Goal: Information Seeking & Learning: Learn about a topic

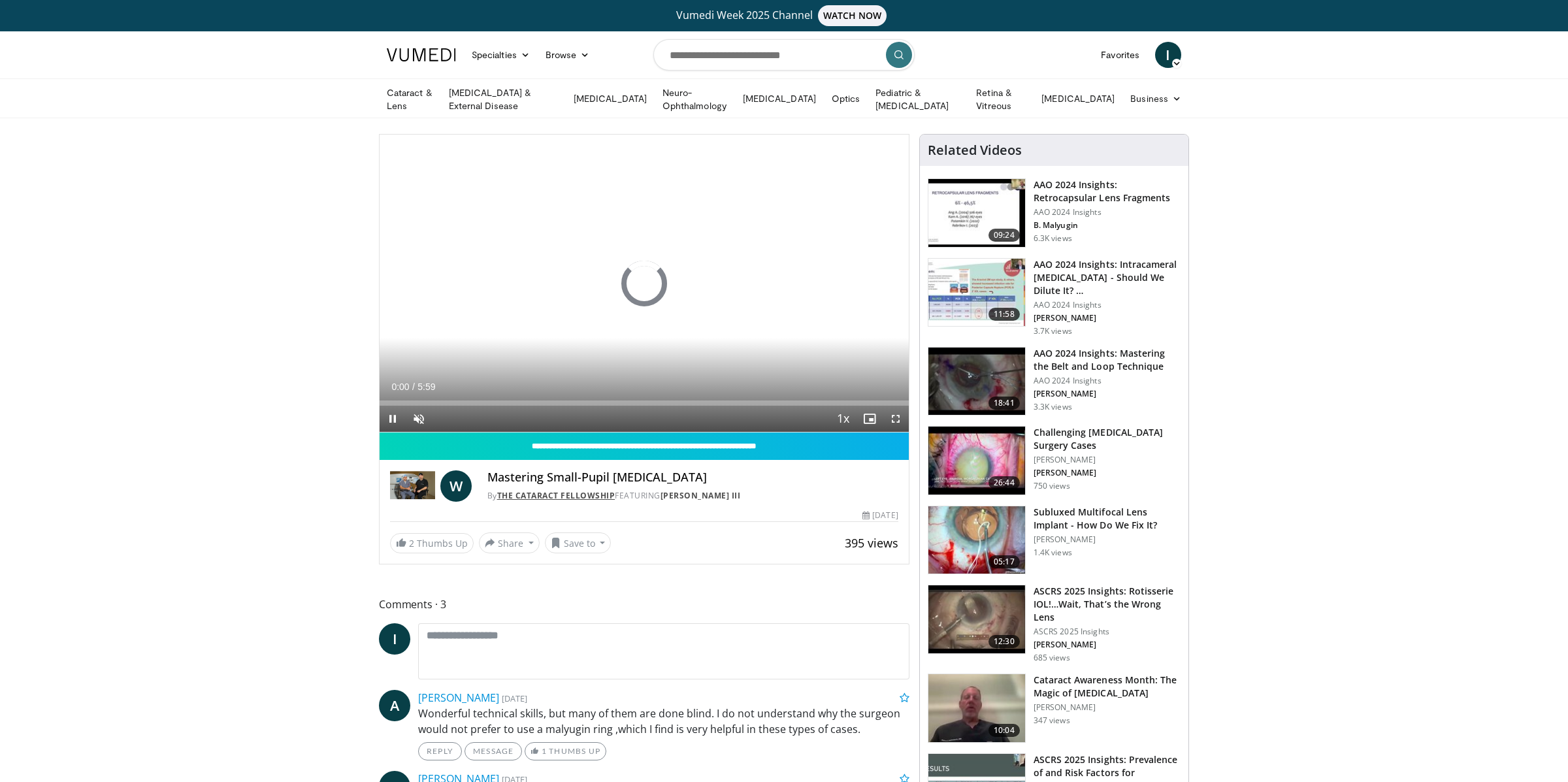
click at [540, 494] on link "The Cataract Fellowship" at bounding box center [556, 495] width 118 height 11
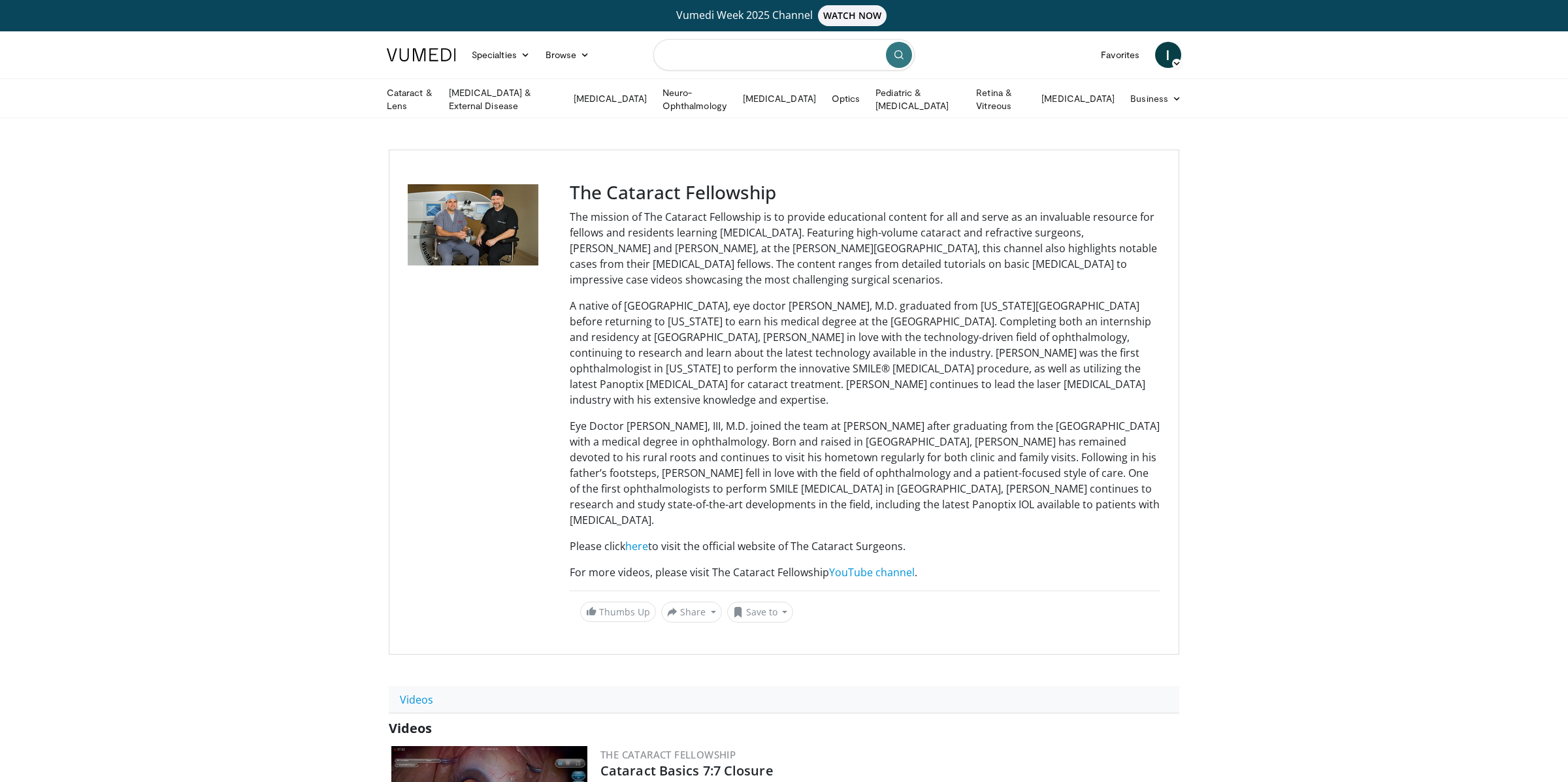
click at [722, 57] on input "Search topics, interventions" at bounding box center [784, 55] width 262 height 32
type input "**********"
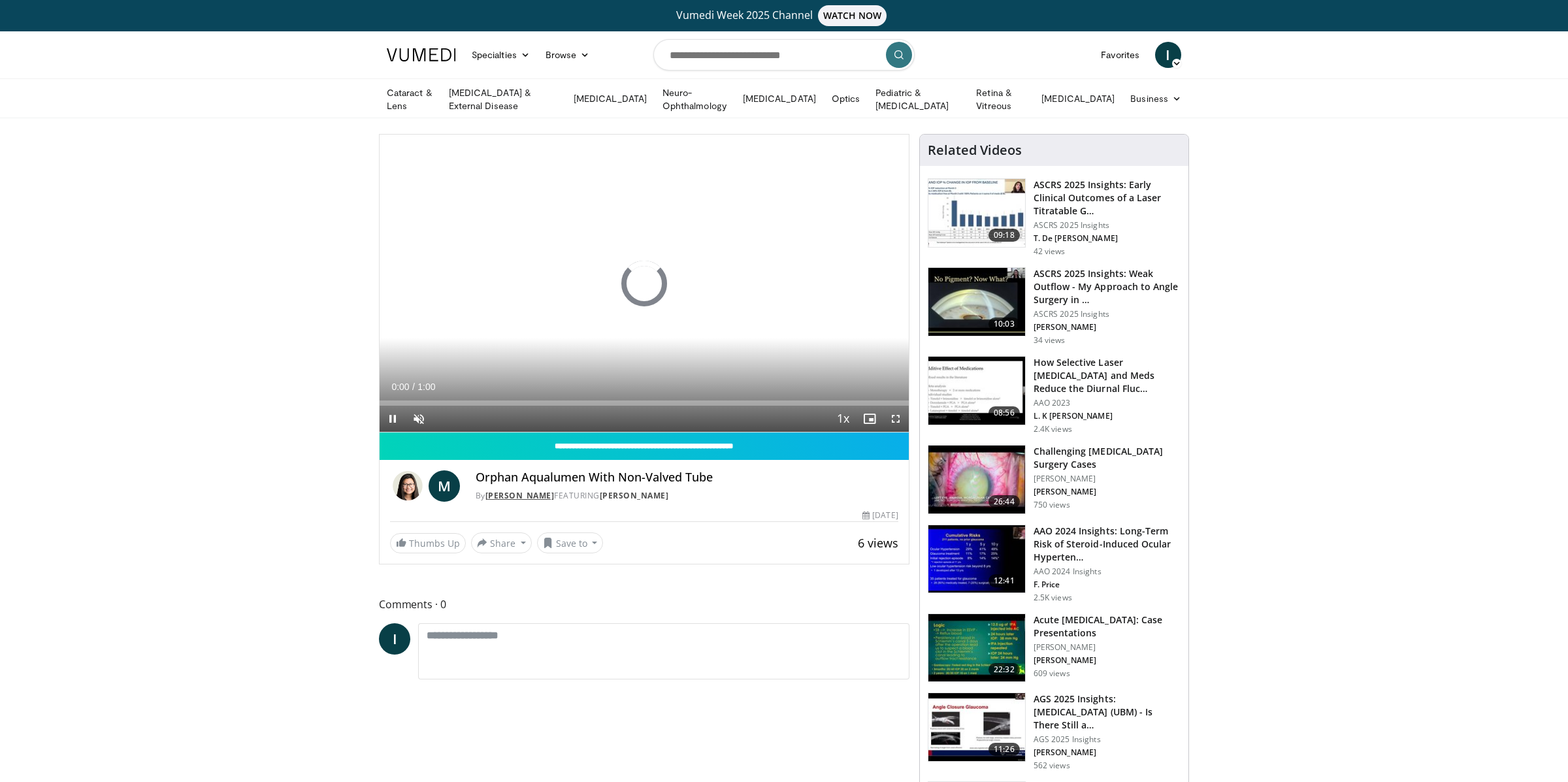
click at [524, 491] on link "Dr. Mary Qiu" at bounding box center [520, 495] width 70 height 11
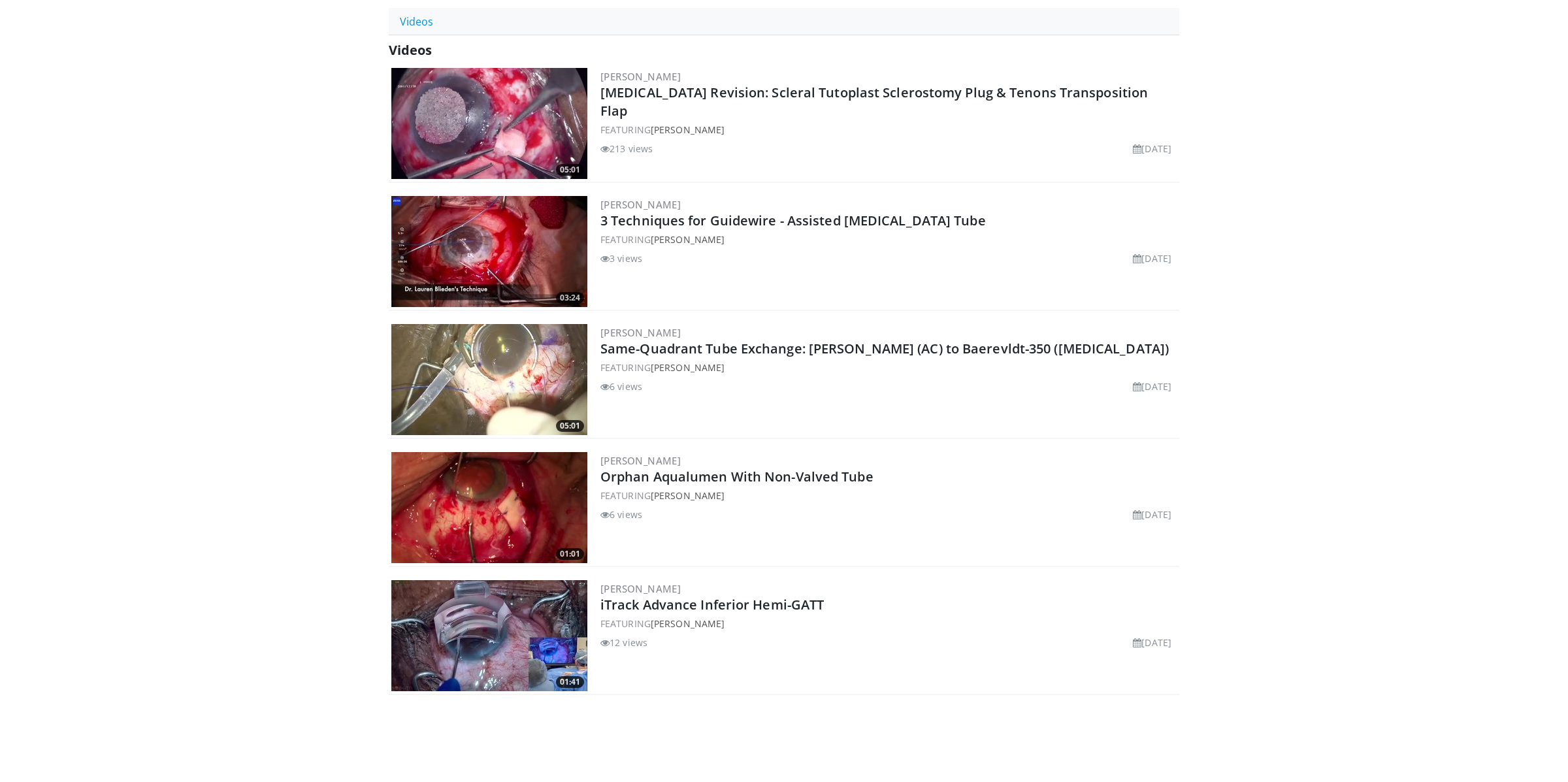
scroll to position [443, 0]
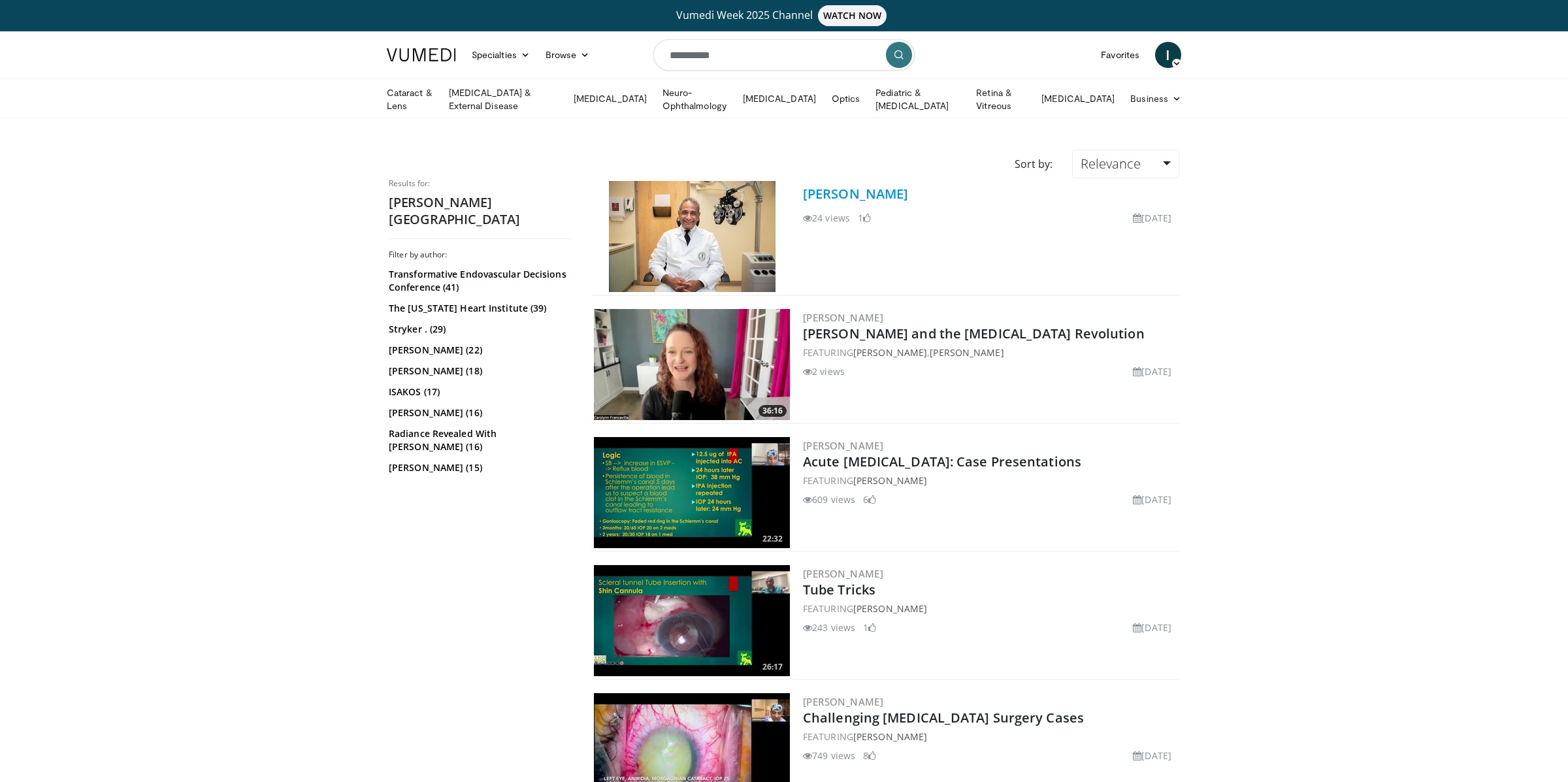
click at [816, 191] on link "[PERSON_NAME]" at bounding box center [856, 194] width 105 height 18
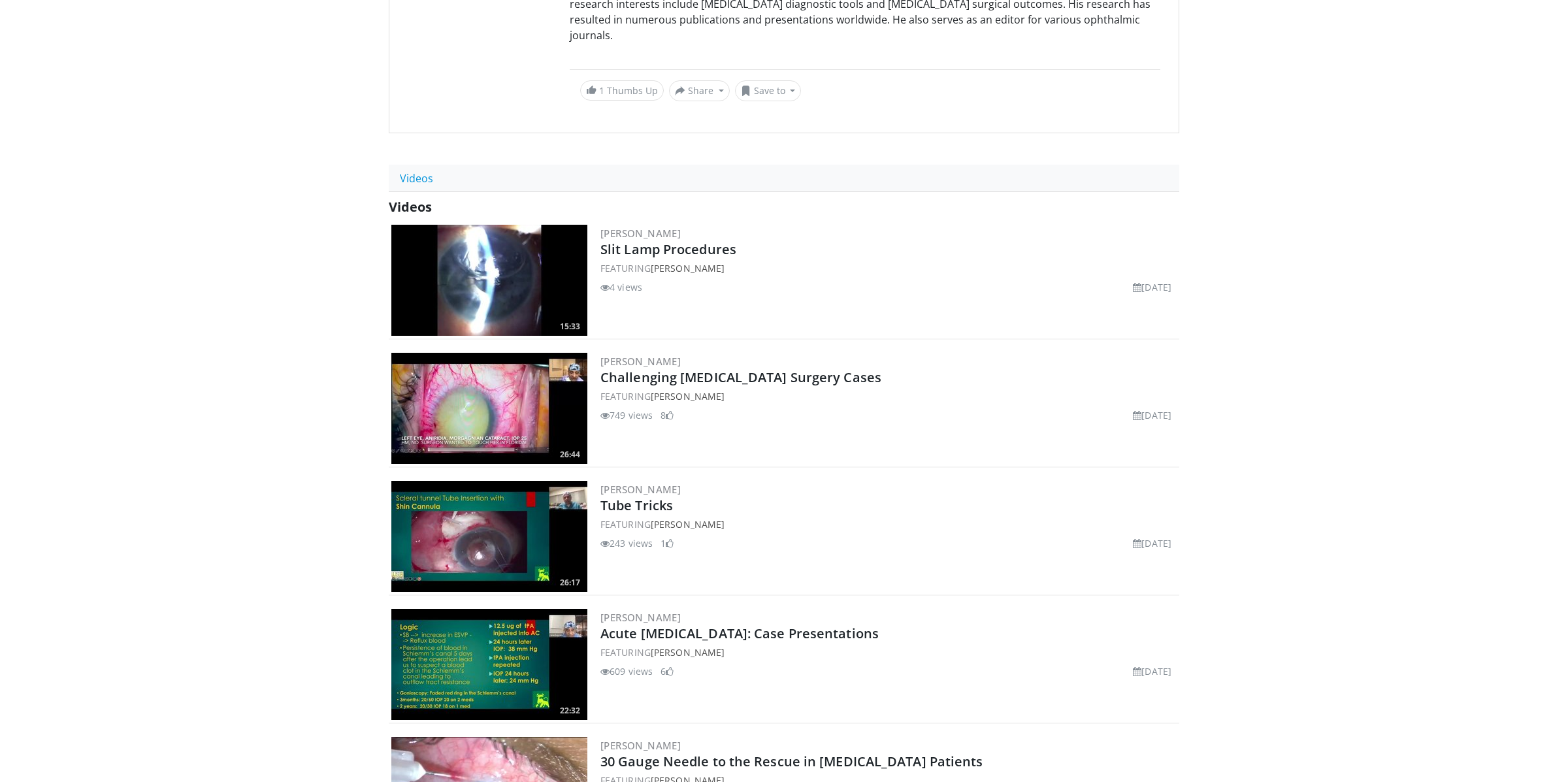
scroll to position [439, 0]
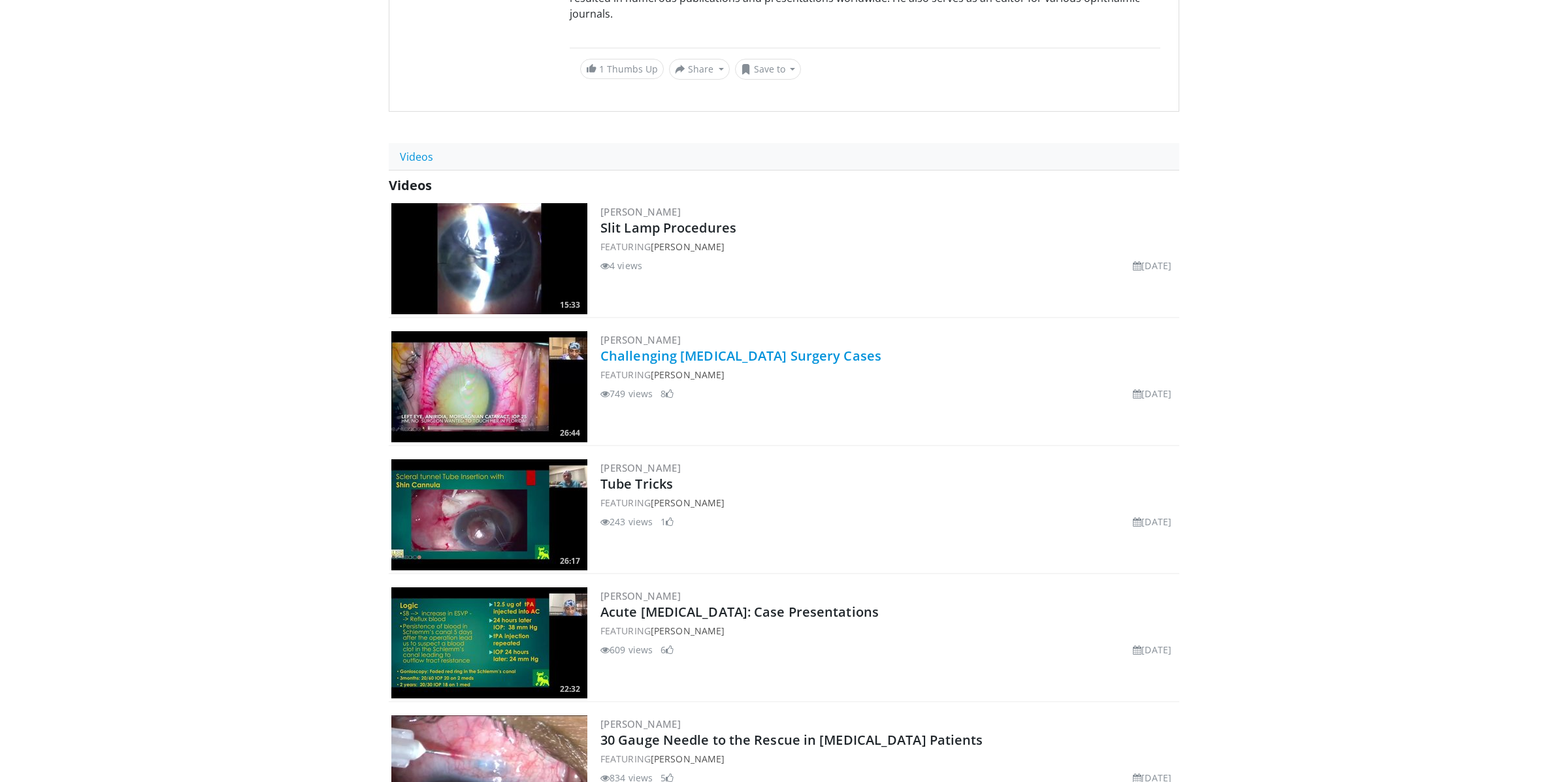
click at [667, 347] on link "Challenging Anterior Segment Surgery Cases" at bounding box center [741, 356] width 281 height 18
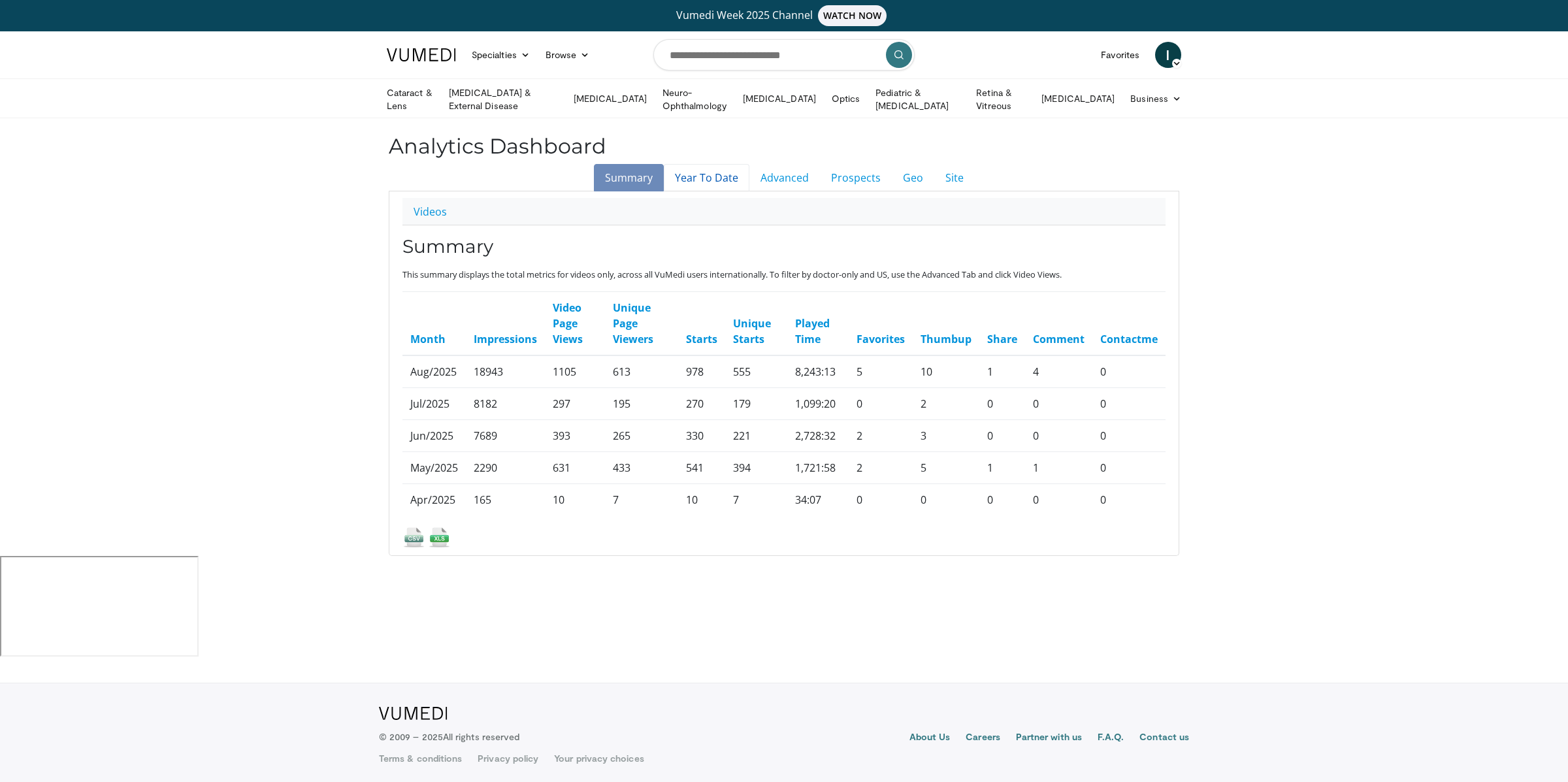
click at [718, 176] on link "Year To Date" at bounding box center [706, 178] width 86 height 28
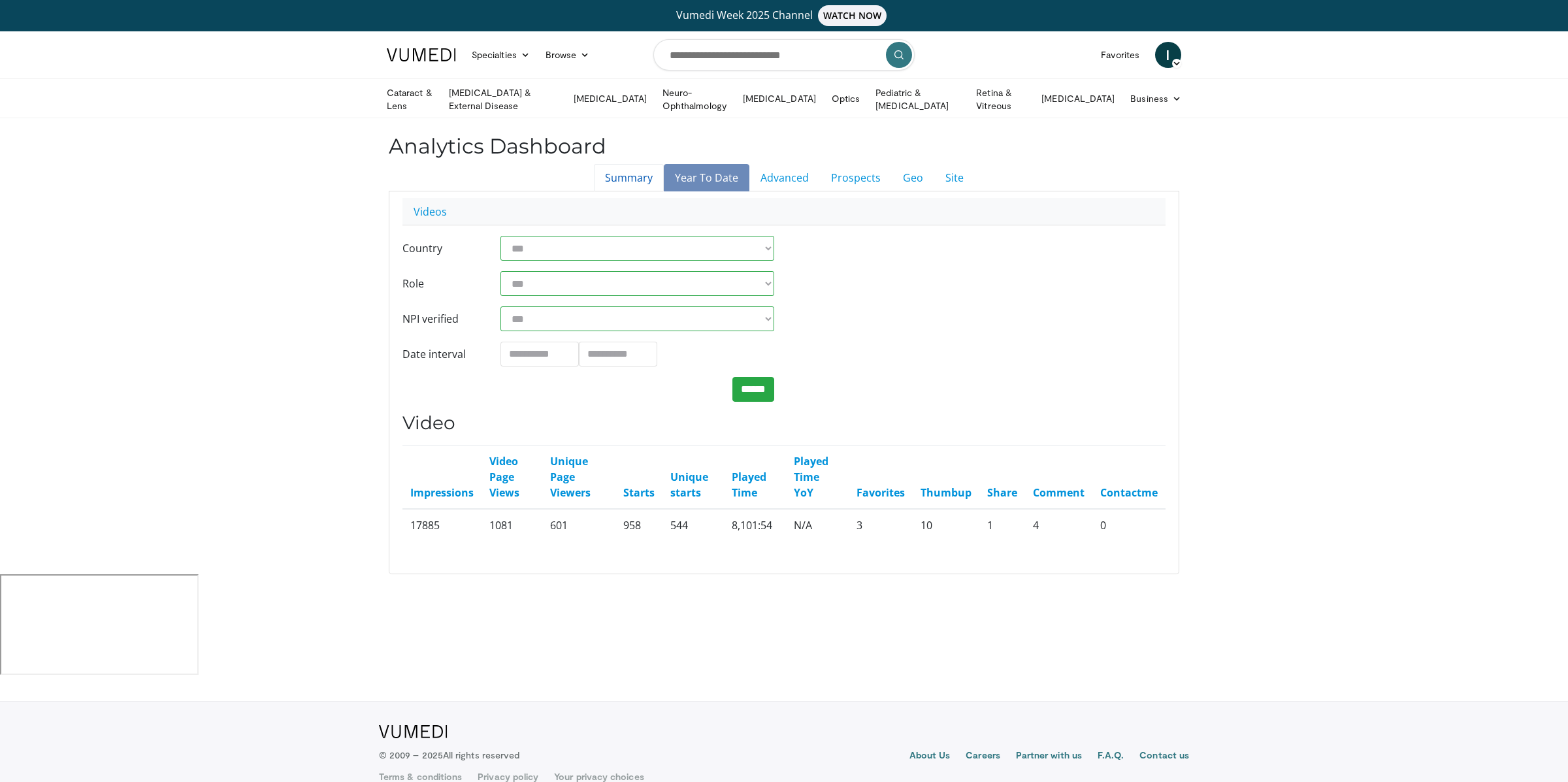
click at [640, 174] on link "Summary" at bounding box center [629, 178] width 70 height 28
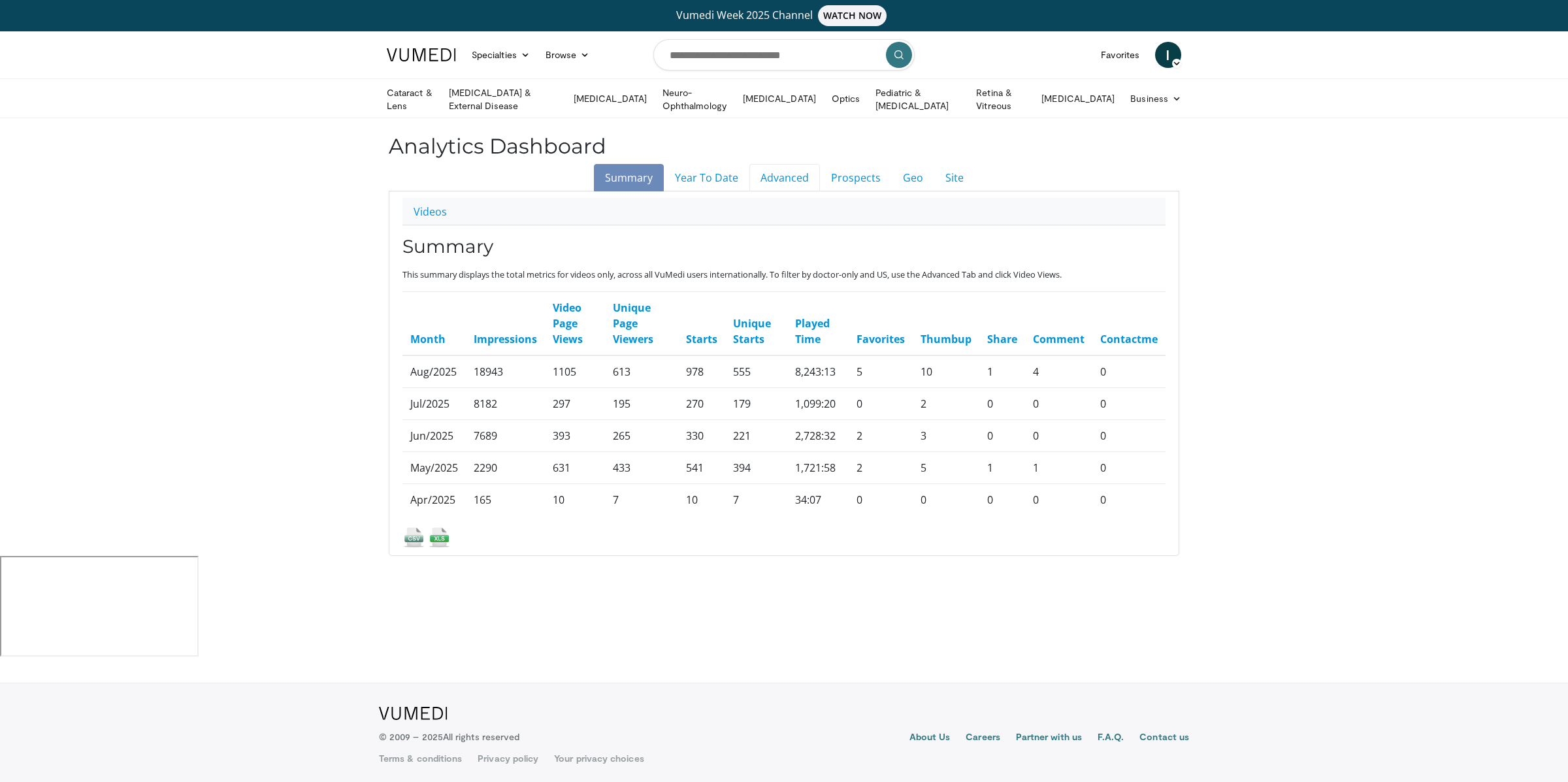
click at [789, 176] on link "Advanced" at bounding box center [784, 178] width 71 height 28
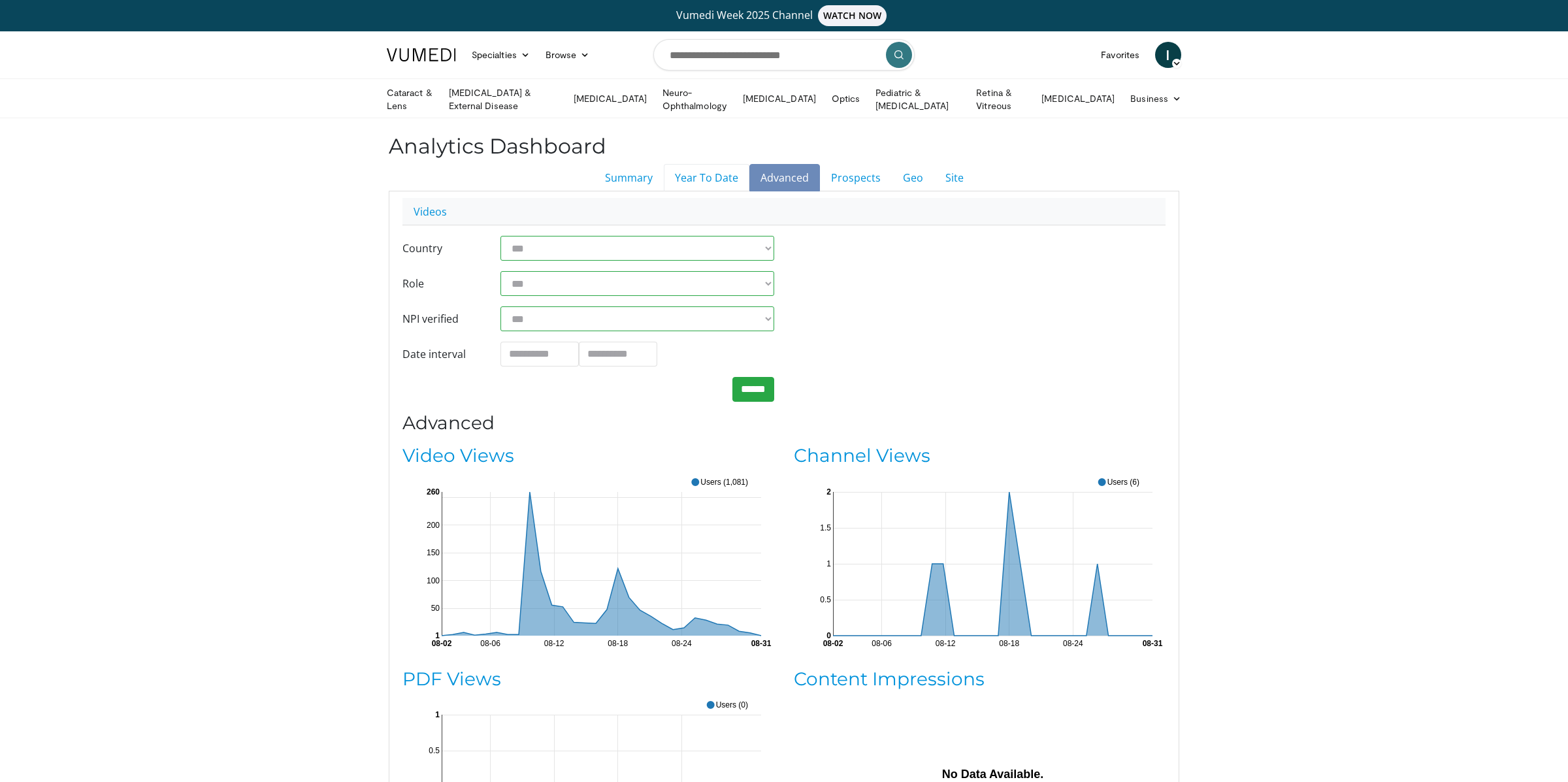
drag, startPoint x: 709, startPoint y: 171, endPoint x: 626, endPoint y: 228, distance: 100.7
click at [709, 171] on link "Year To Date" at bounding box center [706, 178] width 86 height 28
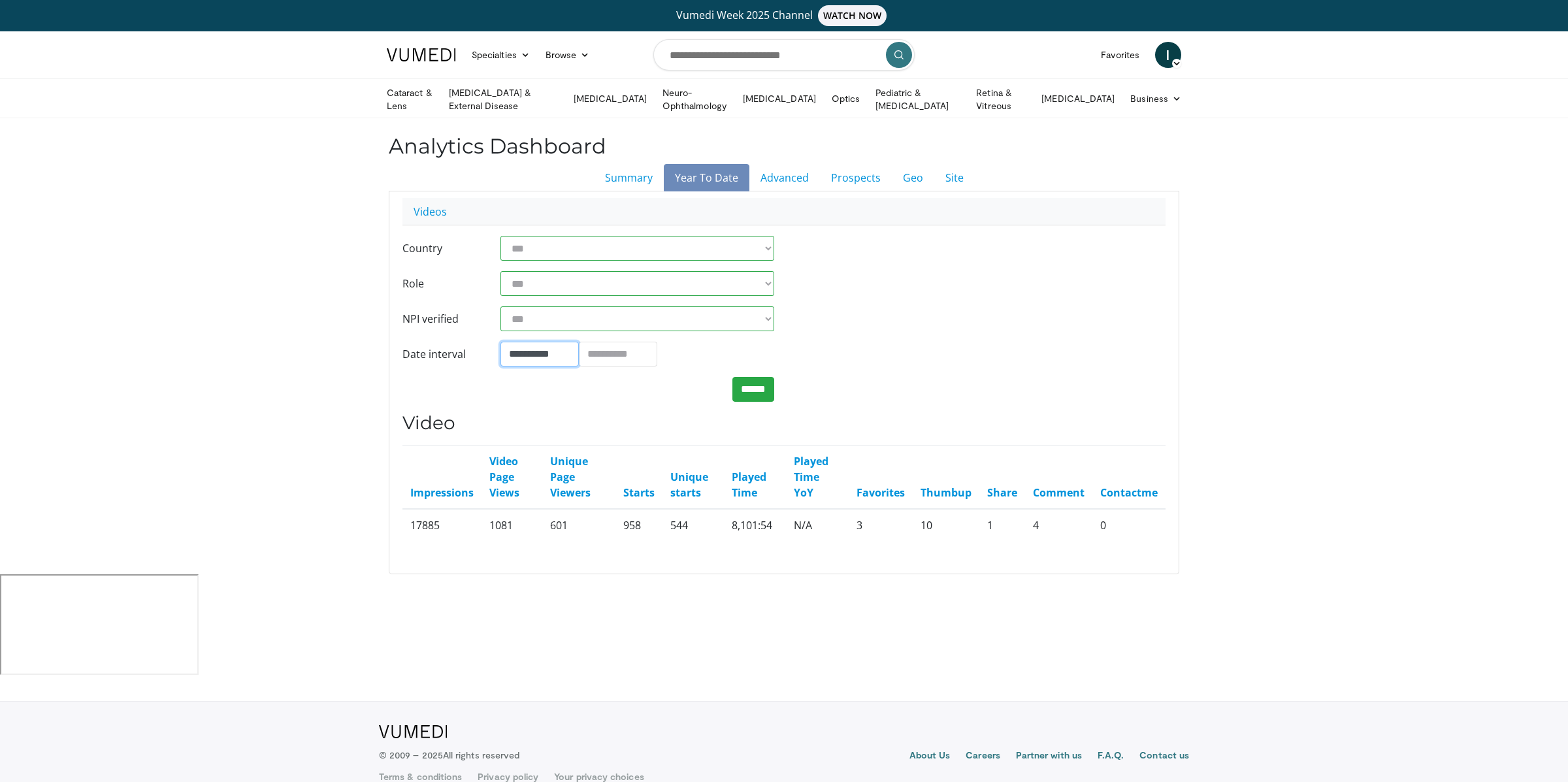
click at [547, 349] on input "**********" at bounding box center [539, 353] width 79 height 25
click at [511, 178] on th "«" at bounding box center [513, 181] width 20 height 20
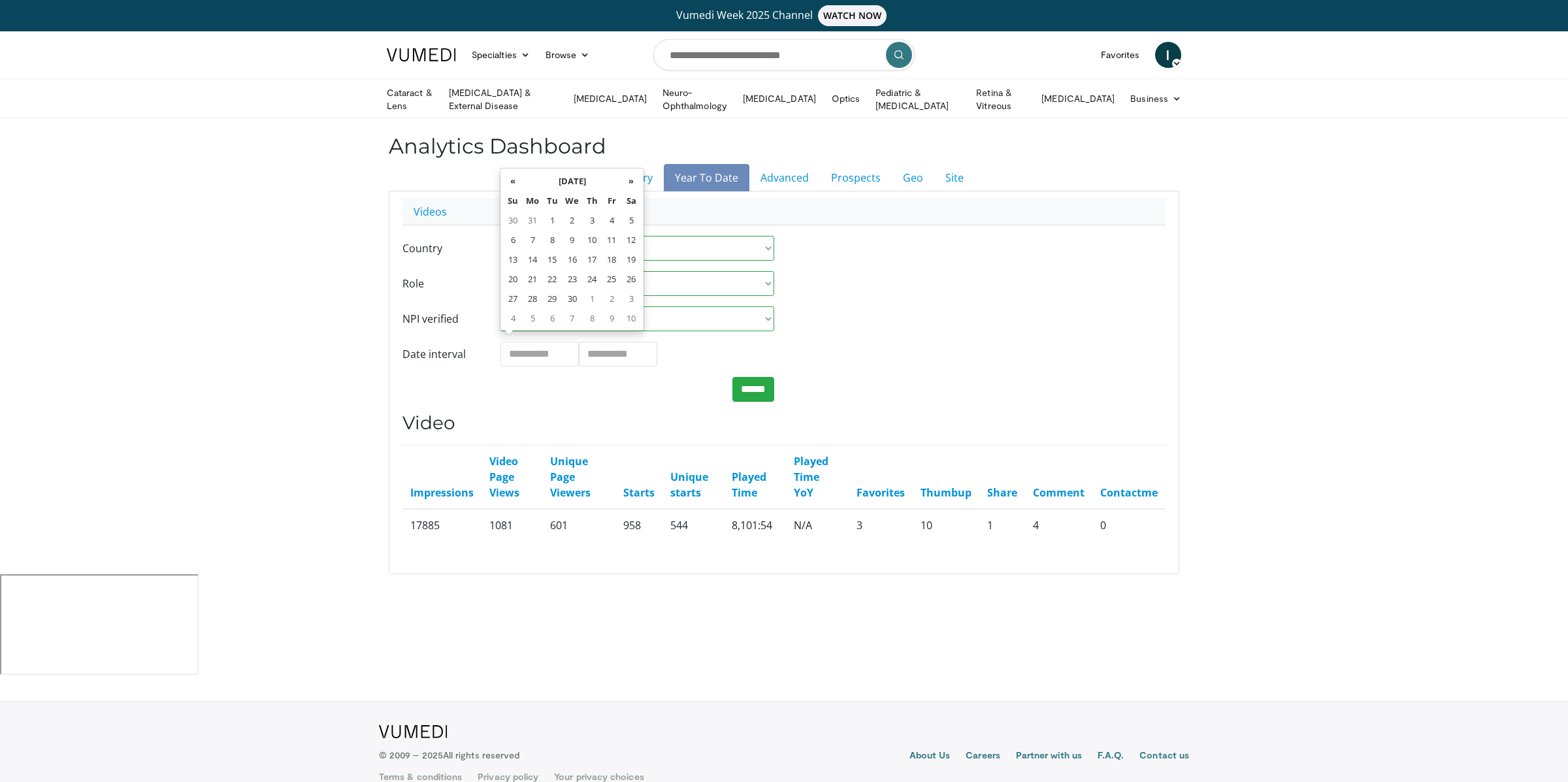
click at [511, 178] on th "«" at bounding box center [513, 181] width 20 height 20
click at [626, 220] on td "1" at bounding box center [632, 220] width 20 height 20
type input "**********"
click at [760, 385] on input "******" at bounding box center [753, 389] width 42 height 25
drag, startPoint x: 487, startPoint y: 520, endPoint x: 517, endPoint y: 521, distance: 30.0
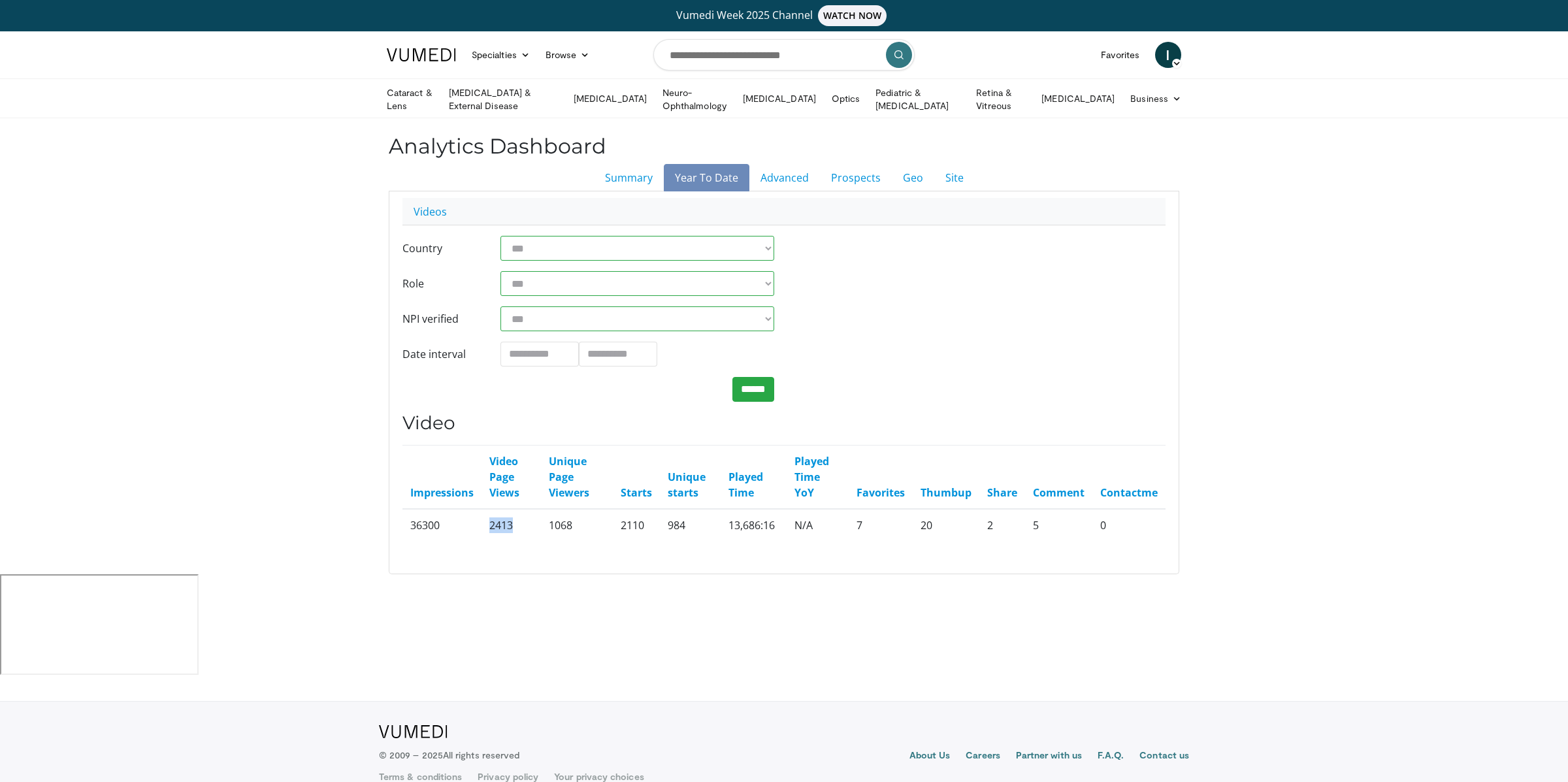
click at [517, 521] on td "2413" at bounding box center [511, 525] width 60 height 32
click at [617, 183] on link "Summary" at bounding box center [629, 178] width 70 height 28
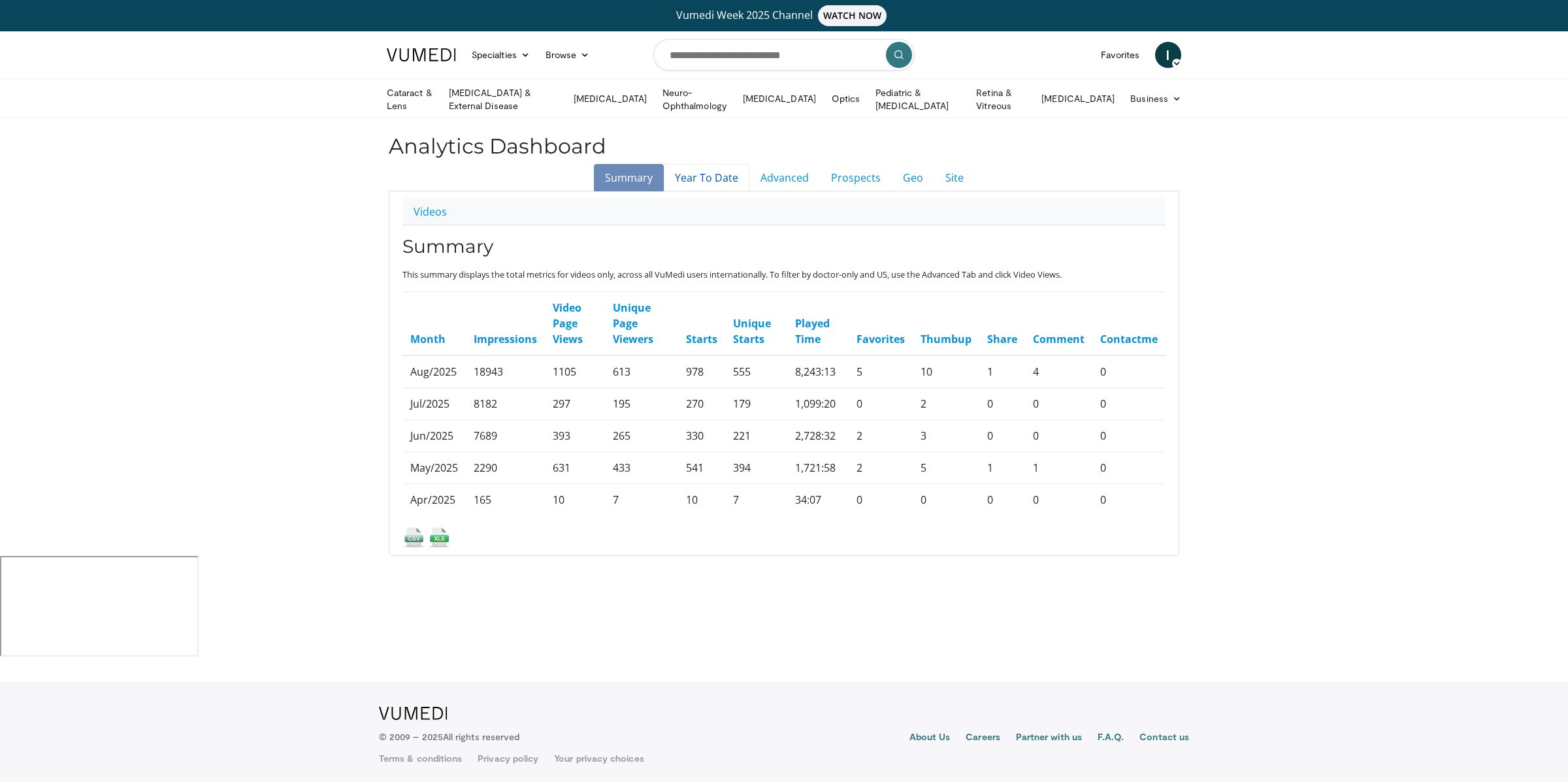
click at [726, 175] on link "Year To Date" at bounding box center [706, 178] width 86 height 28
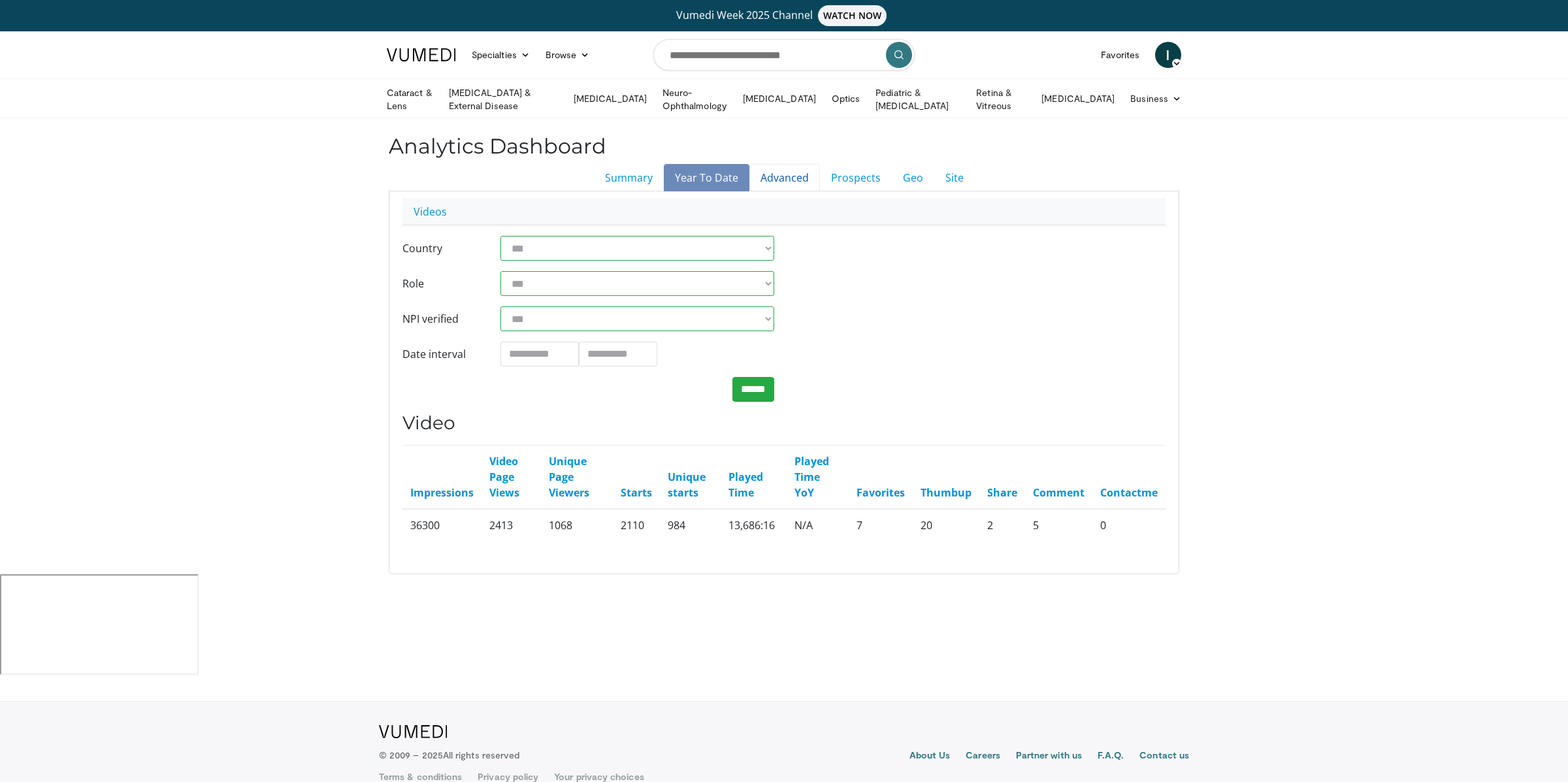
click at [800, 174] on link "Advanced" at bounding box center [784, 178] width 71 height 28
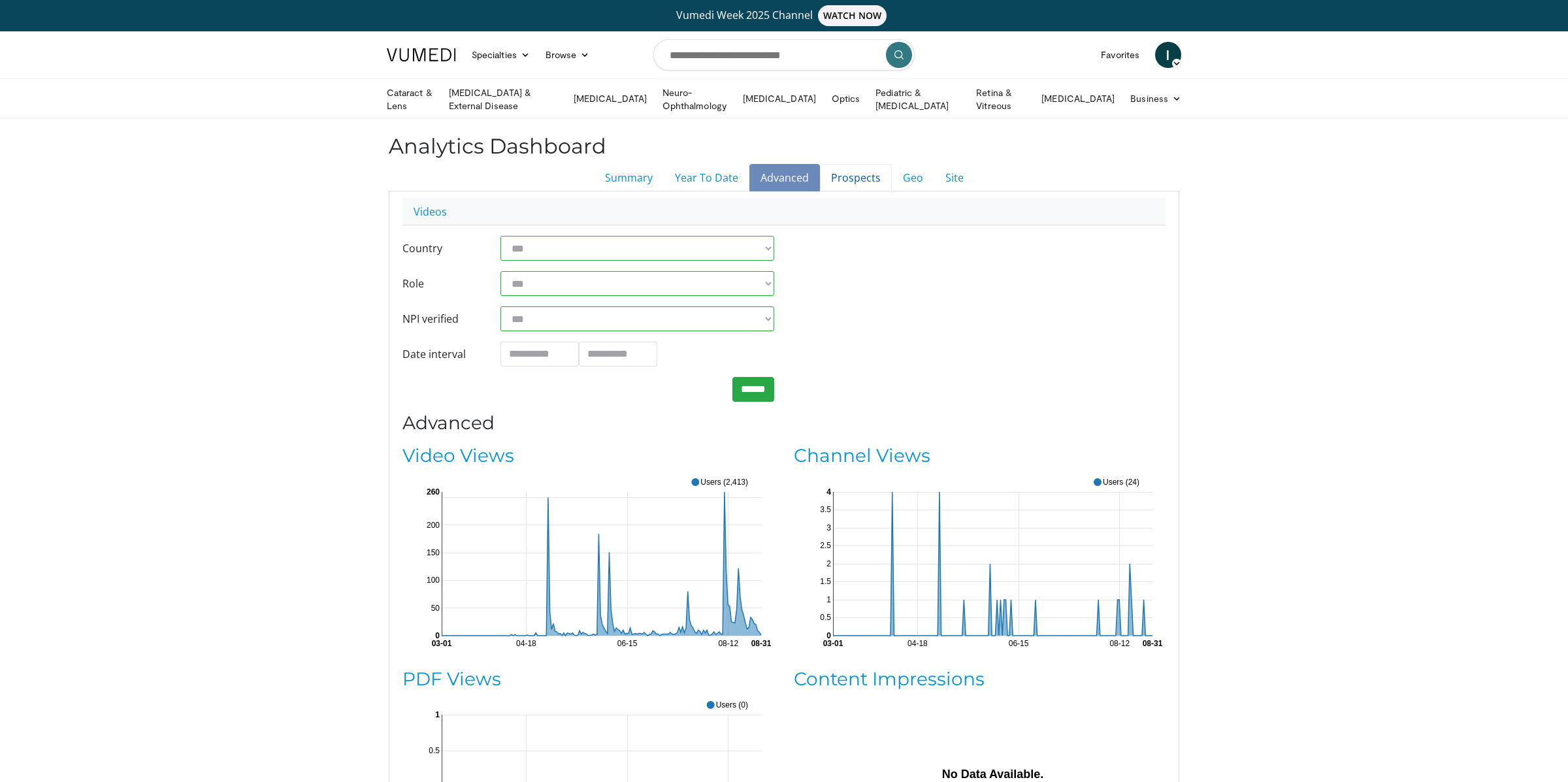
click at [849, 176] on link "Prospects" at bounding box center [856, 178] width 72 height 28
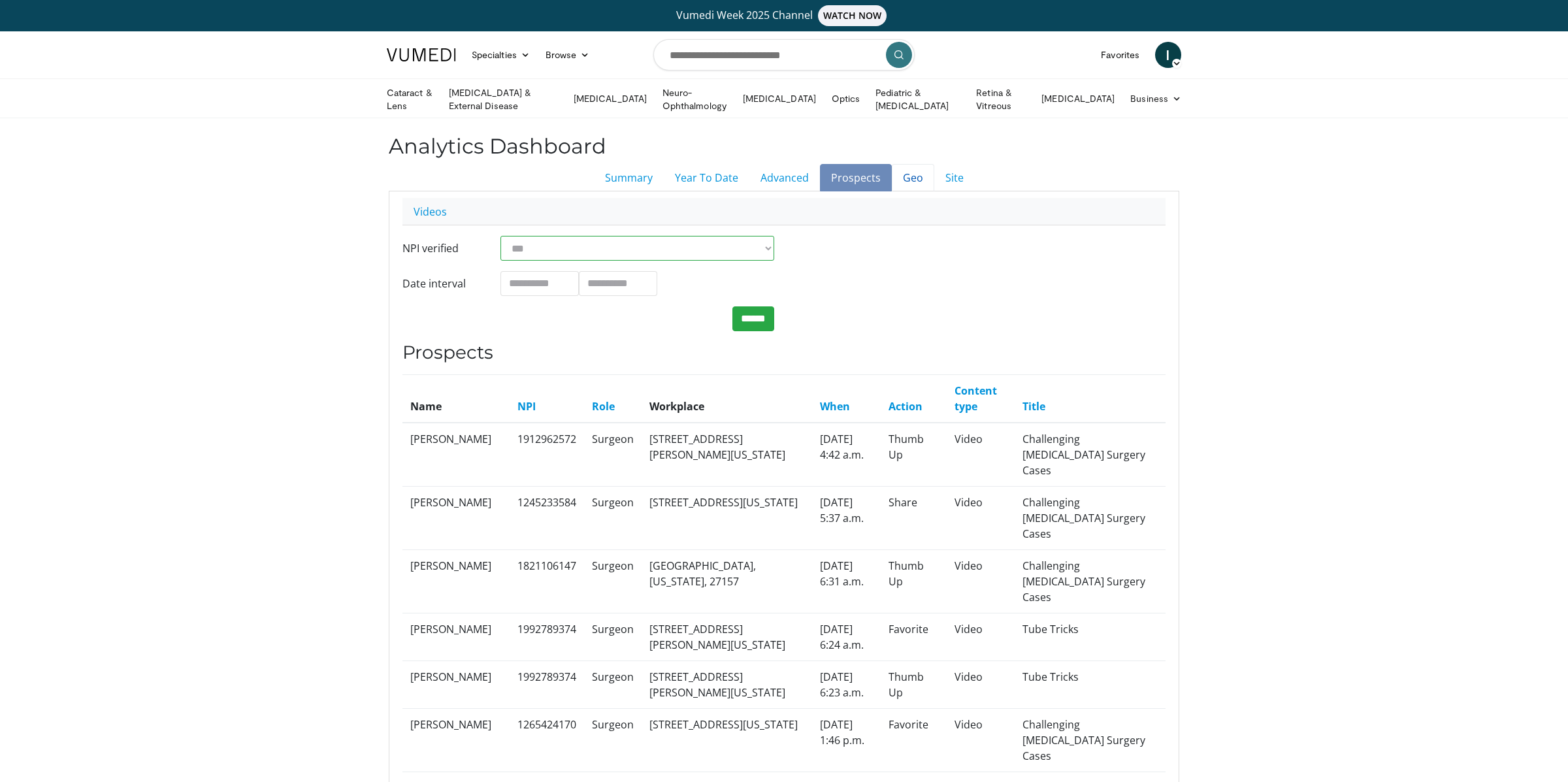
click at [916, 179] on link "Geo" at bounding box center [912, 178] width 43 height 28
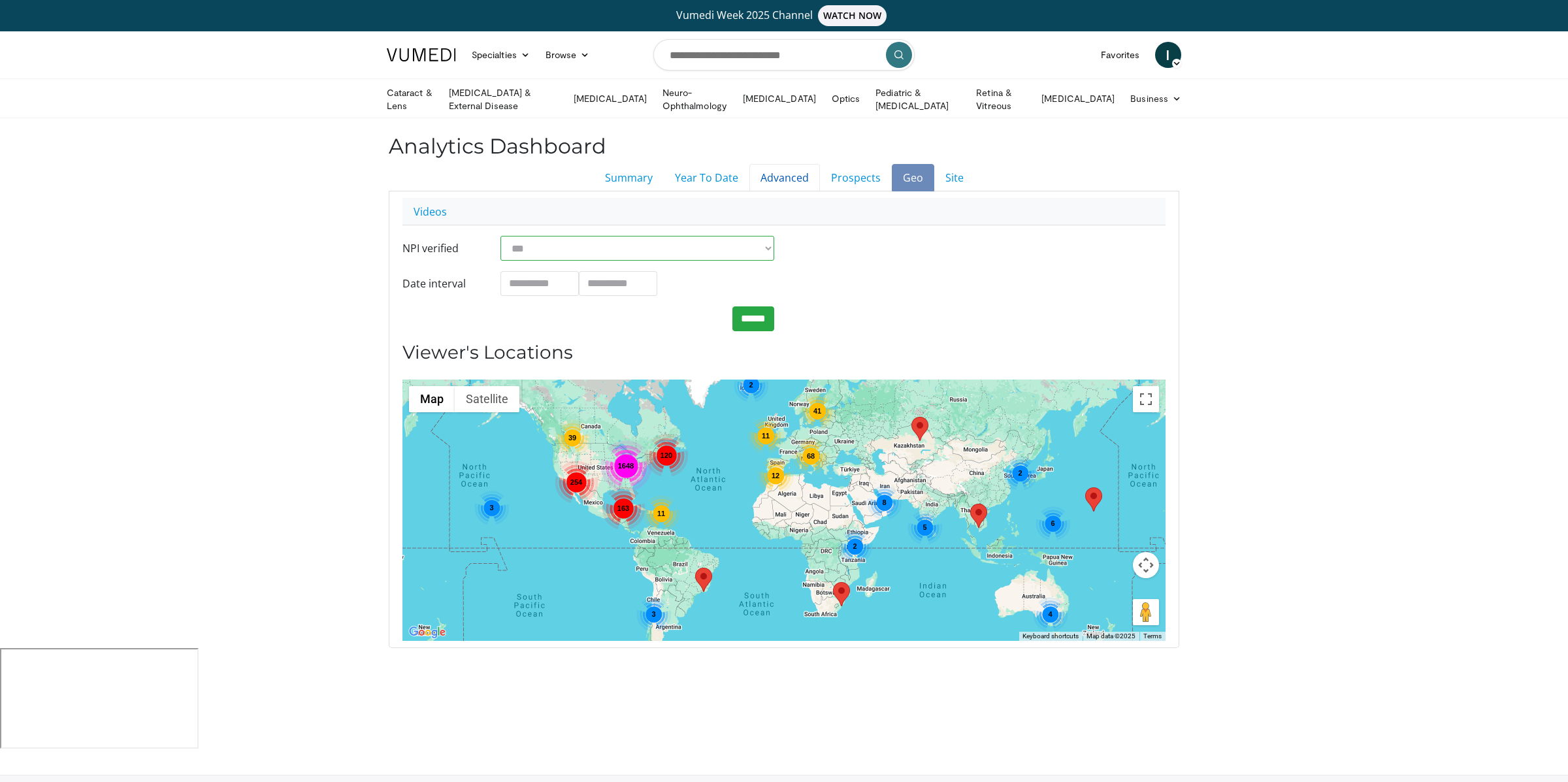
click at [785, 174] on link "Advanced" at bounding box center [784, 178] width 71 height 28
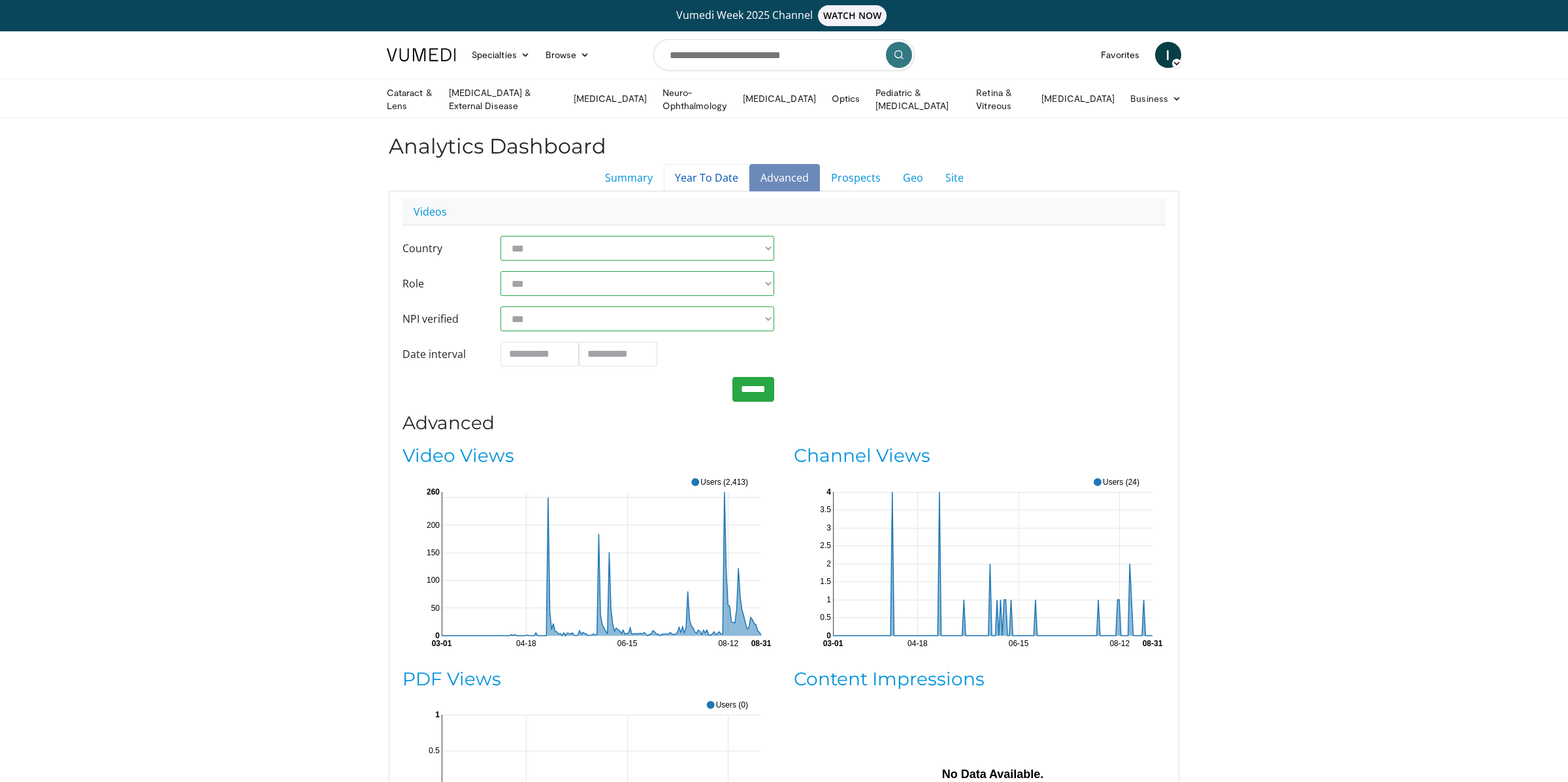
click at [705, 176] on link "Year To Date" at bounding box center [706, 178] width 86 height 28
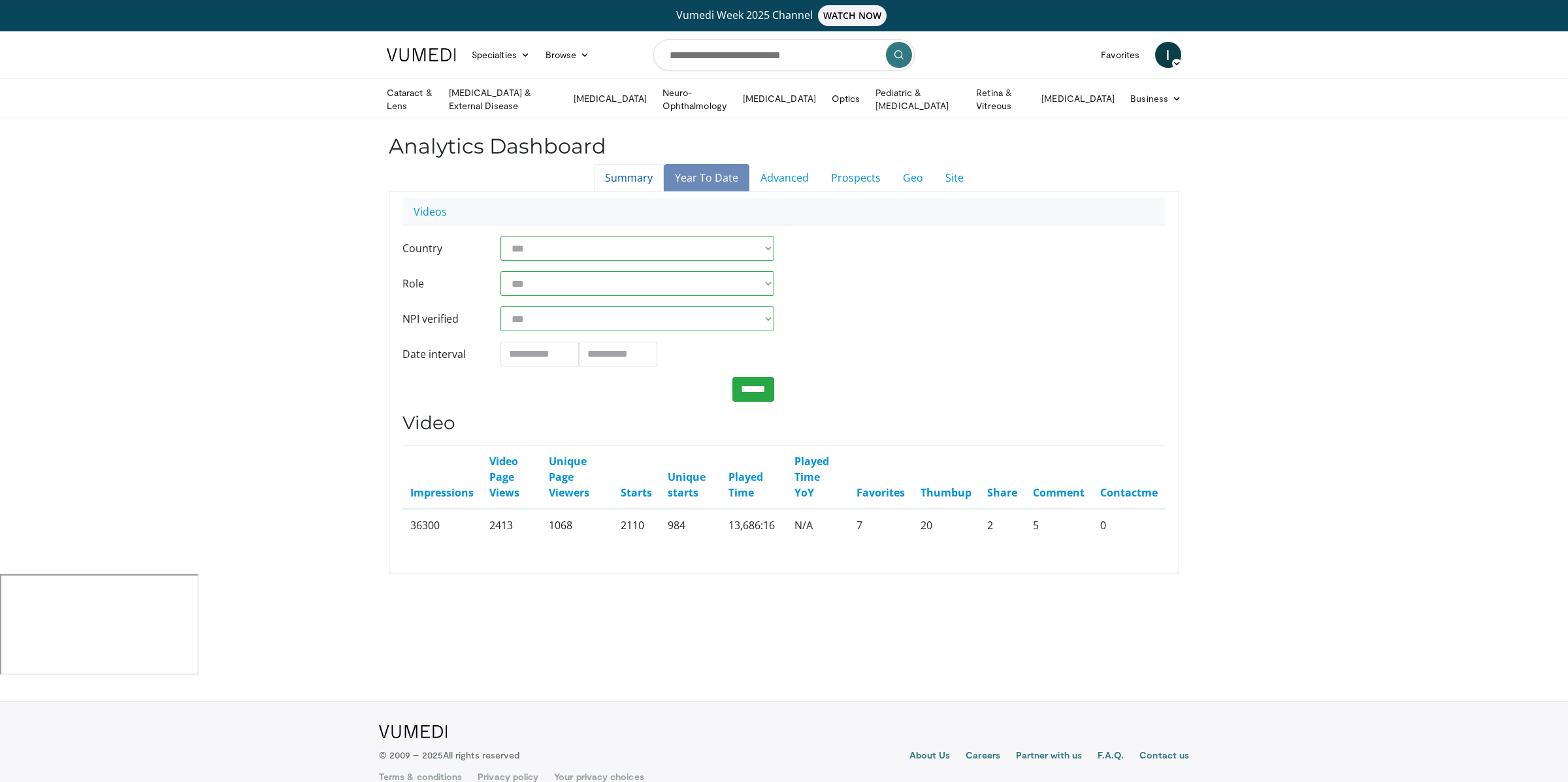
click at [643, 171] on link "Summary" at bounding box center [629, 178] width 70 height 28
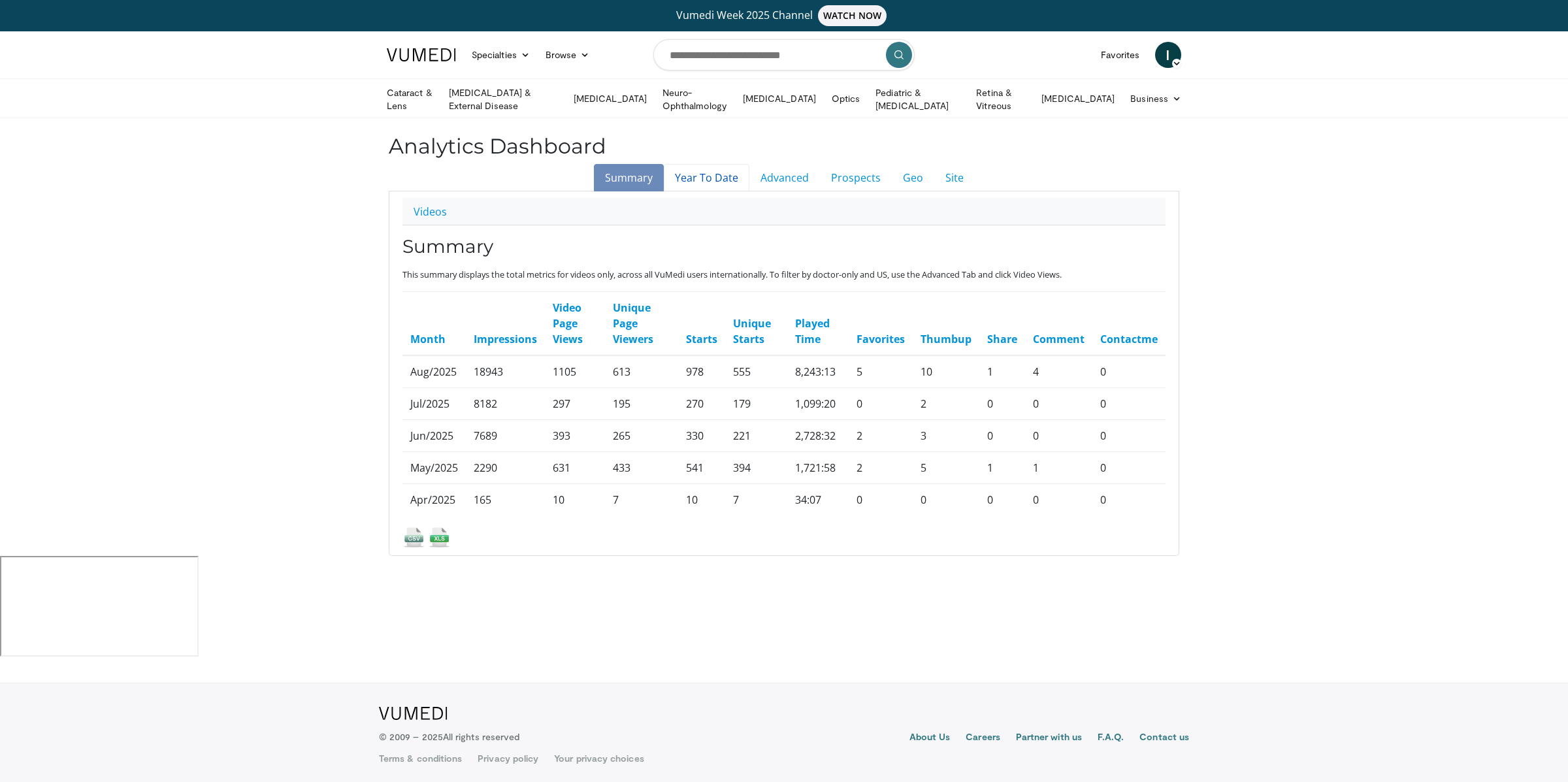
click at [728, 174] on link "Year To Date" at bounding box center [706, 178] width 86 height 28
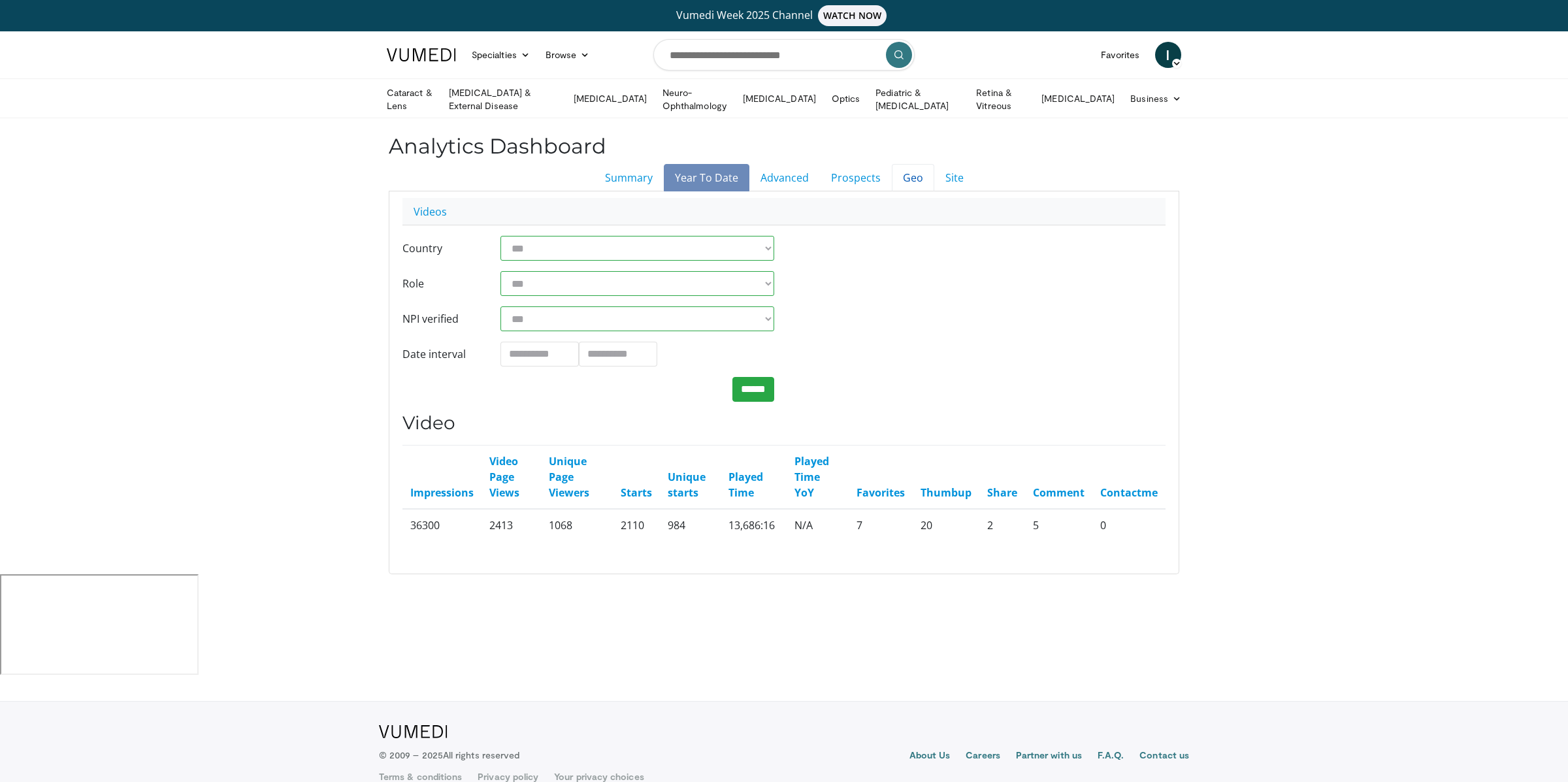
click at [893, 175] on link "Geo" at bounding box center [912, 178] width 43 height 28
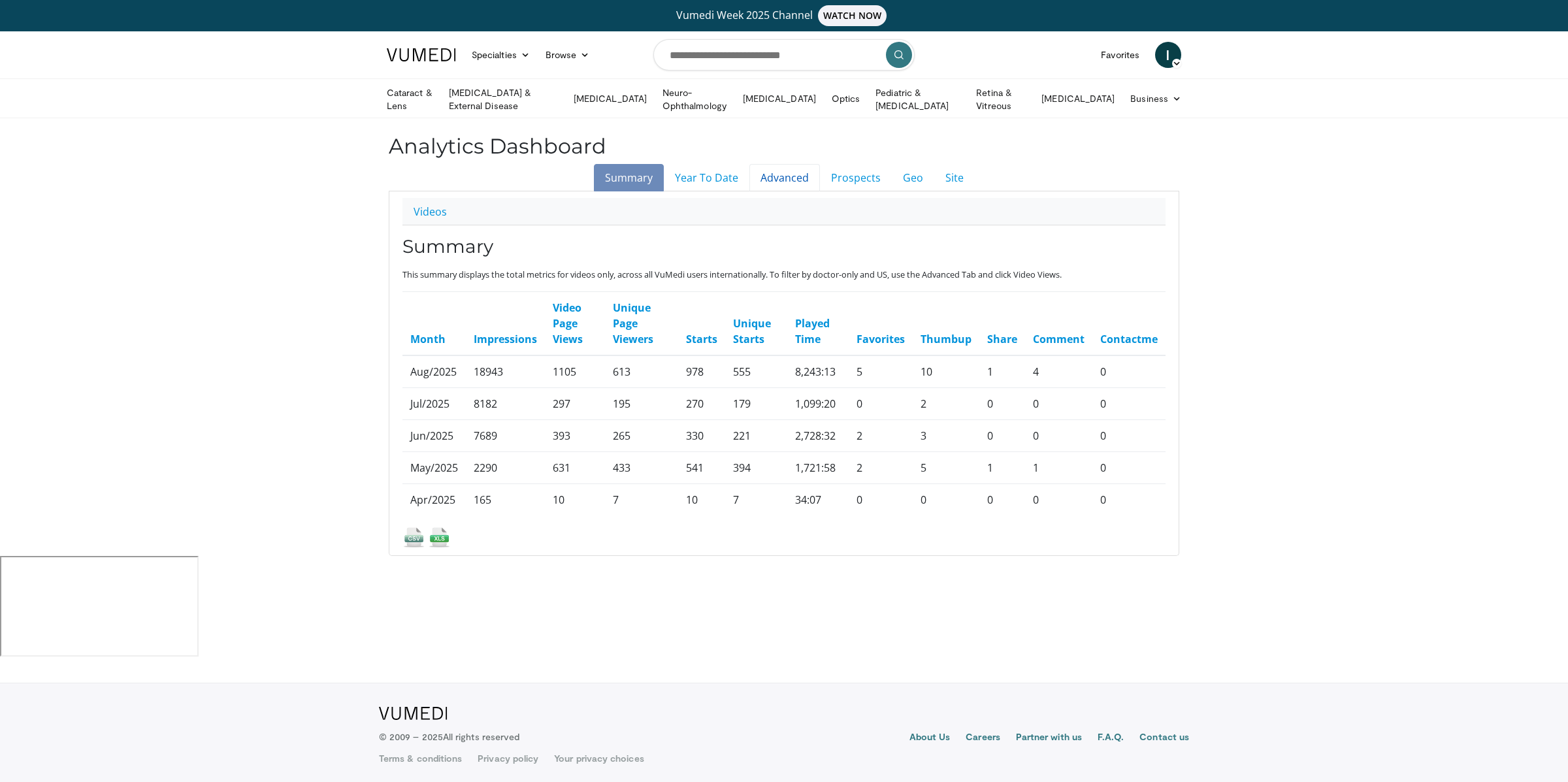
click at [789, 176] on link "Advanced" at bounding box center [784, 178] width 71 height 28
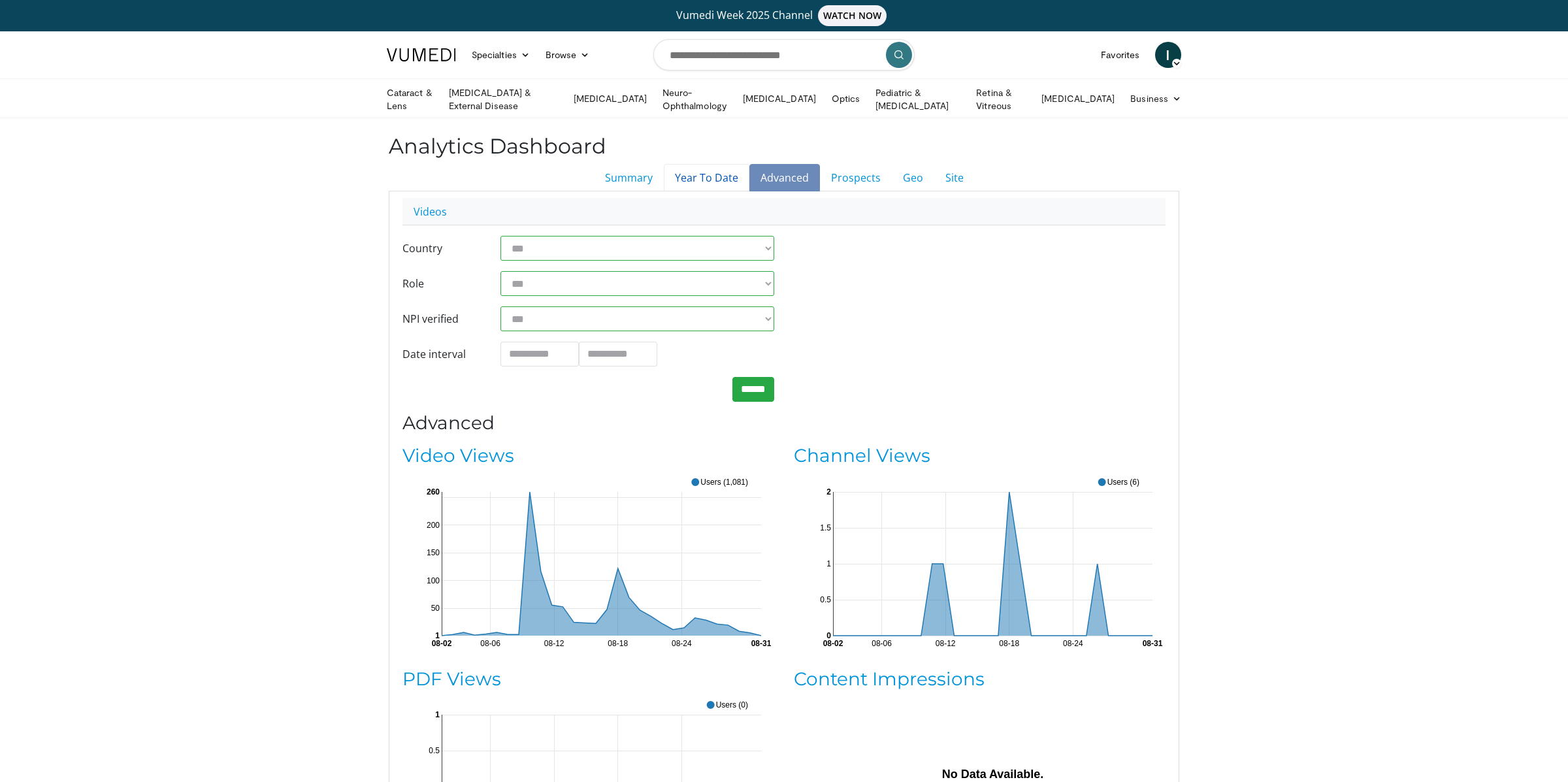
click at [705, 178] on link "Year To Date" at bounding box center [706, 178] width 86 height 28
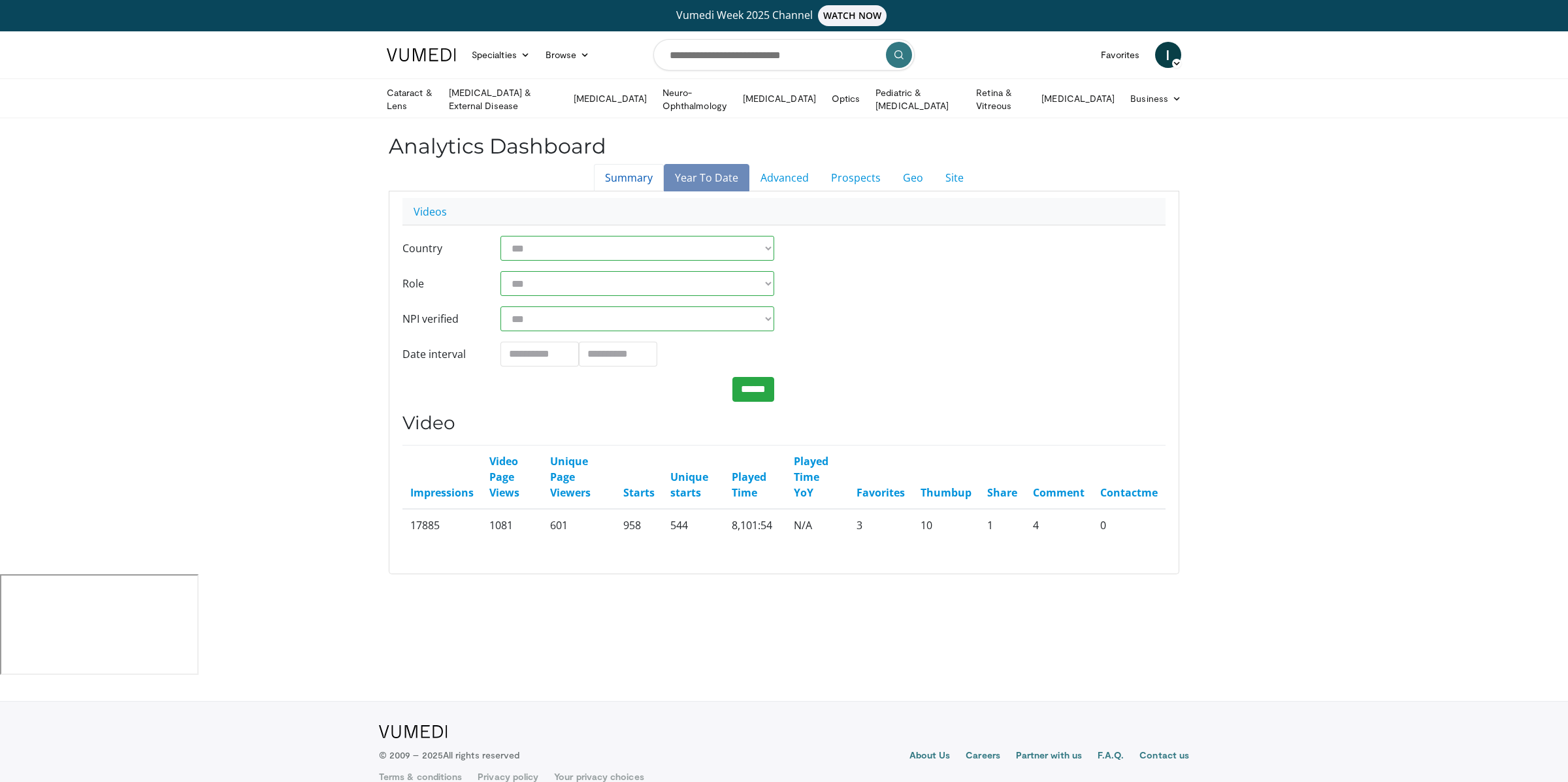
click at [612, 168] on link "Summary" at bounding box center [629, 178] width 70 height 28
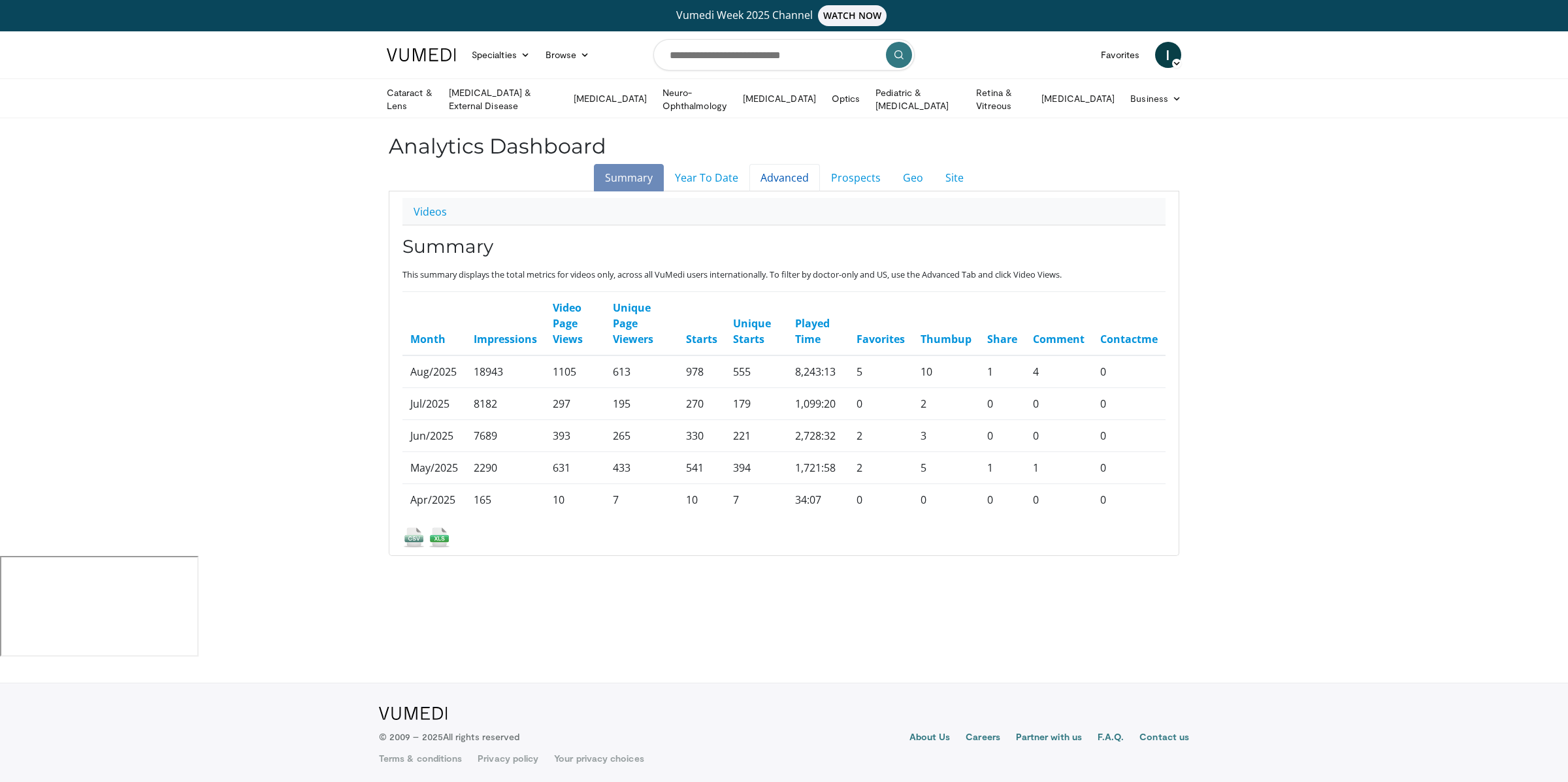
click at [799, 171] on link "Advanced" at bounding box center [784, 178] width 71 height 28
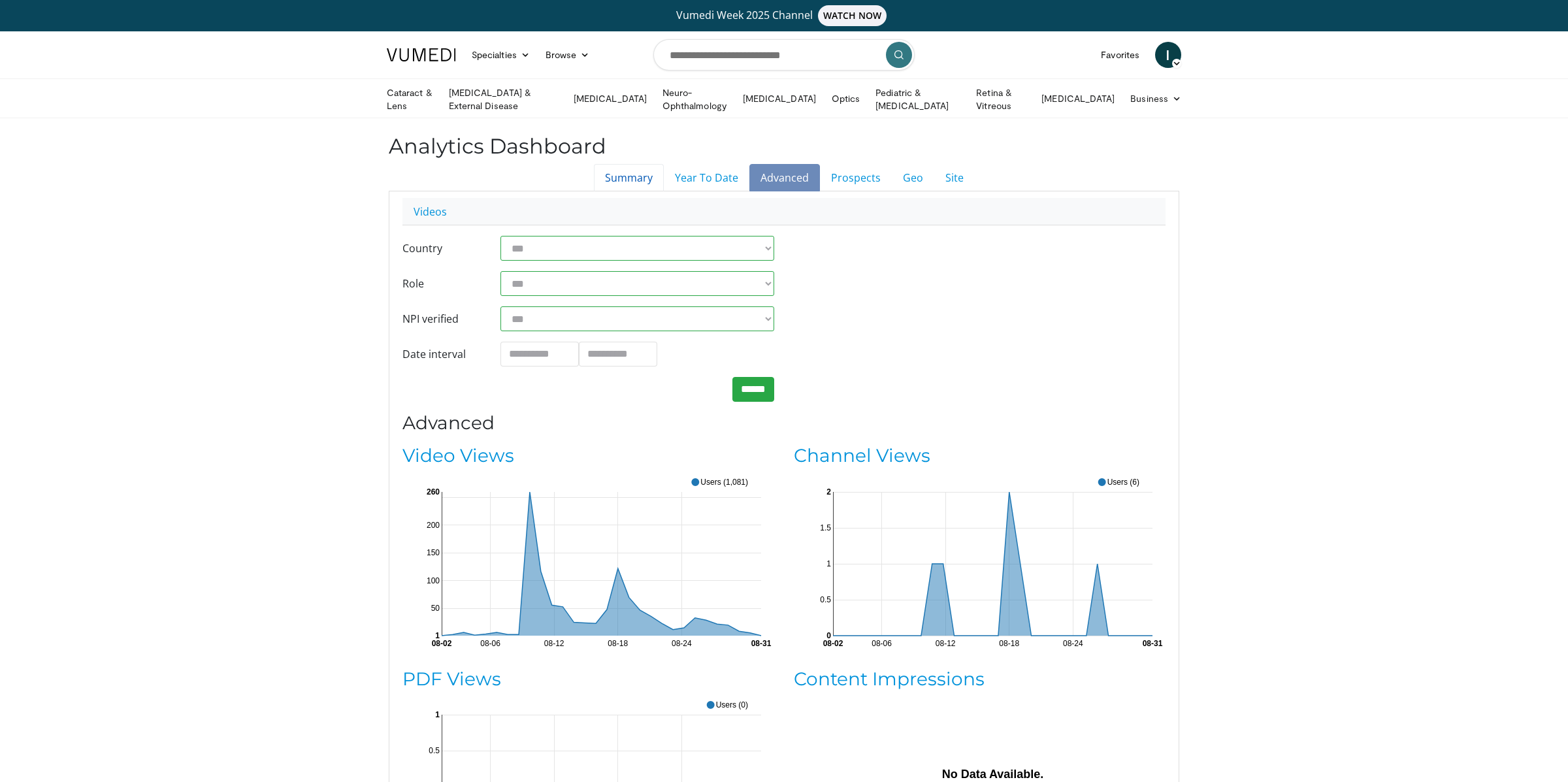
click at [624, 175] on link "Summary" at bounding box center [629, 178] width 70 height 28
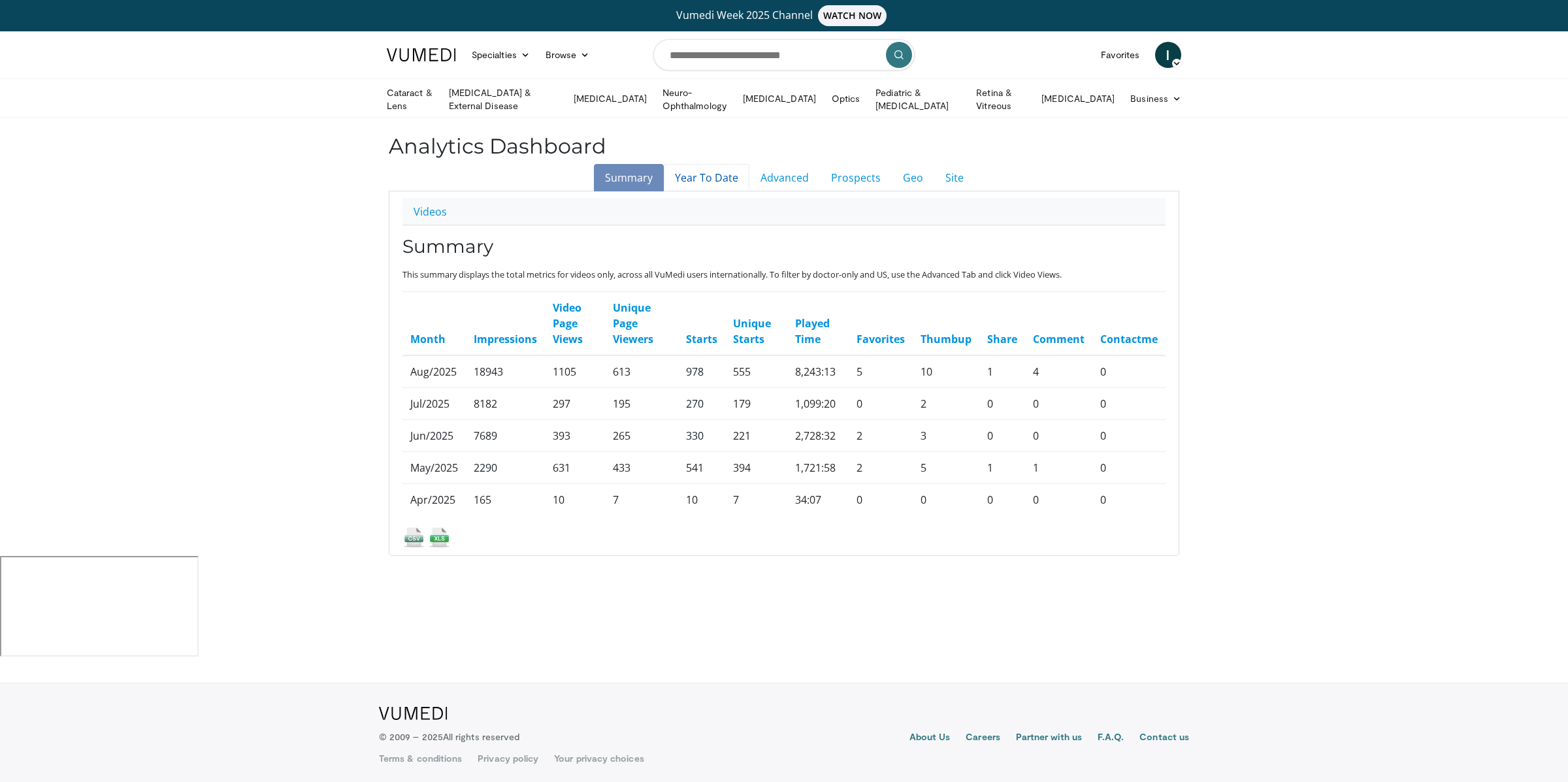
click at [718, 178] on link "Year To Date" at bounding box center [706, 178] width 86 height 28
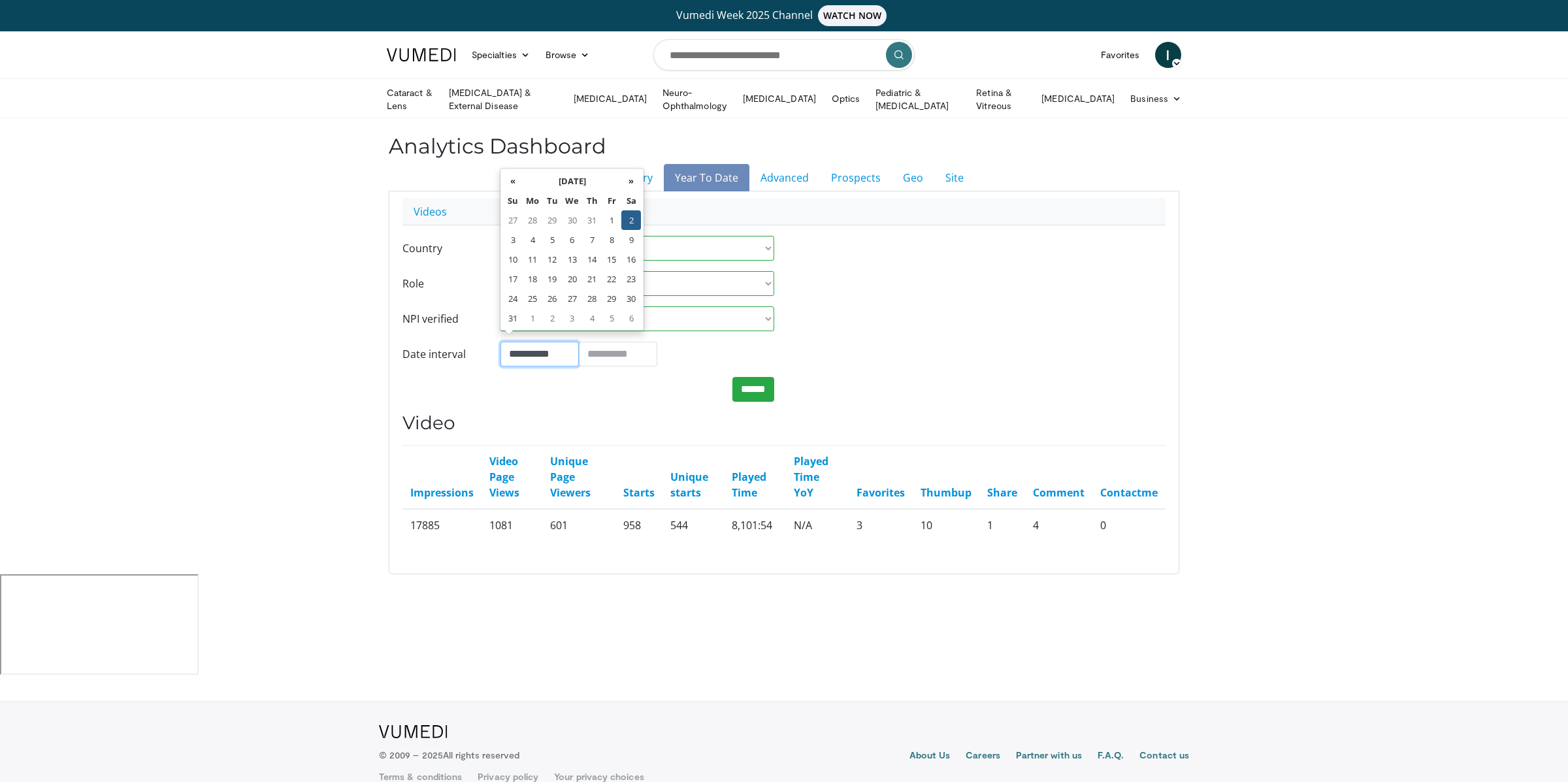
click at [543, 349] on input "**********" at bounding box center [539, 353] width 79 height 25
click at [522, 186] on th "August 2025" at bounding box center [571, 181] width 98 height 20
click at [518, 182] on ul "Summary Year To Date Advanced Prospects Geo Site" at bounding box center [784, 178] width 791 height 28
click at [533, 353] on input "**********" at bounding box center [539, 353] width 79 height 25
click at [517, 175] on th "«" at bounding box center [513, 181] width 20 height 20
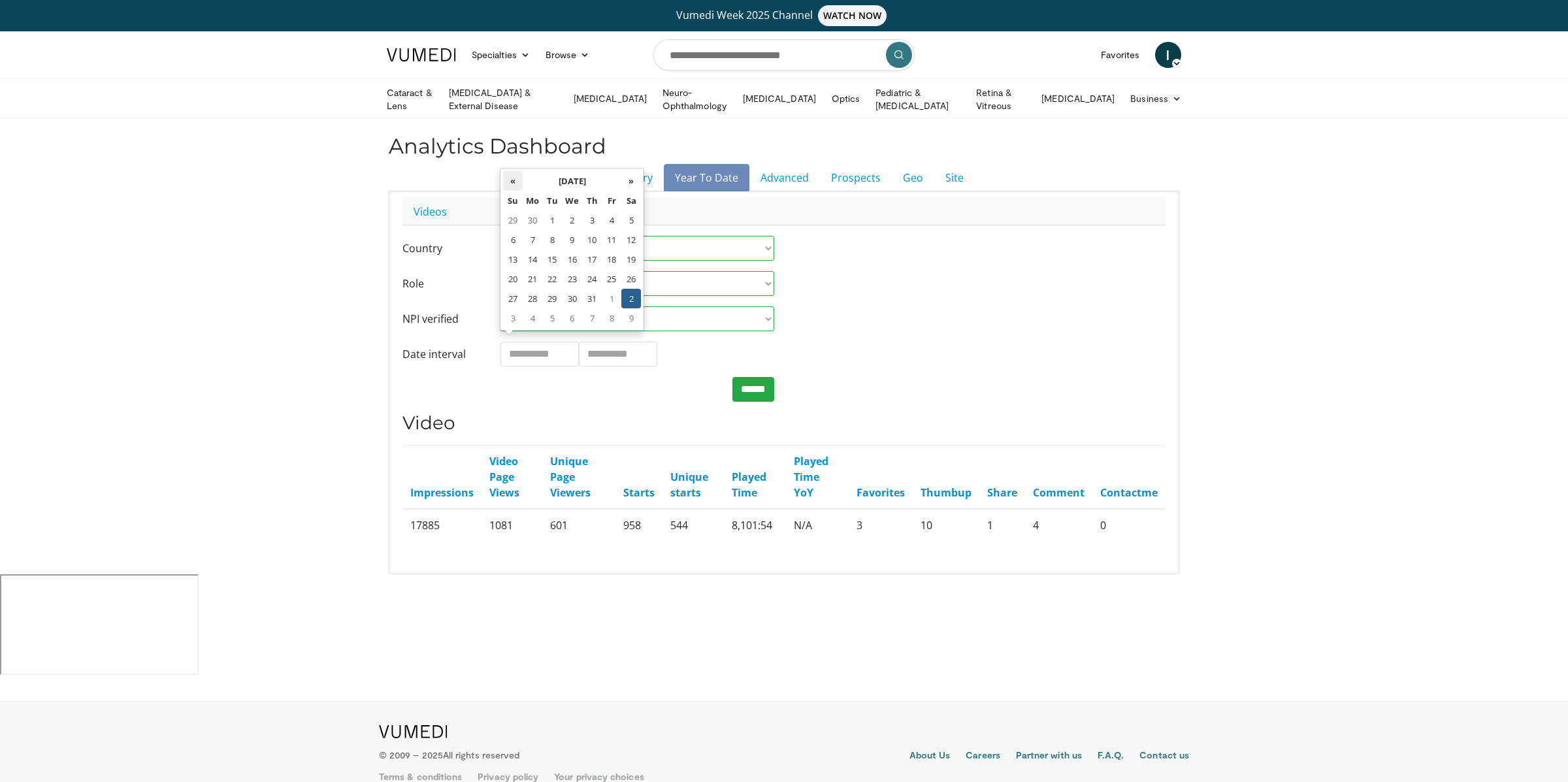
click at [517, 175] on th "«" at bounding box center [513, 181] width 20 height 20
click at [553, 220] on td "1" at bounding box center [552, 220] width 20 height 20
type input "**********"
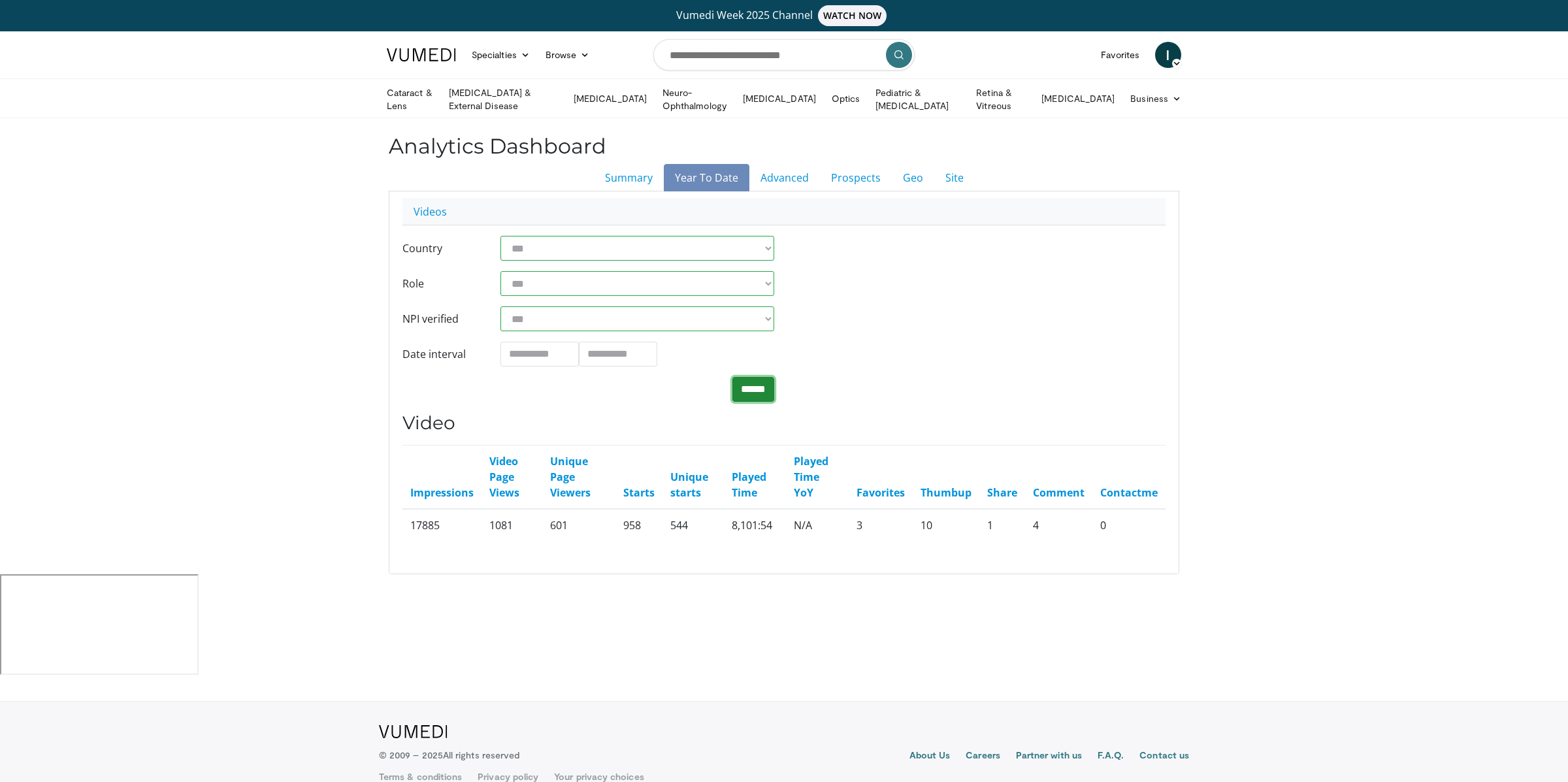
click at [750, 384] on input "******" at bounding box center [753, 389] width 42 height 25
click at [787, 176] on link "Advanced" at bounding box center [784, 178] width 71 height 28
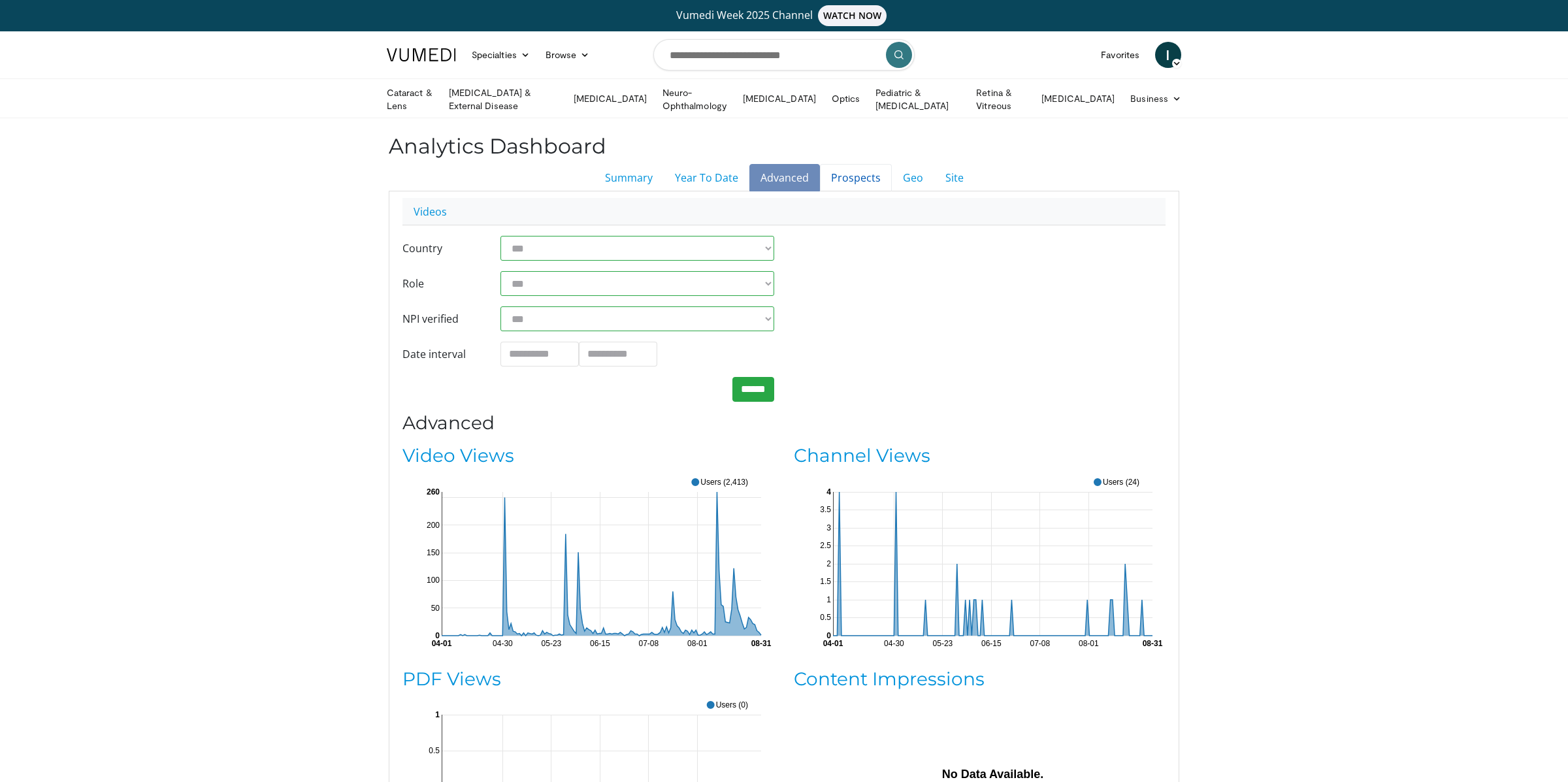
click at [871, 176] on link "Prospects" at bounding box center [856, 178] width 72 height 28
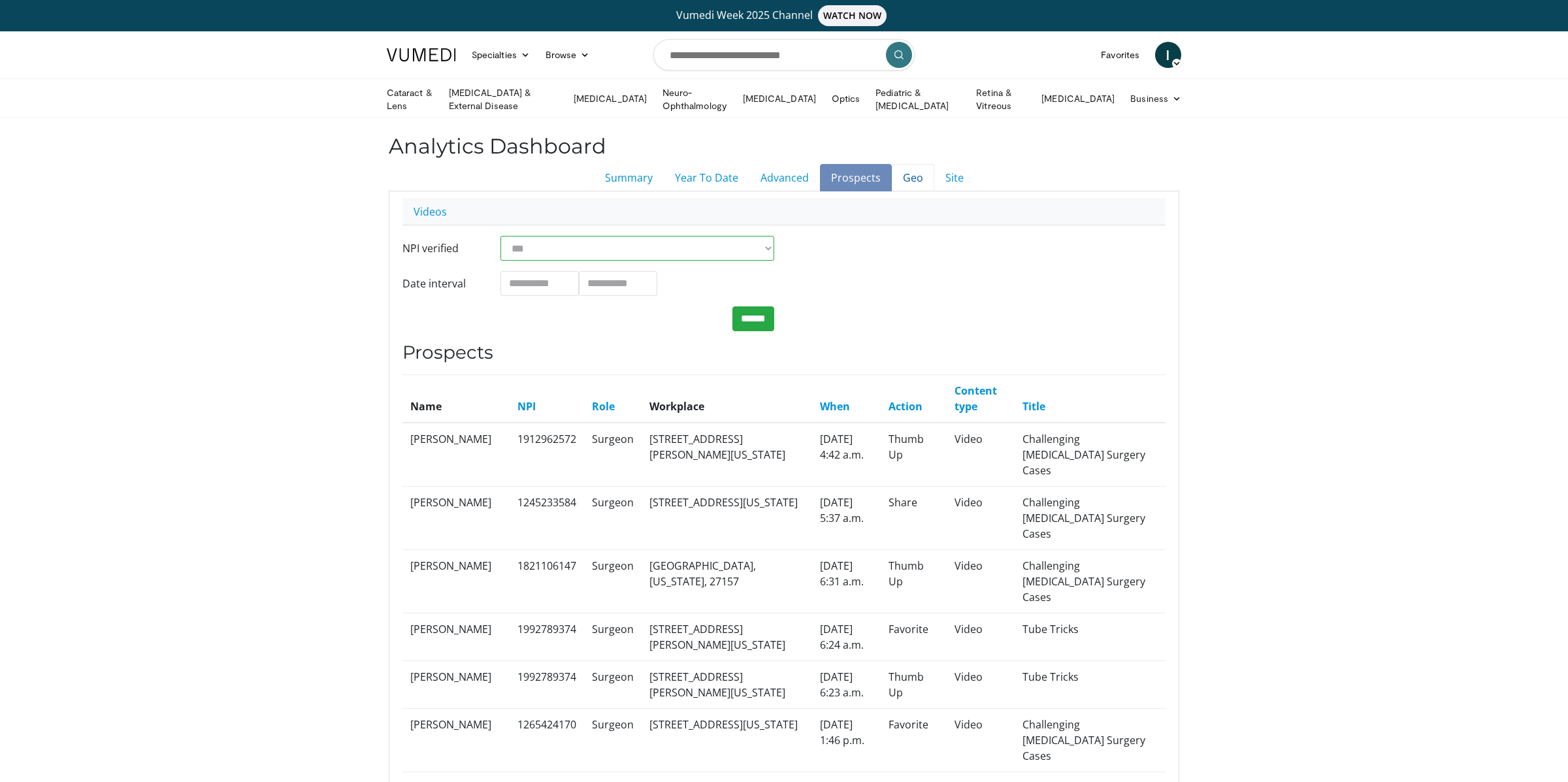
click at [911, 177] on link "Geo" at bounding box center [912, 178] width 43 height 28
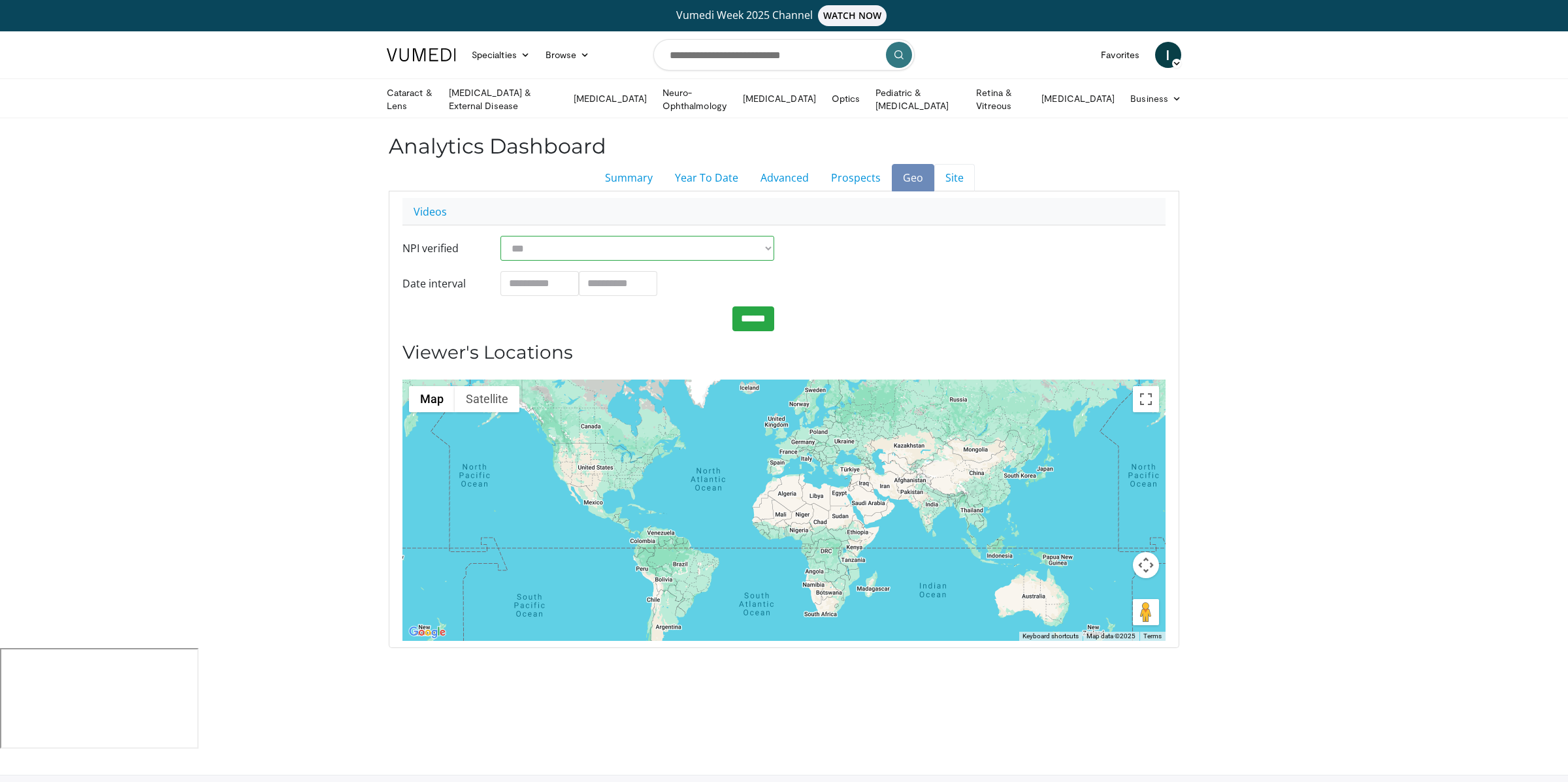
click at [957, 174] on link "Site" at bounding box center [954, 178] width 41 height 28
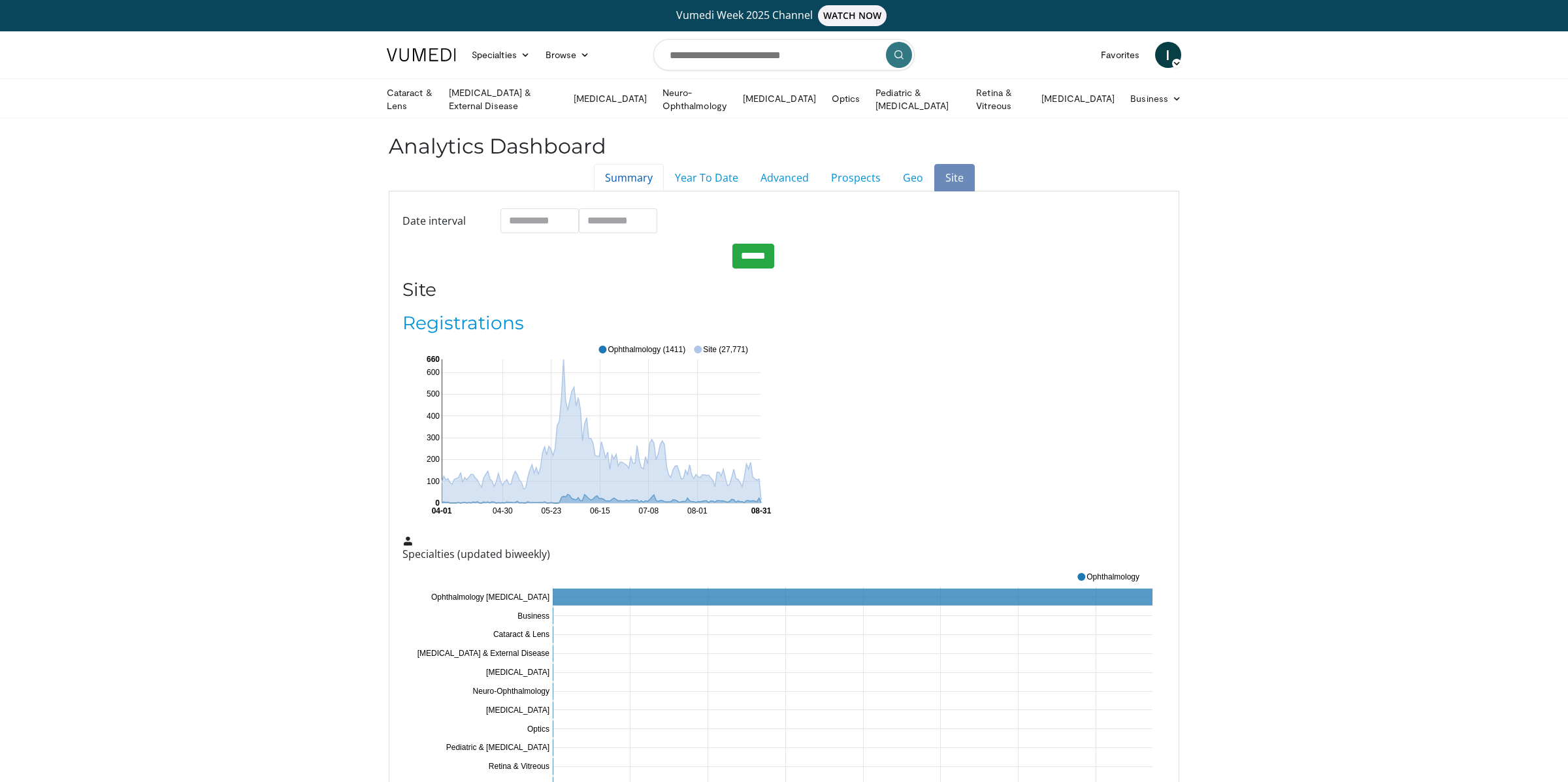
click at [620, 172] on link "Summary" at bounding box center [629, 178] width 70 height 28
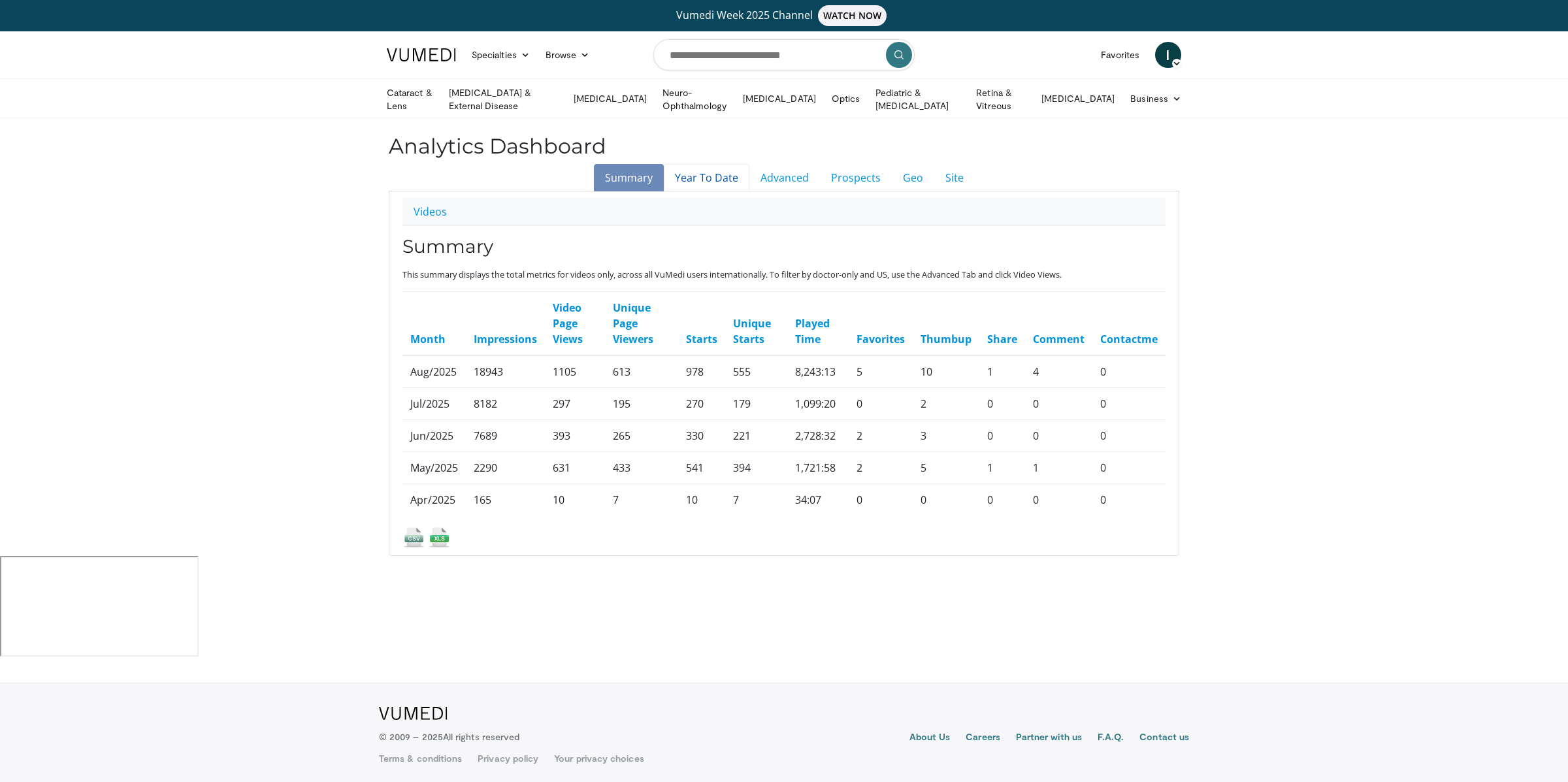
click at [700, 178] on link "Year To Date" at bounding box center [706, 178] width 86 height 28
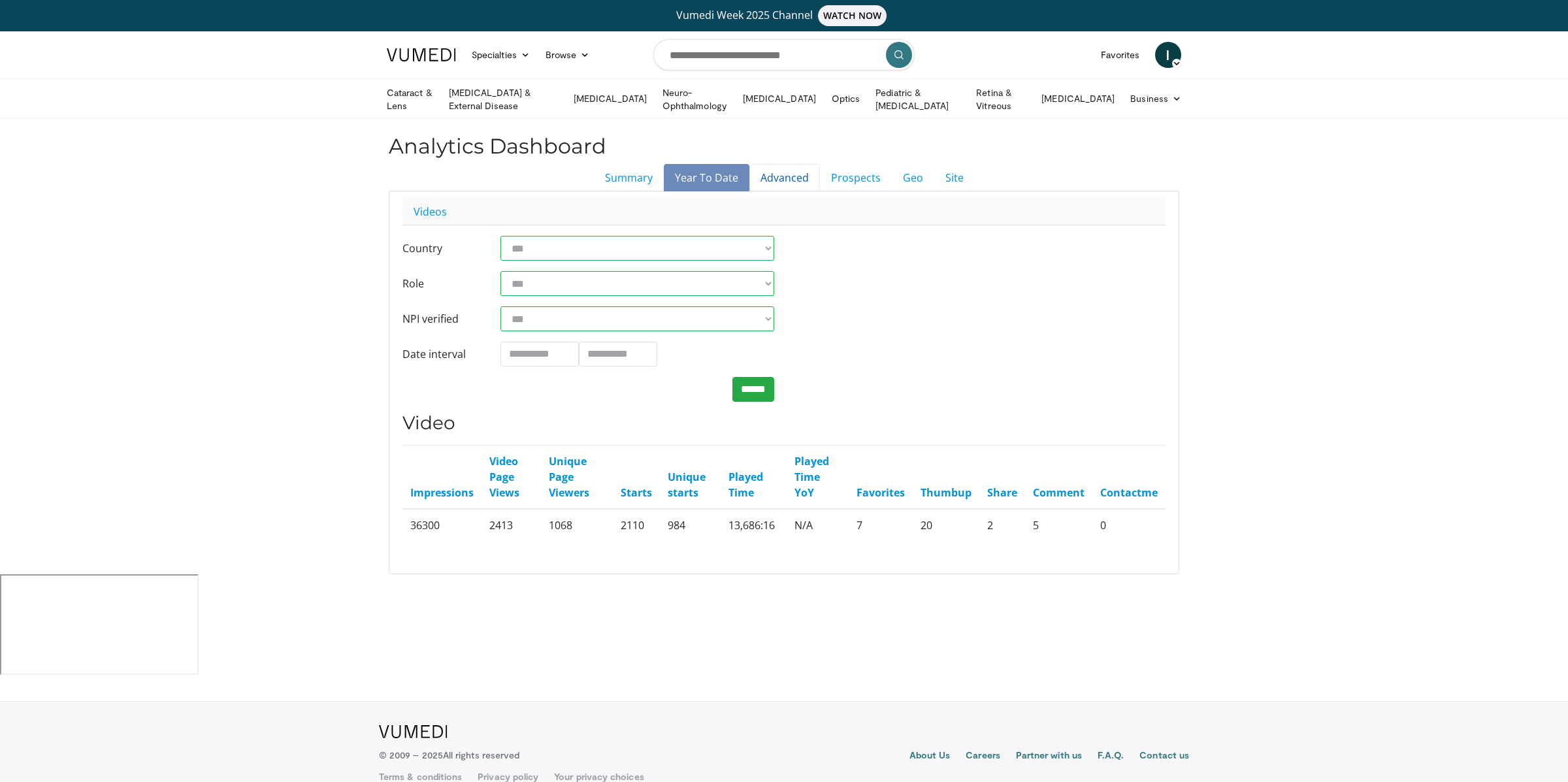
click at [787, 175] on link "Advanced" at bounding box center [784, 178] width 71 height 28
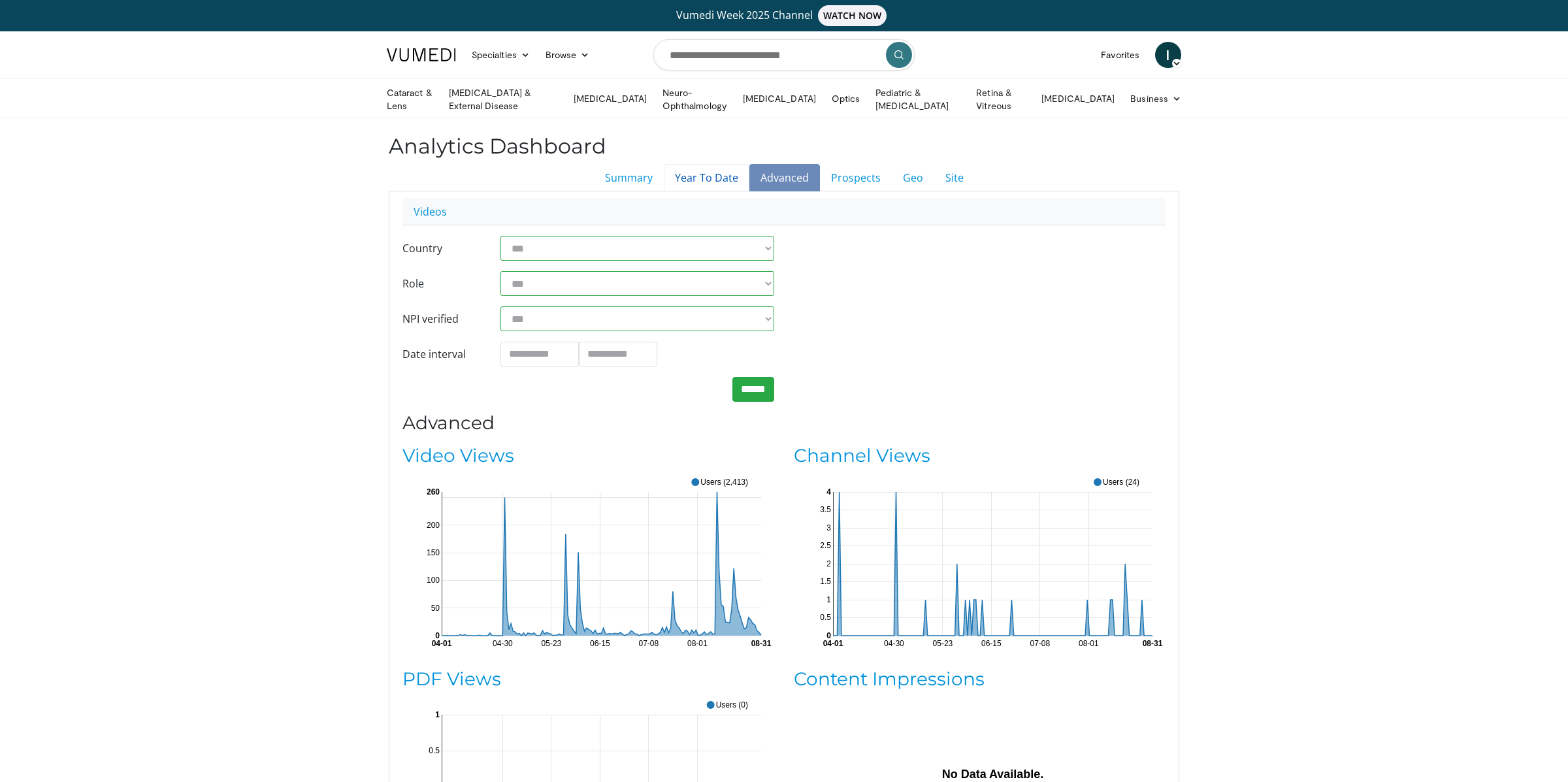
click at [714, 175] on link "Year To Date" at bounding box center [706, 178] width 86 height 28
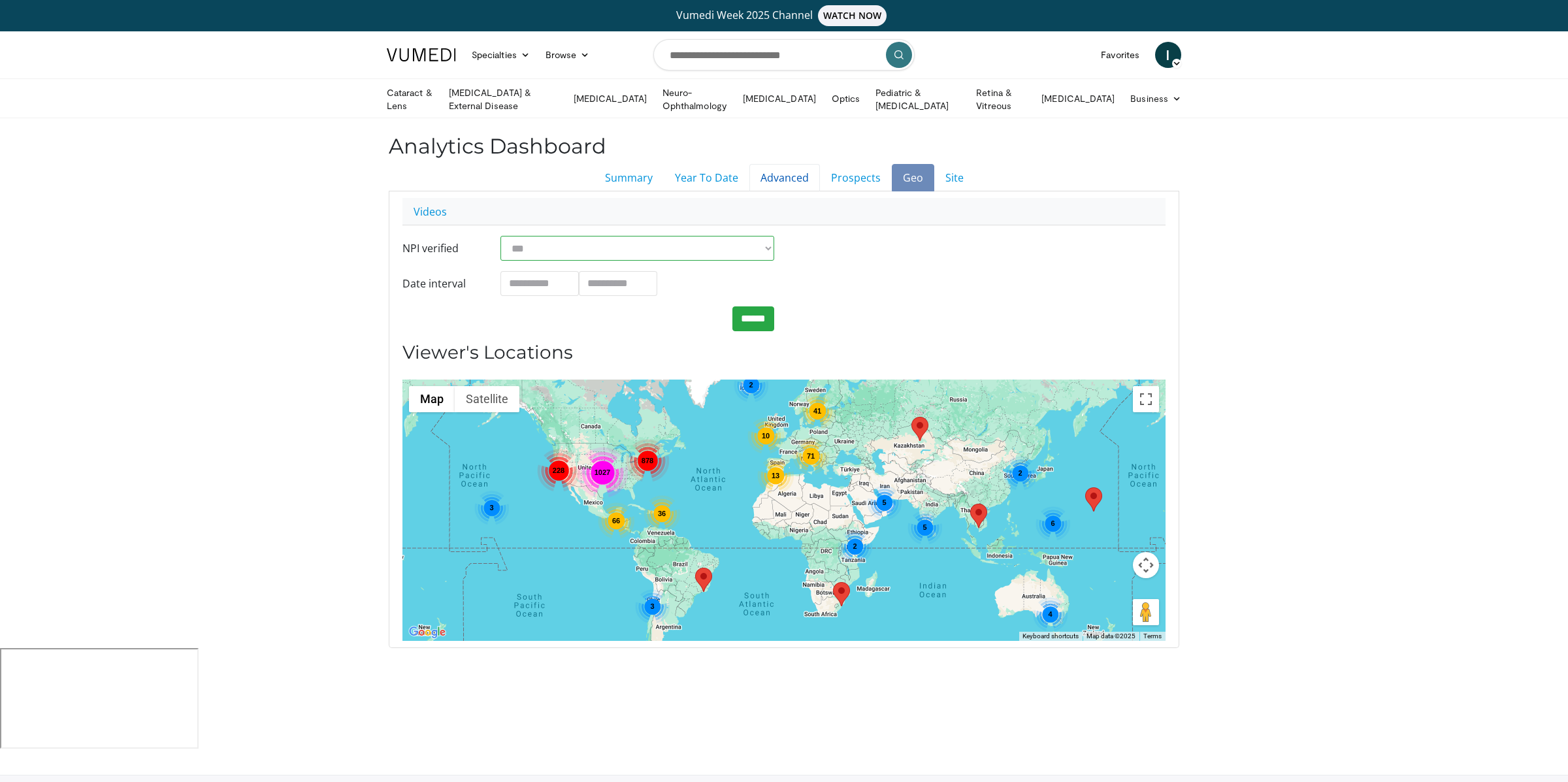
click at [779, 184] on link "Advanced" at bounding box center [784, 178] width 71 height 28
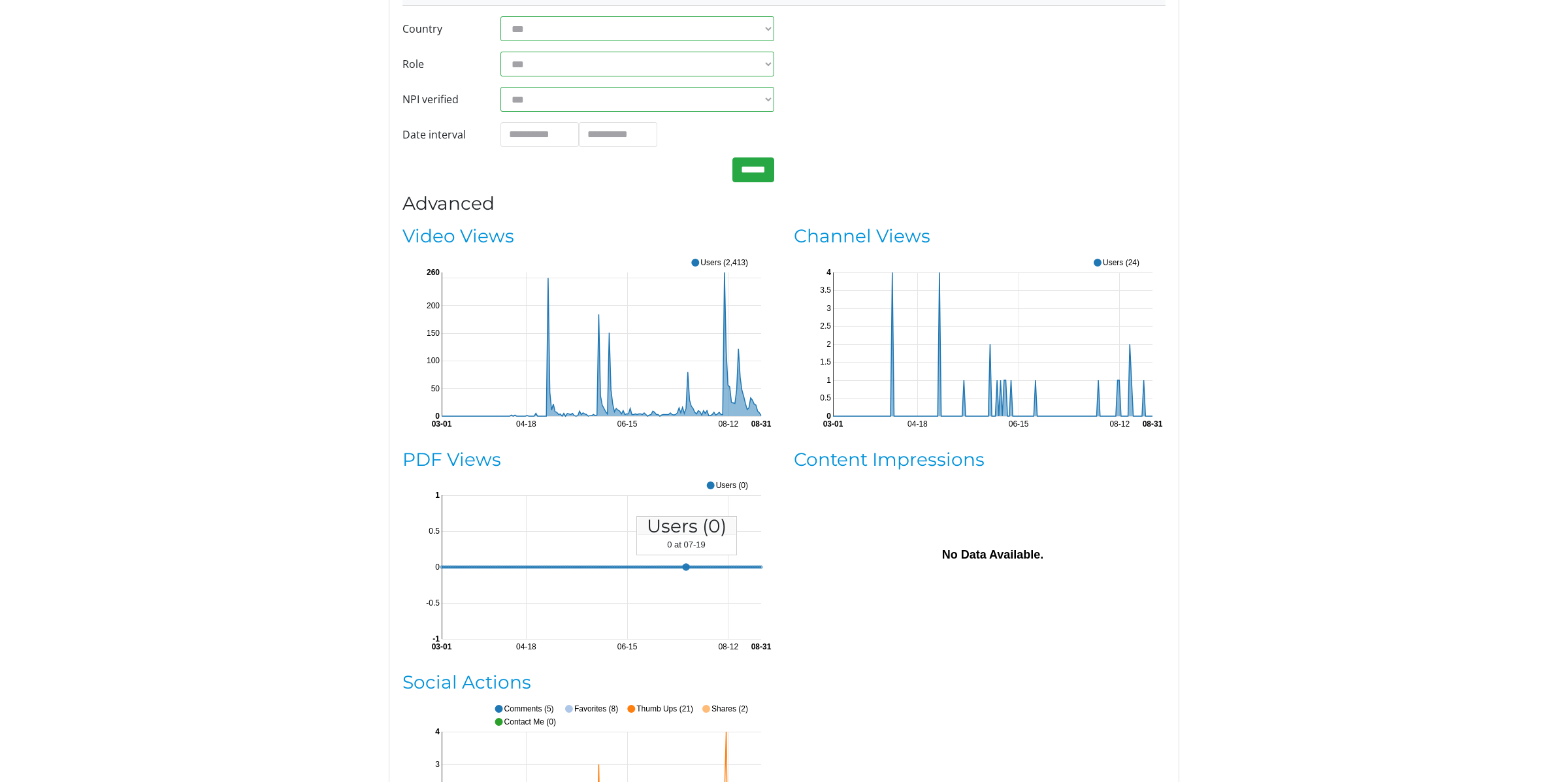
scroll to position [143, 0]
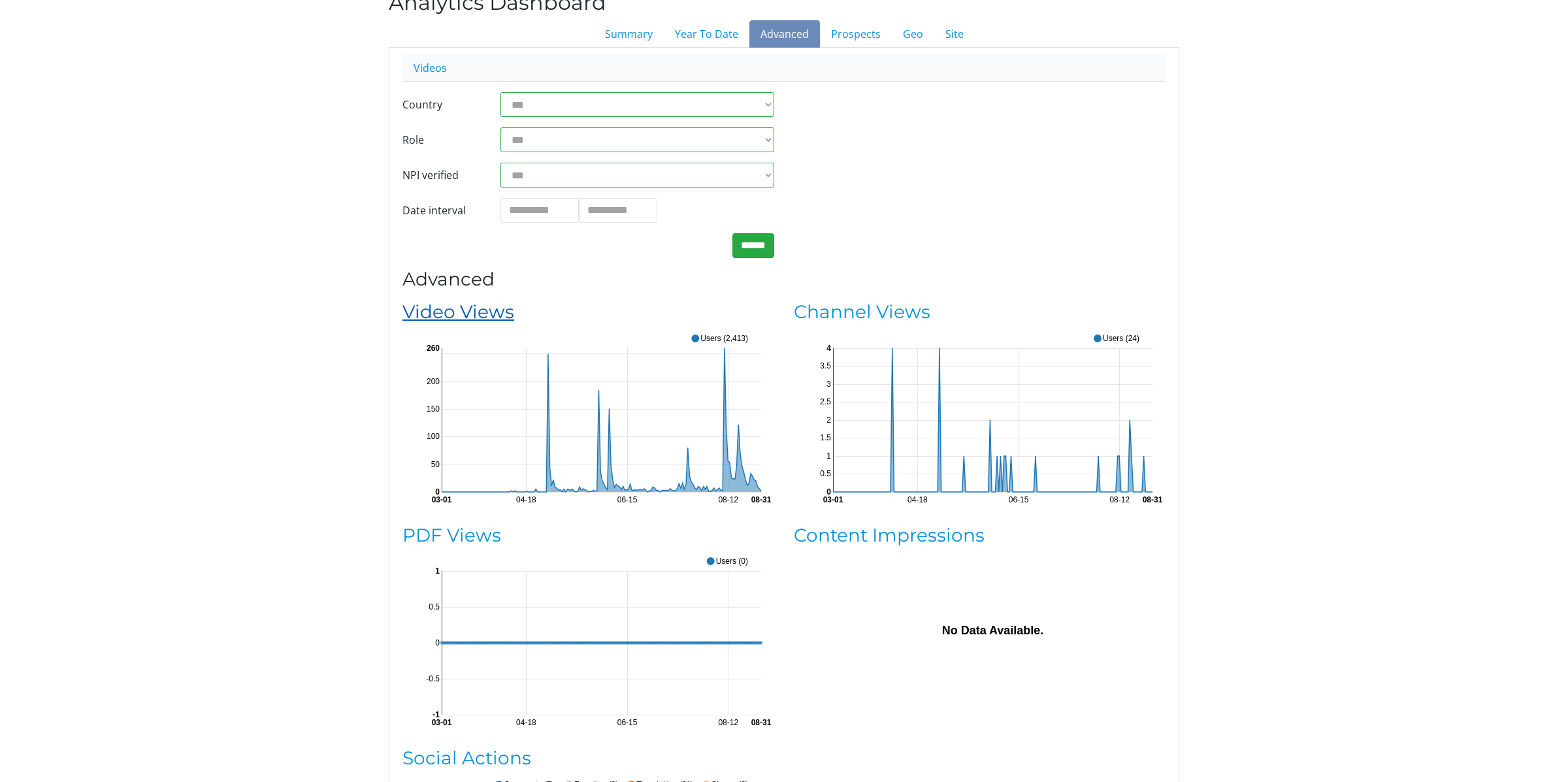
click at [447, 311] on link "Video Views" at bounding box center [459, 311] width 111 height 22
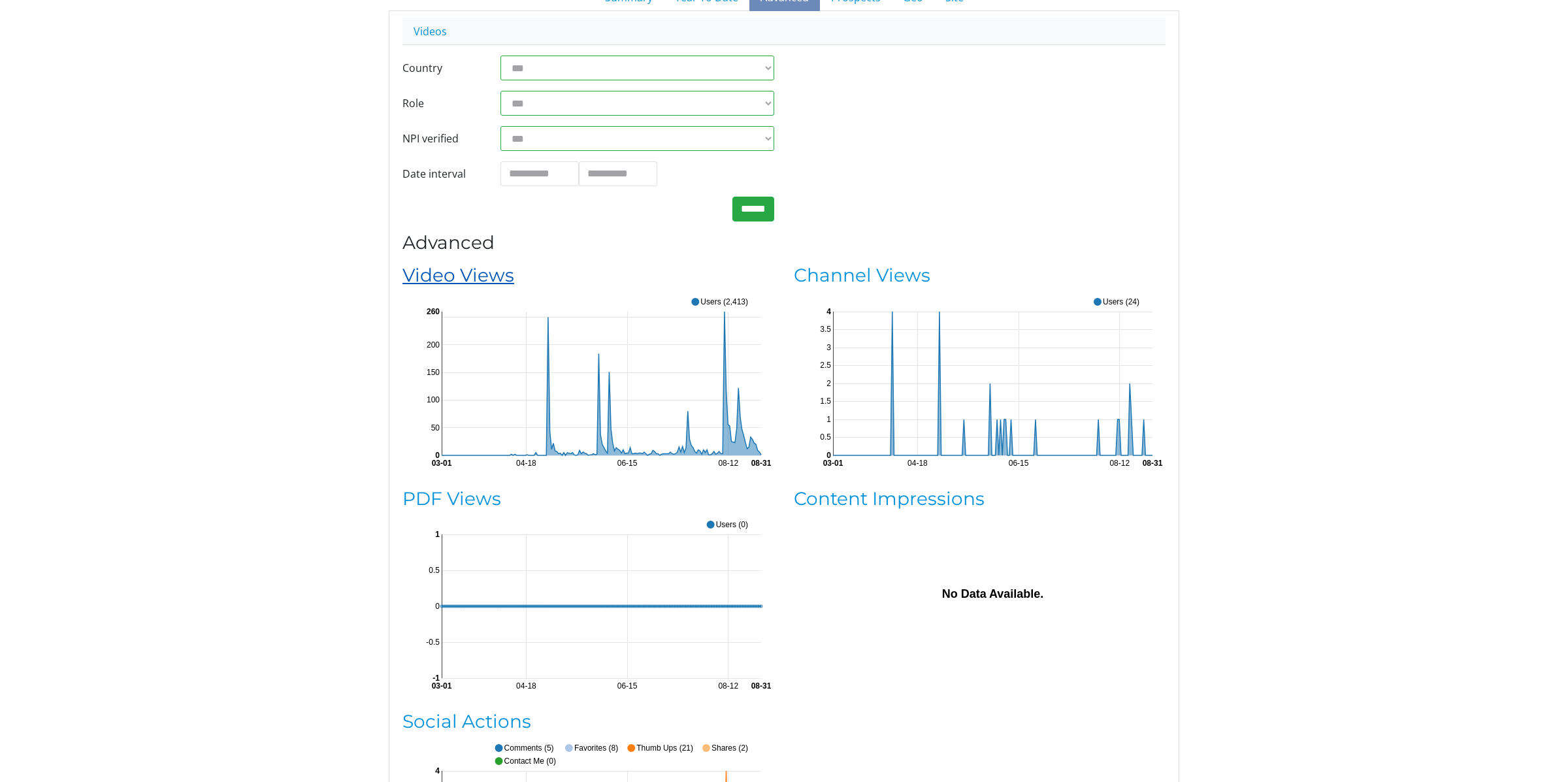
click at [472, 274] on link "Video Views" at bounding box center [459, 275] width 111 height 22
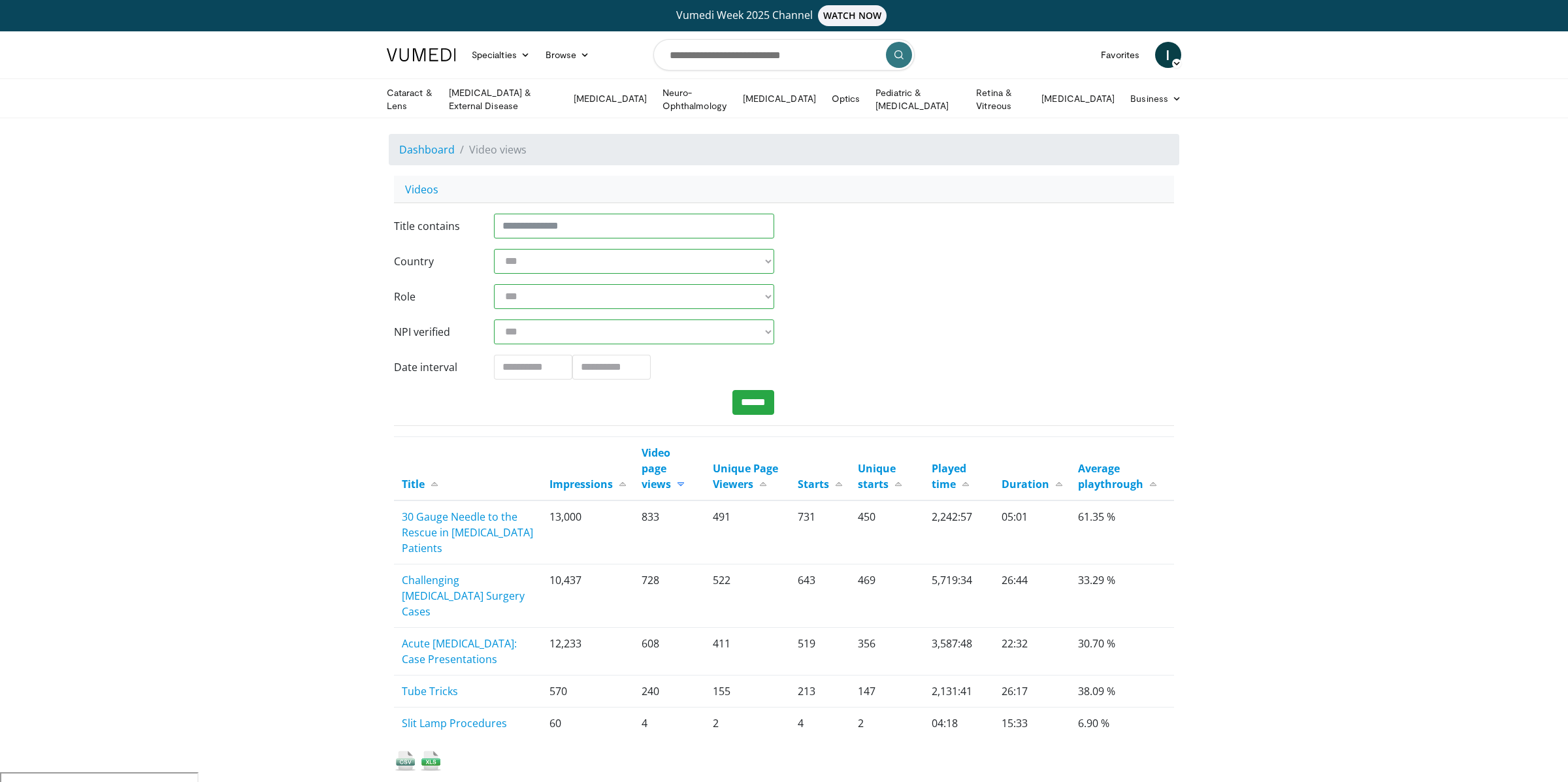
scroll to position [83, 0]
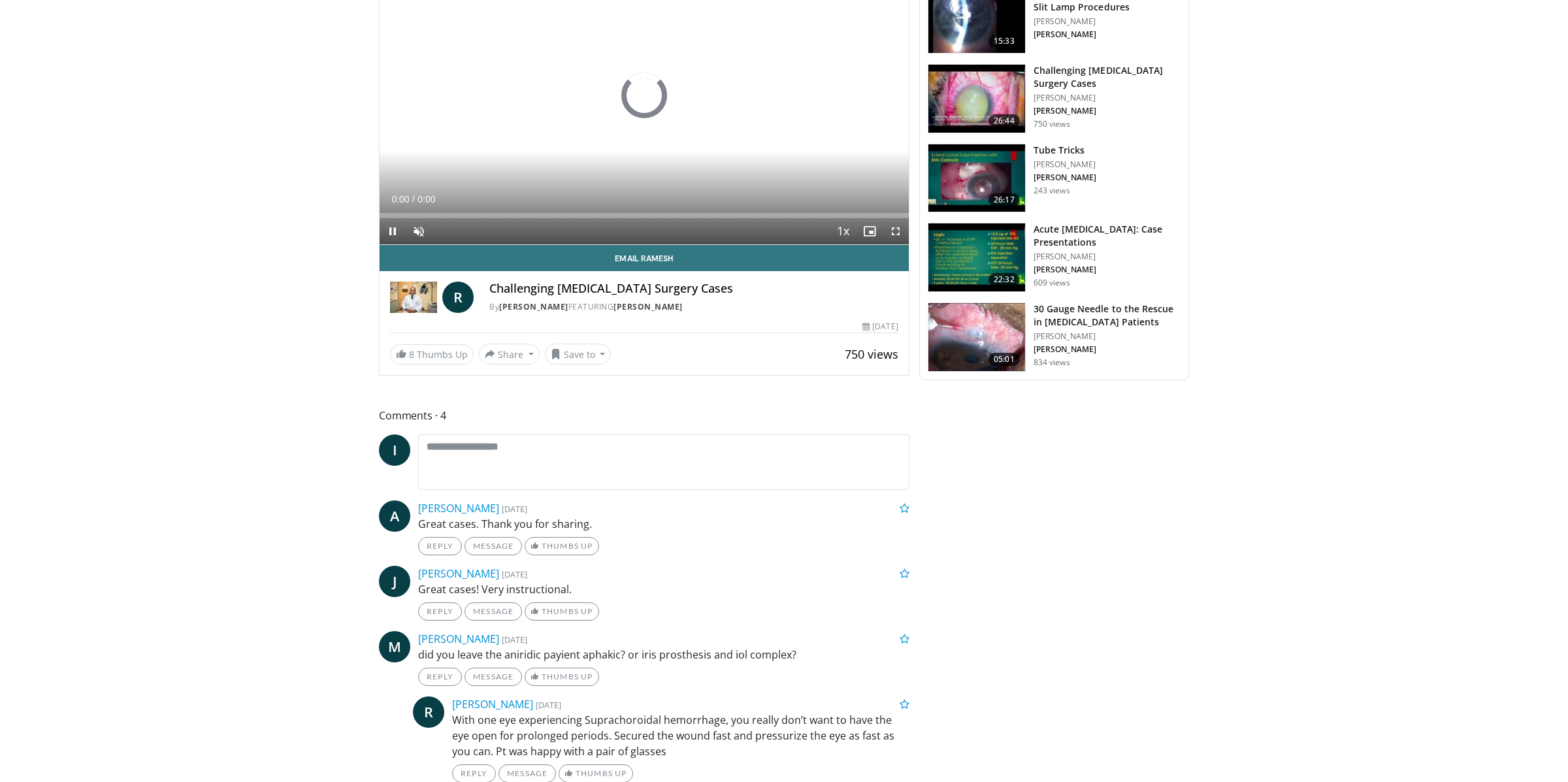
scroll to position [677, 0]
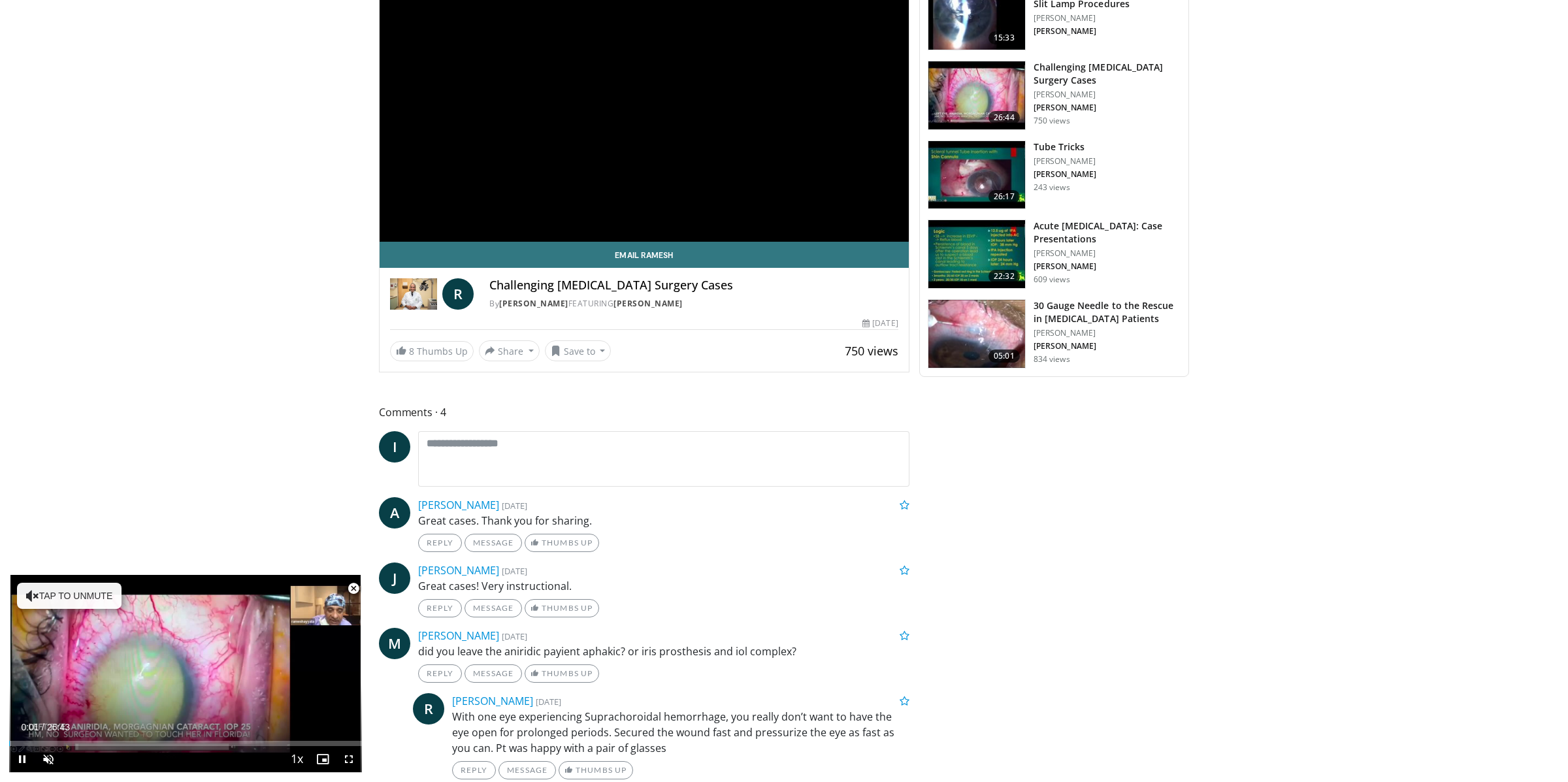
click at [355, 588] on span "Video Player" at bounding box center [353, 589] width 26 height 26
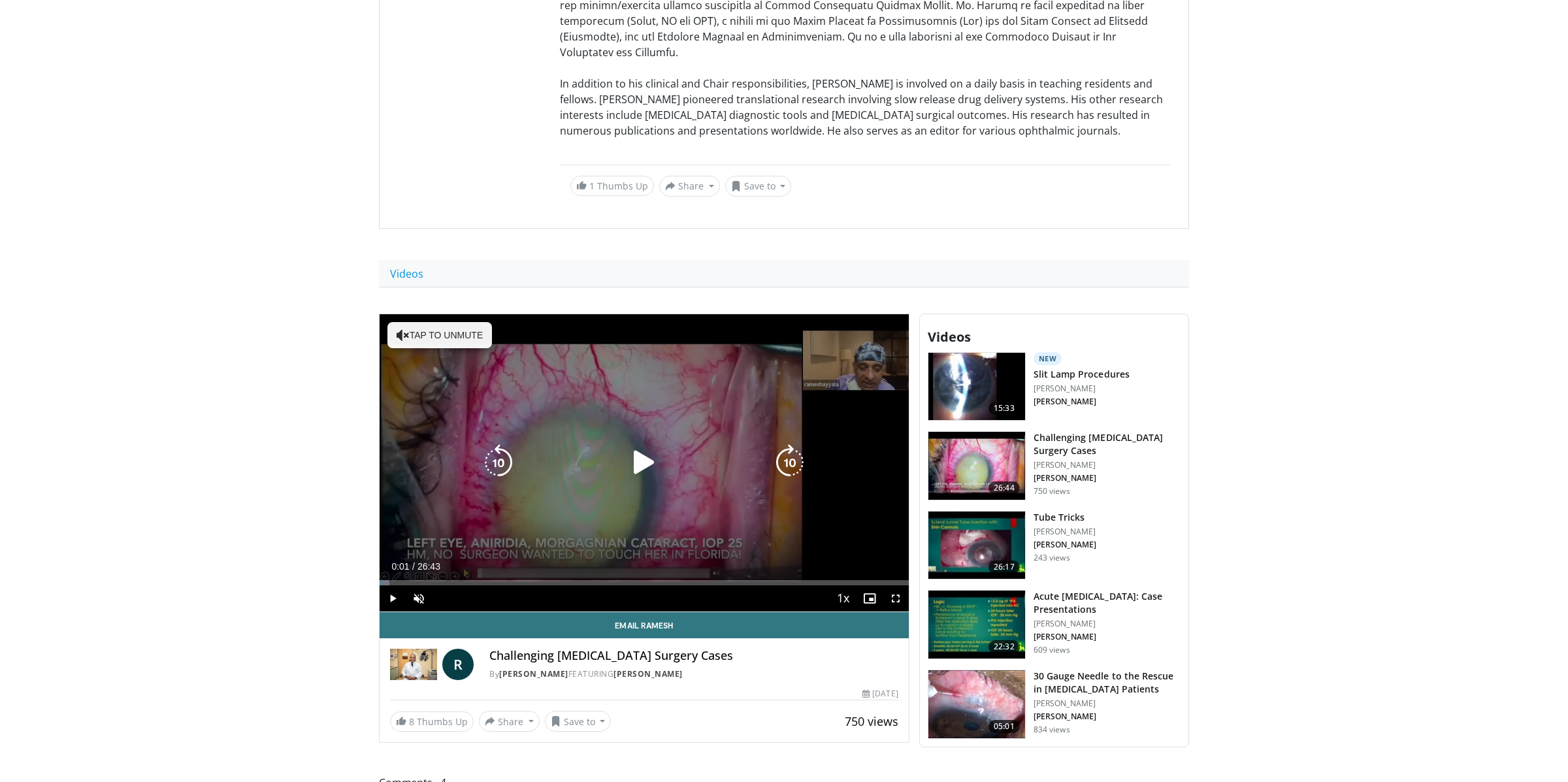
scroll to position [342, 0]
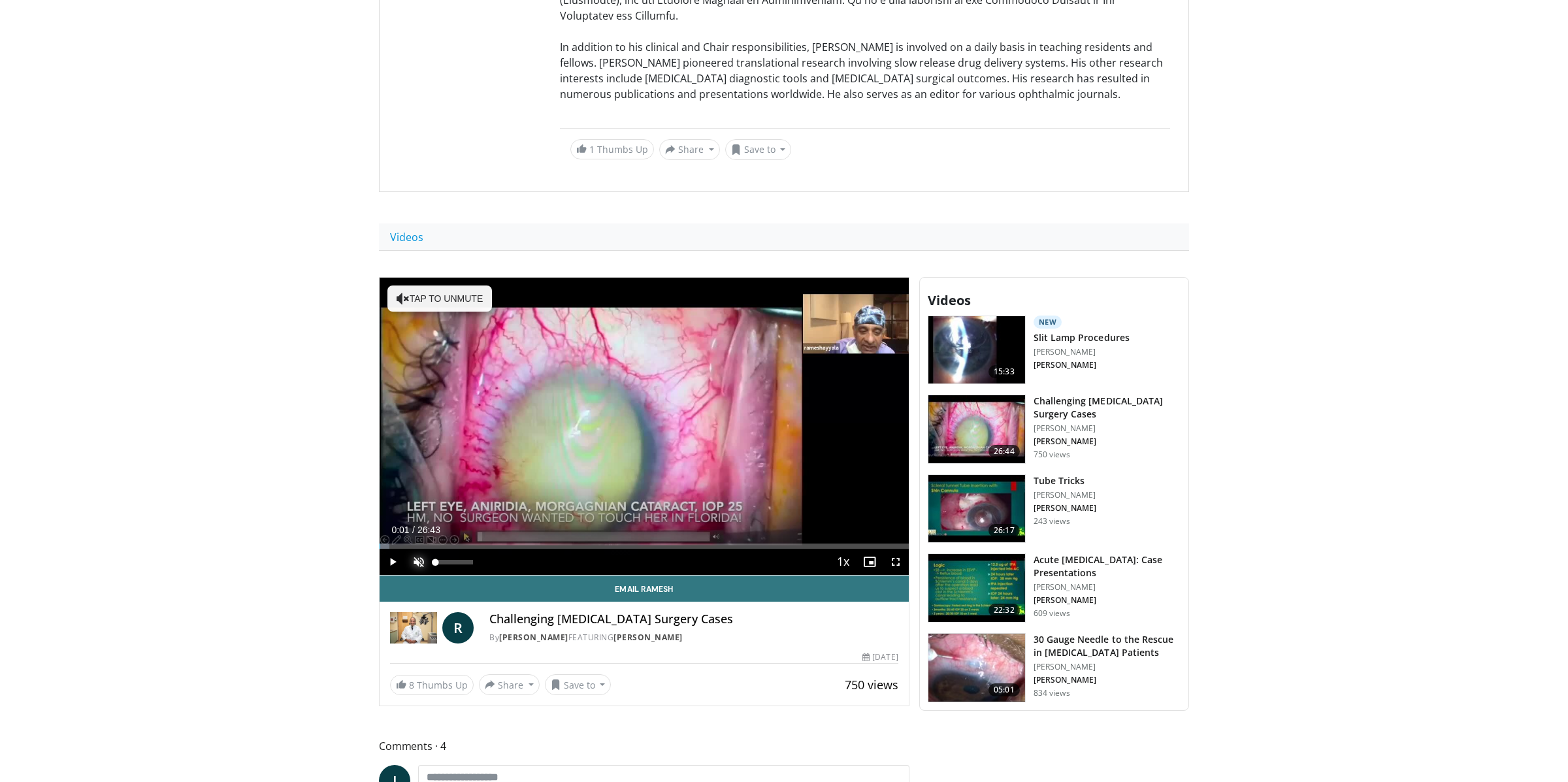
click at [416, 549] on span "Video Player" at bounding box center [419, 562] width 26 height 26
click at [985, 482] on img at bounding box center [976, 508] width 97 height 68
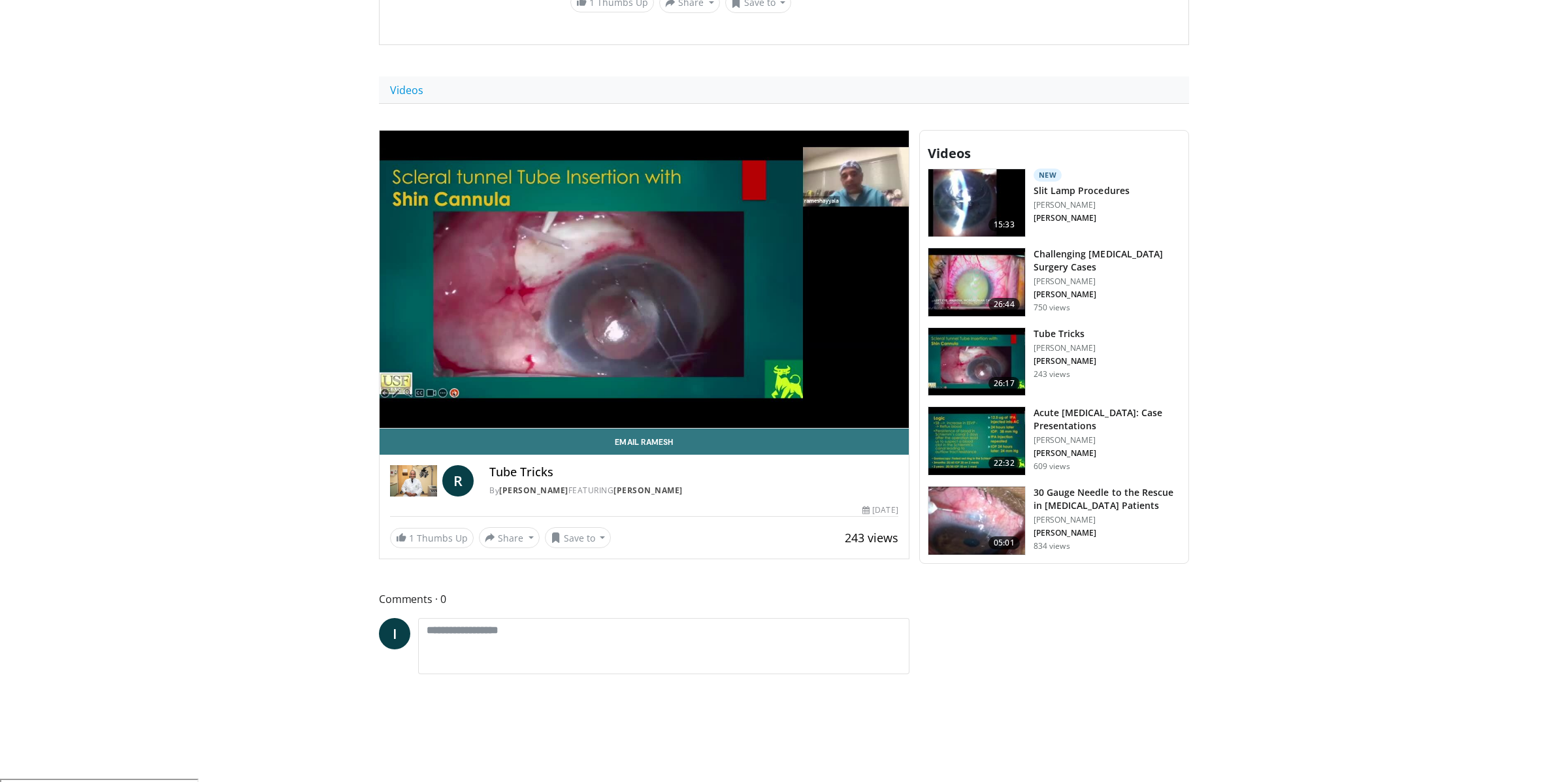
scroll to position [488, 0]
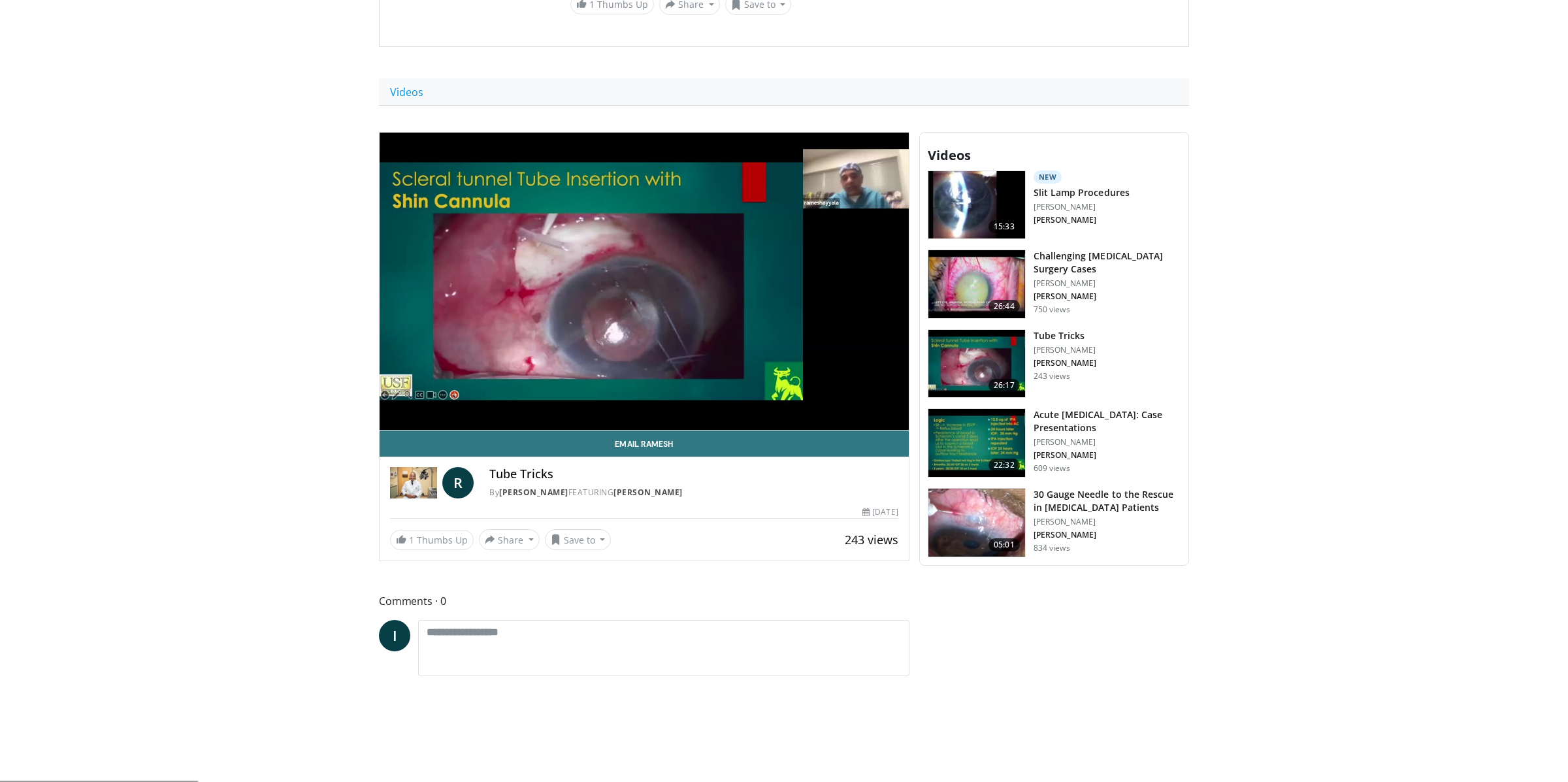
click at [979, 414] on img at bounding box center [976, 443] width 97 height 68
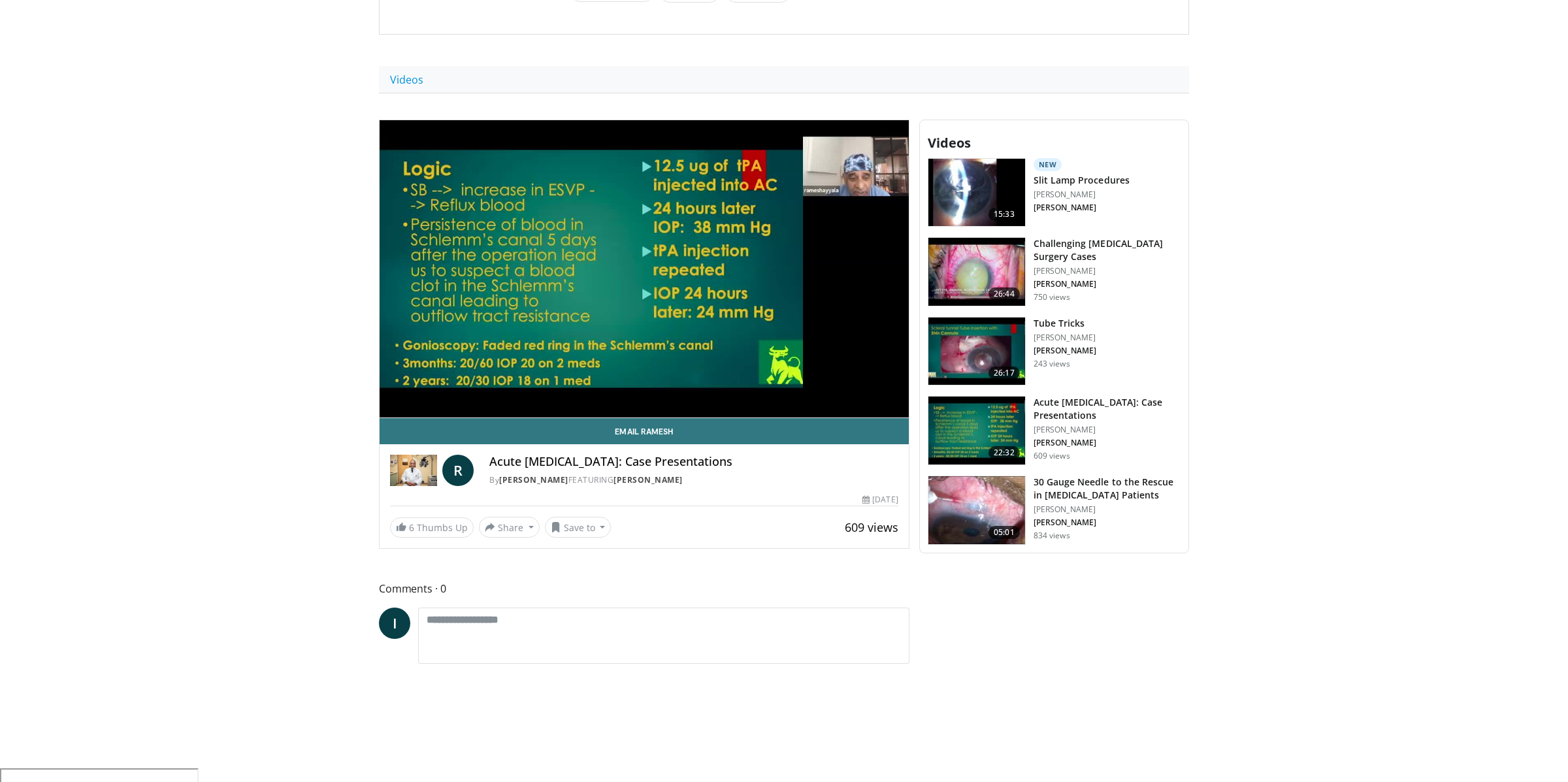
scroll to position [506, 0]
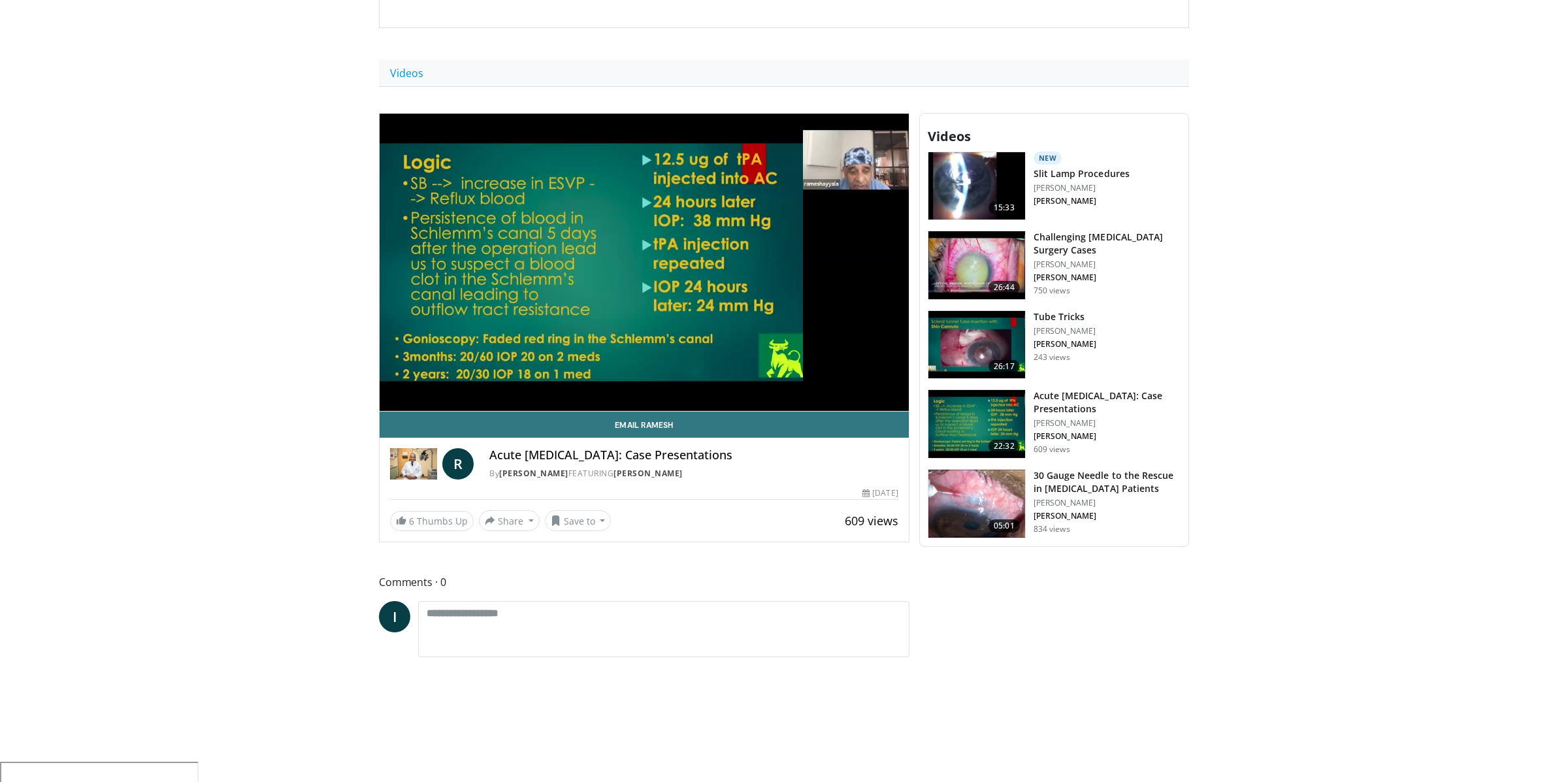
click at [972, 484] on img at bounding box center [976, 503] width 97 height 68
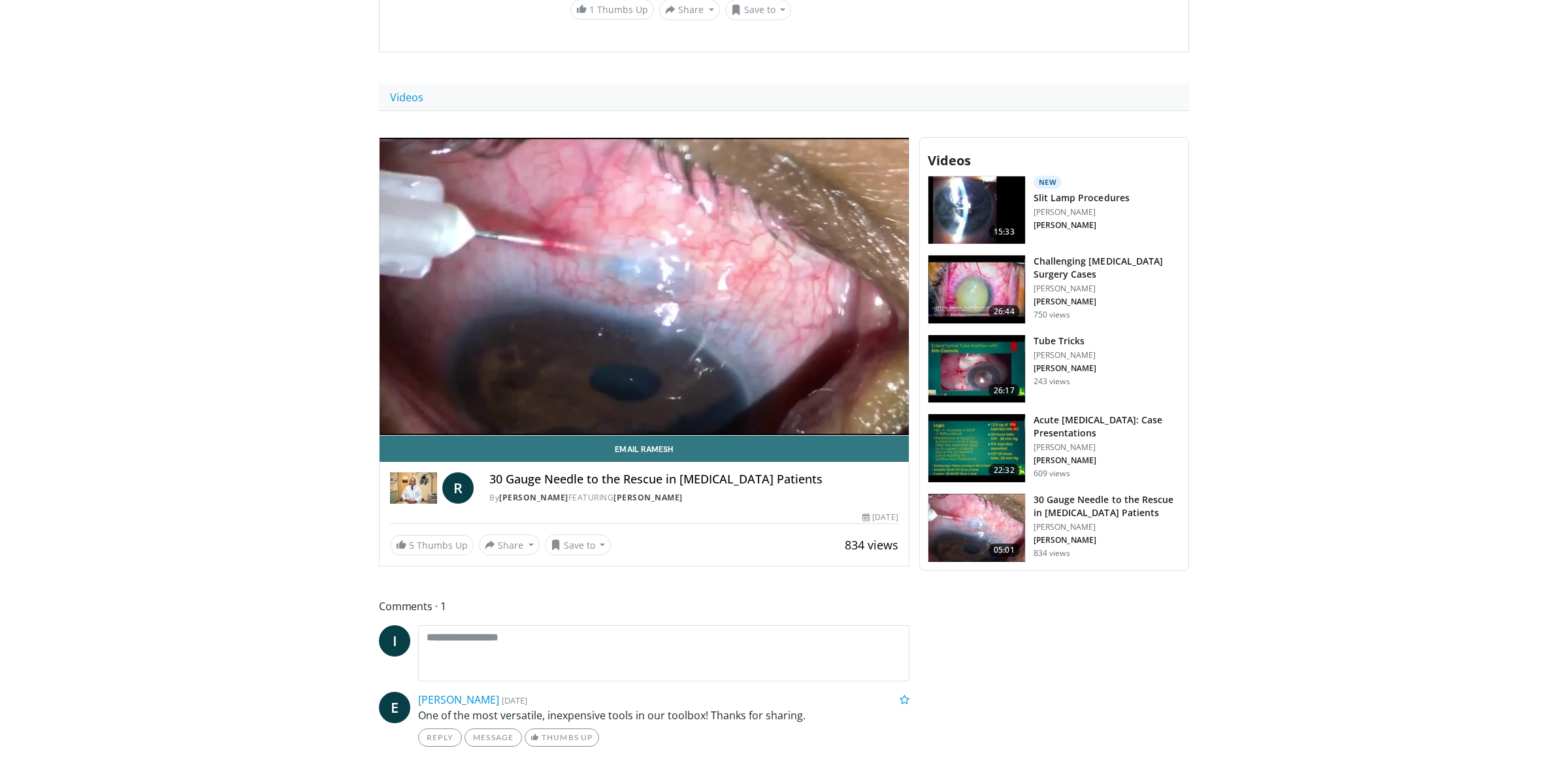
scroll to position [482, 0]
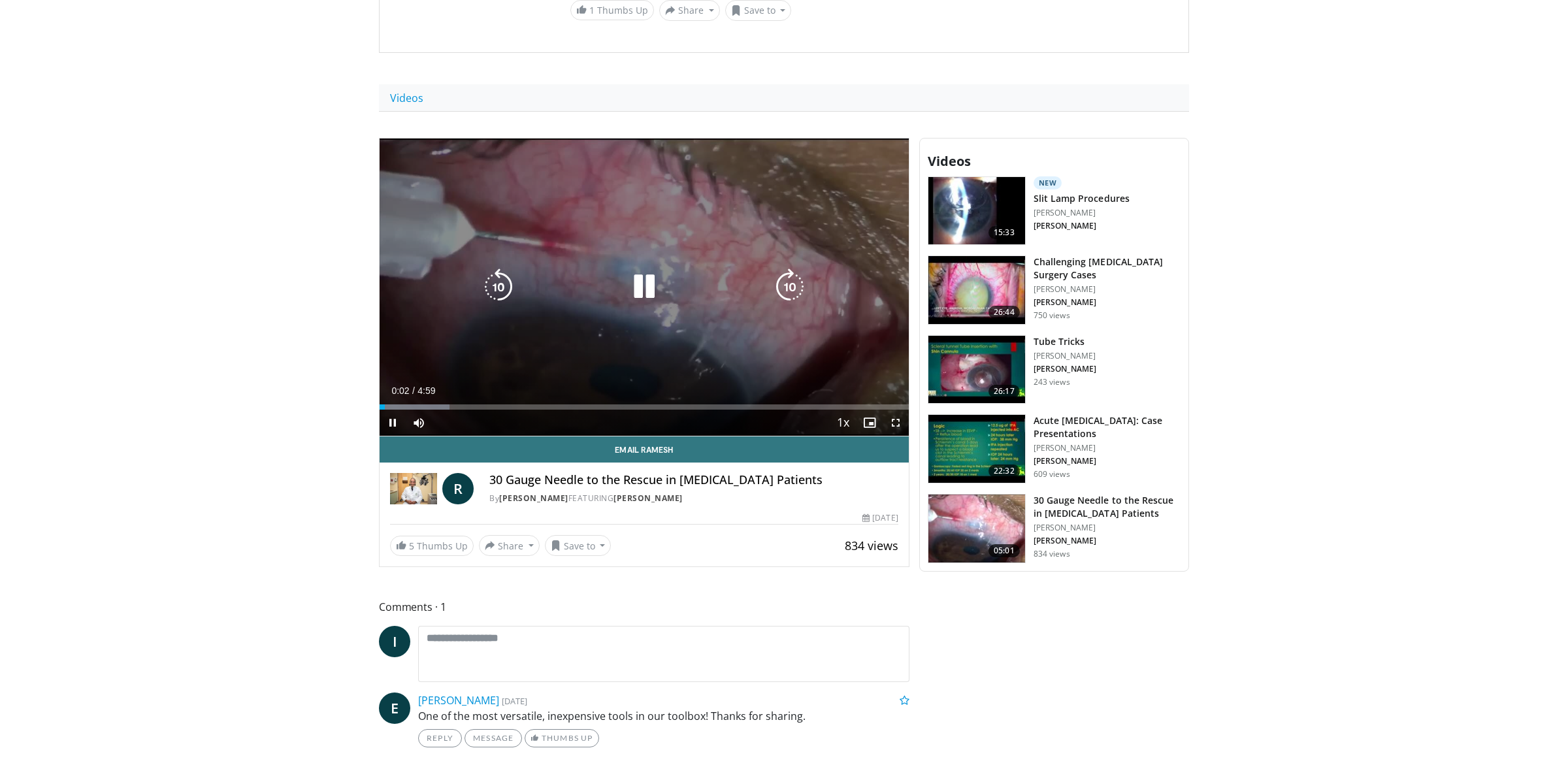
click at [633, 271] on icon "Video Player" at bounding box center [644, 287] width 37 height 37
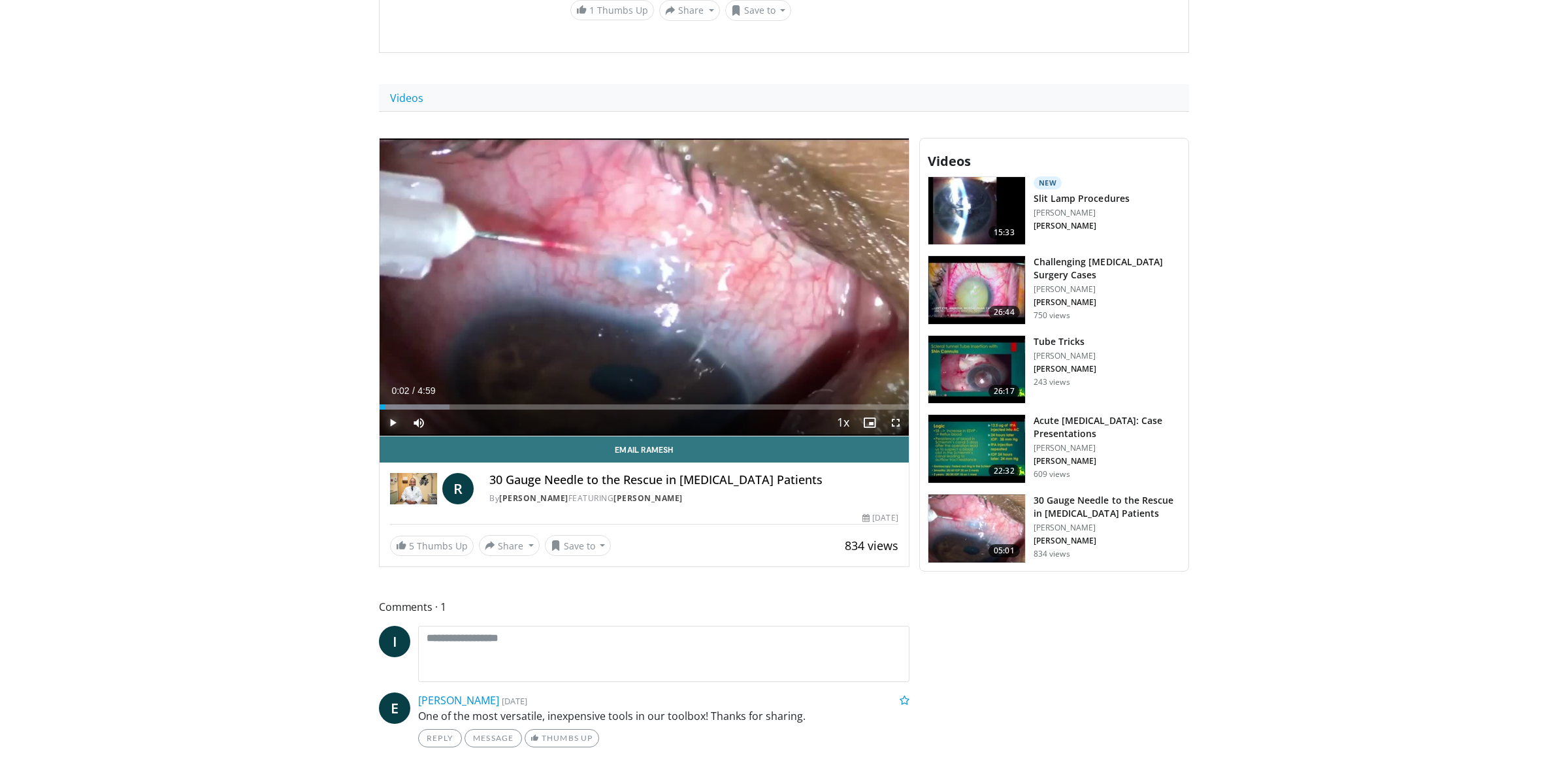
click at [394, 410] on span "Video Player" at bounding box center [393, 423] width 26 height 26
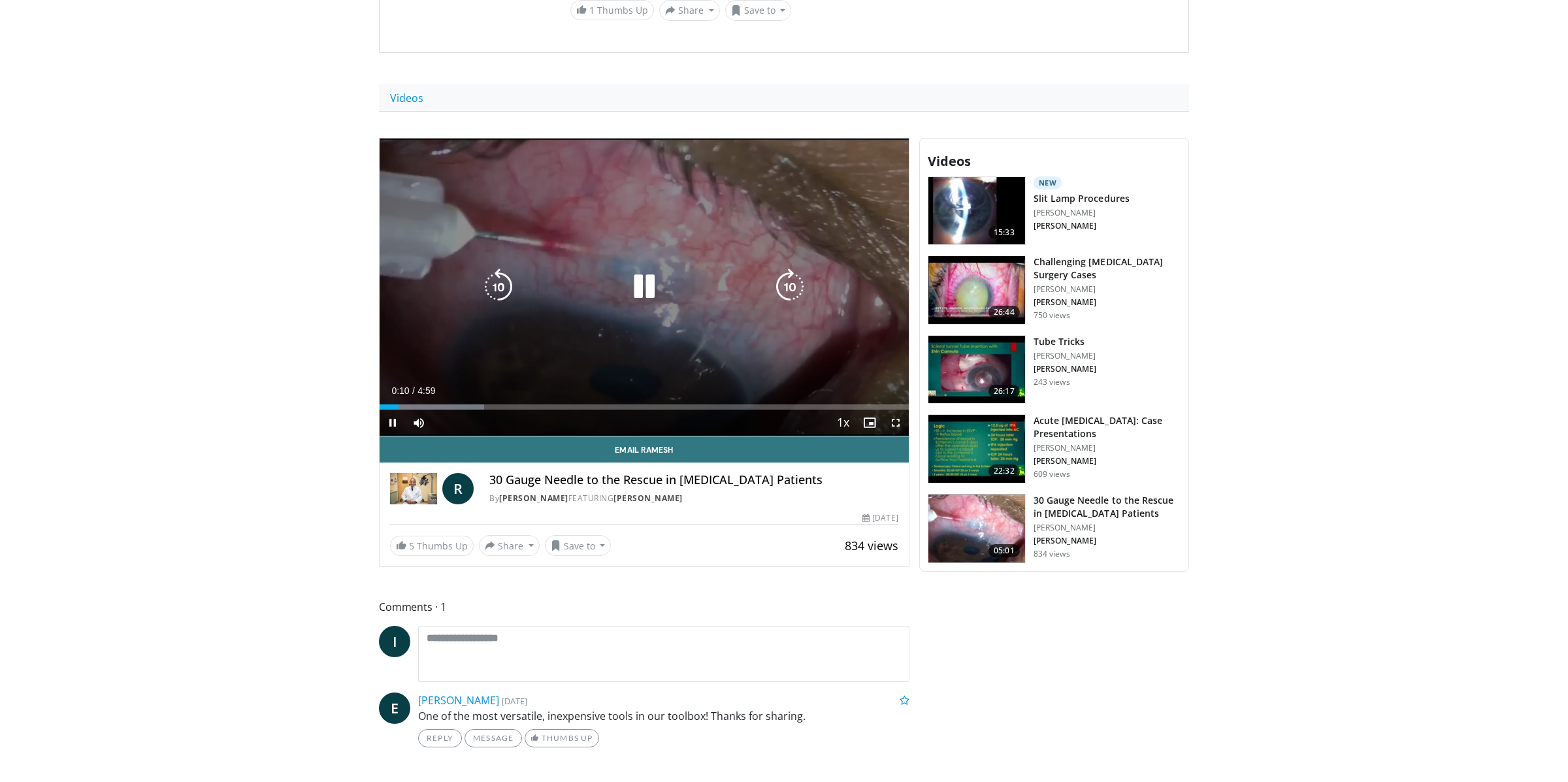
click at [627, 269] on icon "Video Player" at bounding box center [644, 287] width 37 height 37
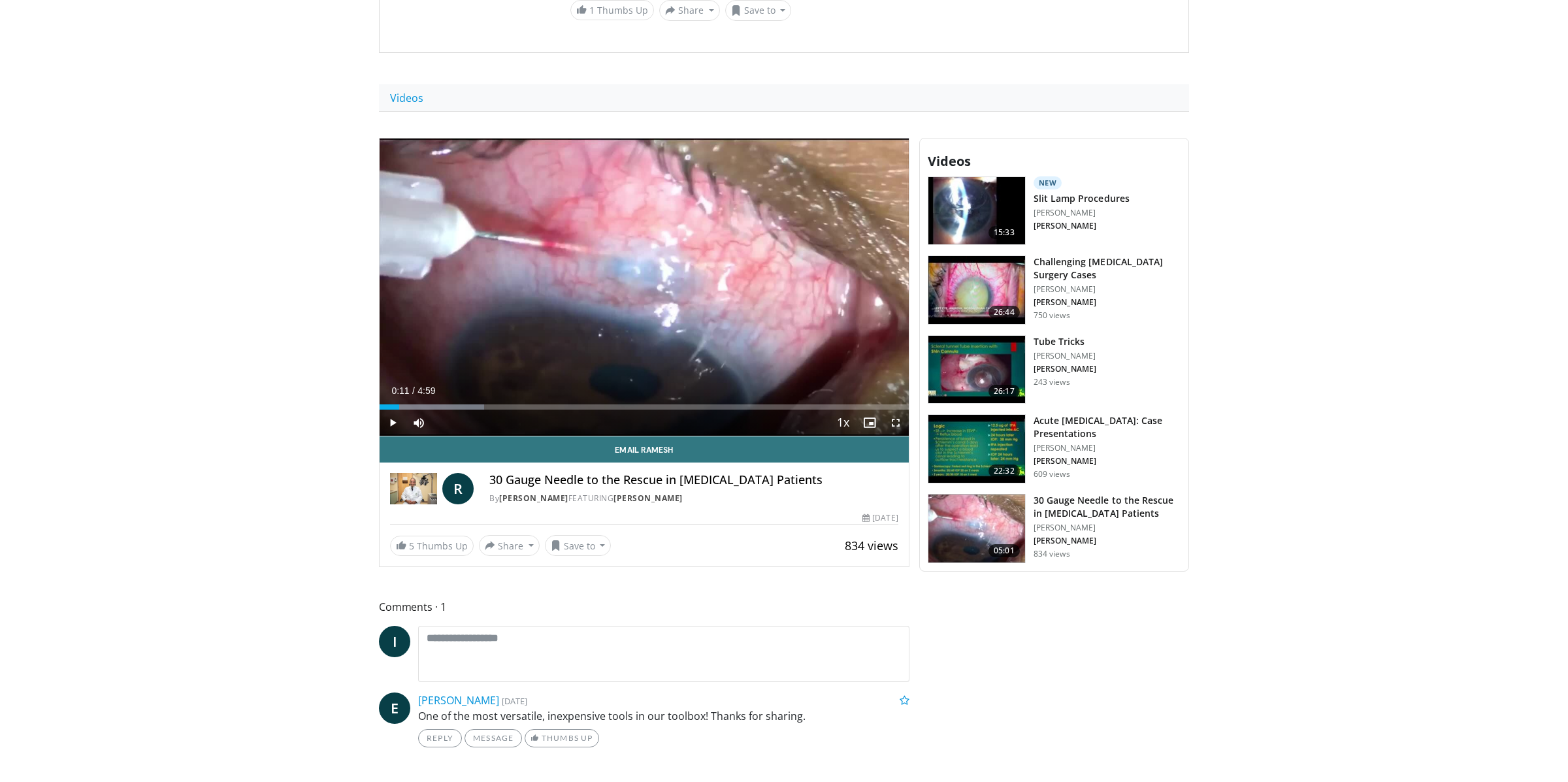
click at [557, 473] on h4 "30 Gauge Needle to the Rescue in Glaucoma Patients" at bounding box center [693, 480] width 408 height 14
drag, startPoint x: 548, startPoint y: 477, endPoint x: 577, endPoint y: 485, distance: 30.1
click at [548, 492] on link "Dr. Ramesh Ayyala" at bounding box center [534, 497] width 70 height 11
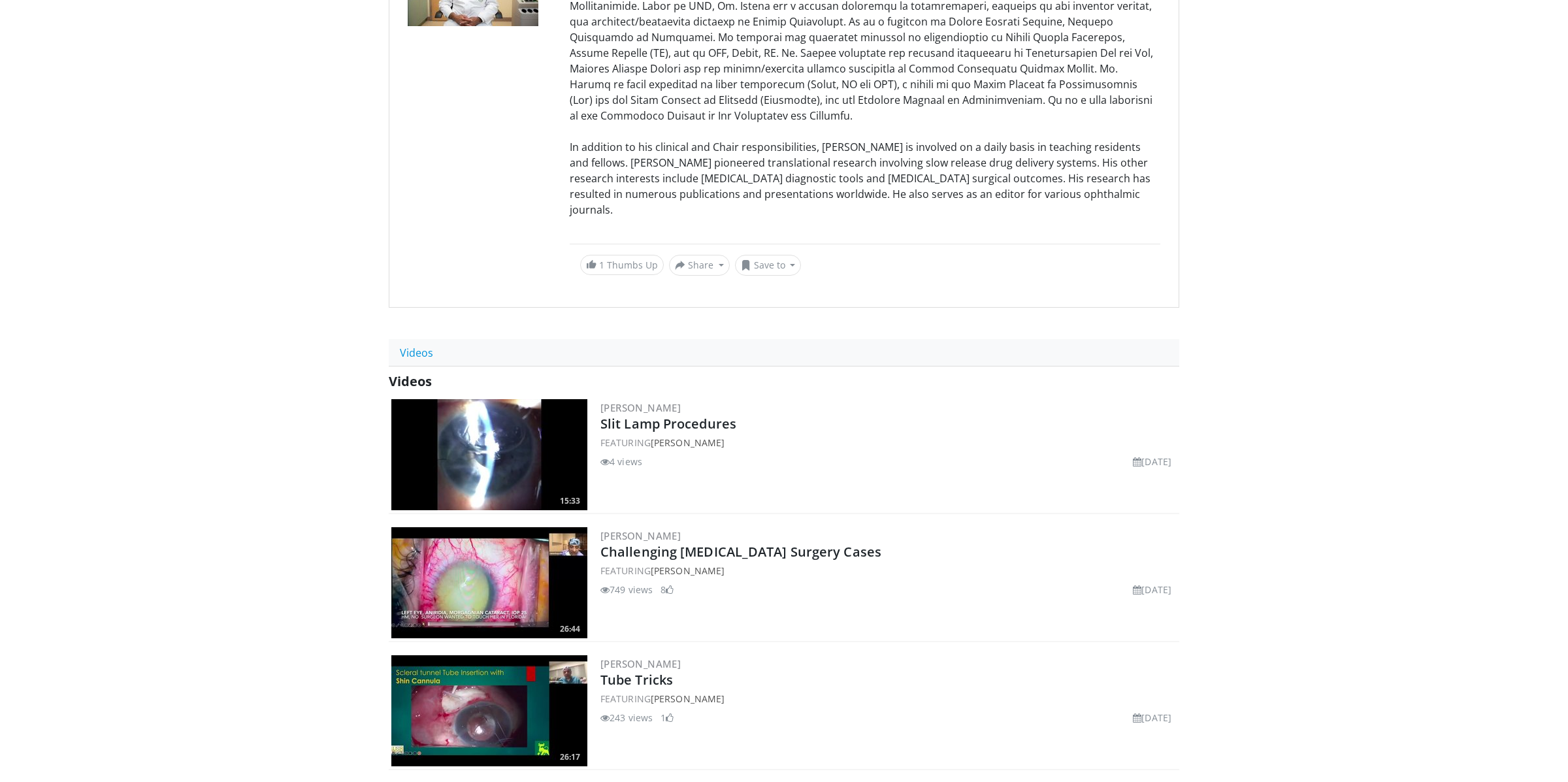
scroll to position [244, 0]
